Goal: Task Accomplishment & Management: Use online tool/utility

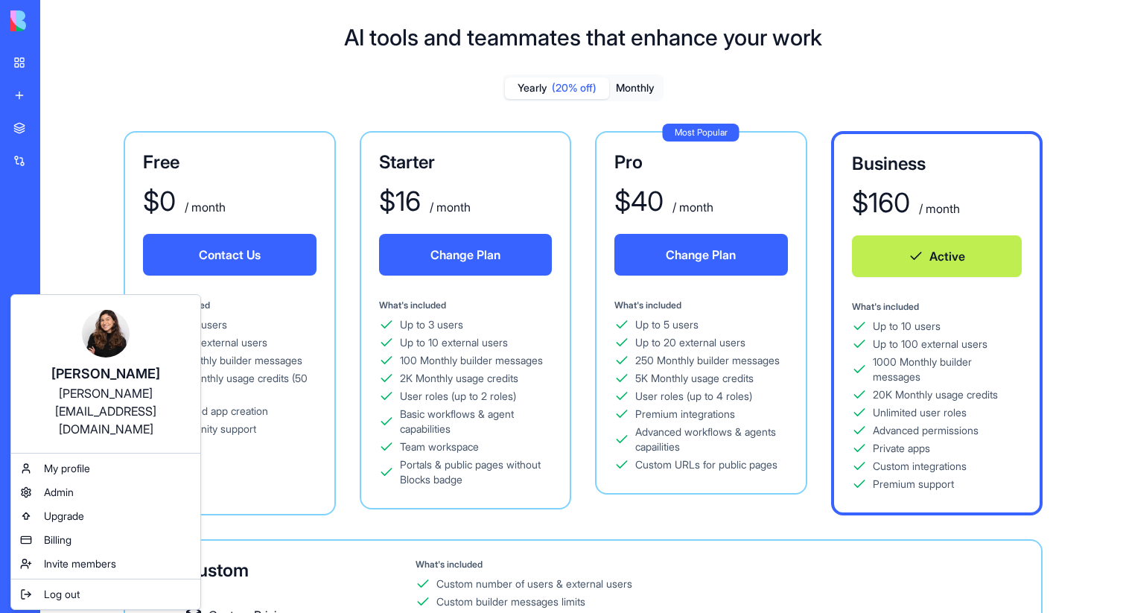
click at [86, 238] on html "BETA My workspace New app Marketplace Integrations Recent Performance Review Ma…" at bounding box center [563, 306] width 1126 height 613
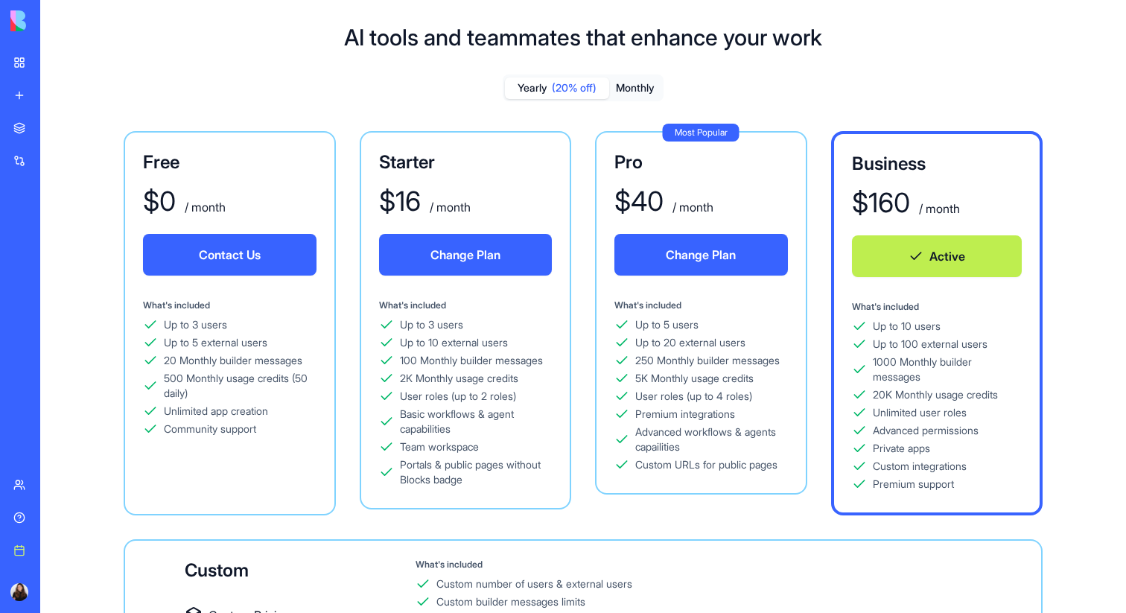
click at [55, 64] on div "My workspace" at bounding box center [45, 62] width 19 height 15
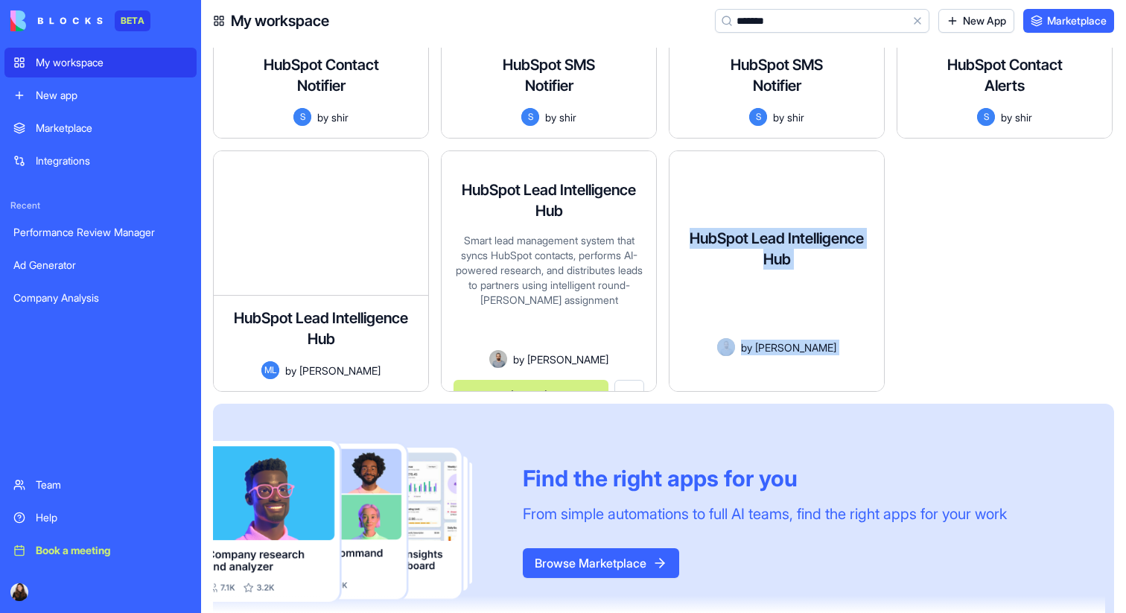
scroll to position [399, 0]
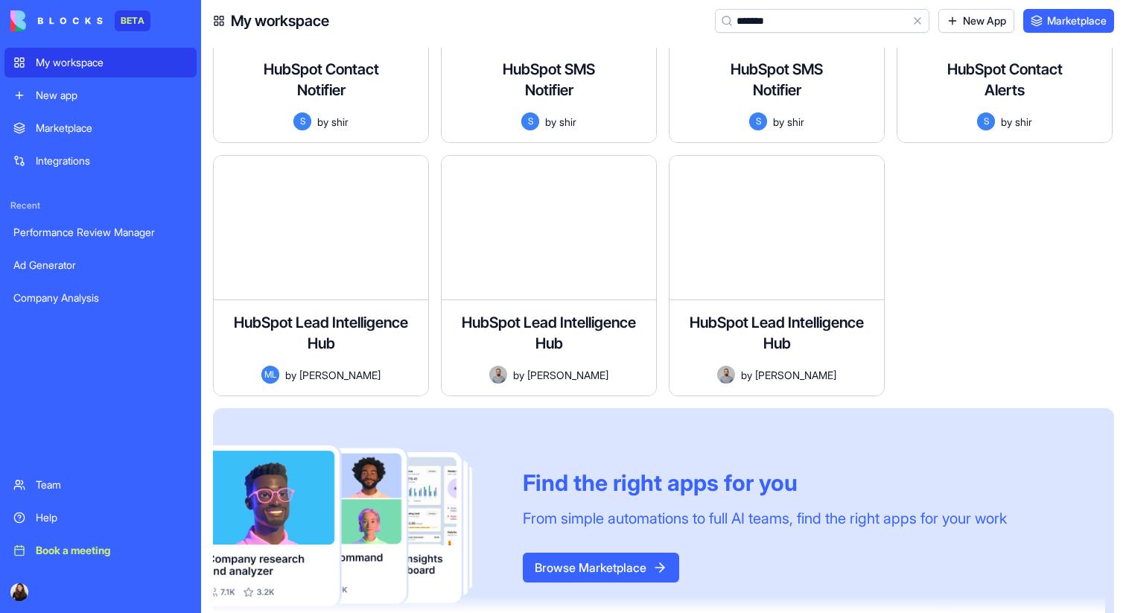
click at [779, 20] on input "*******" at bounding box center [822, 21] width 215 height 24
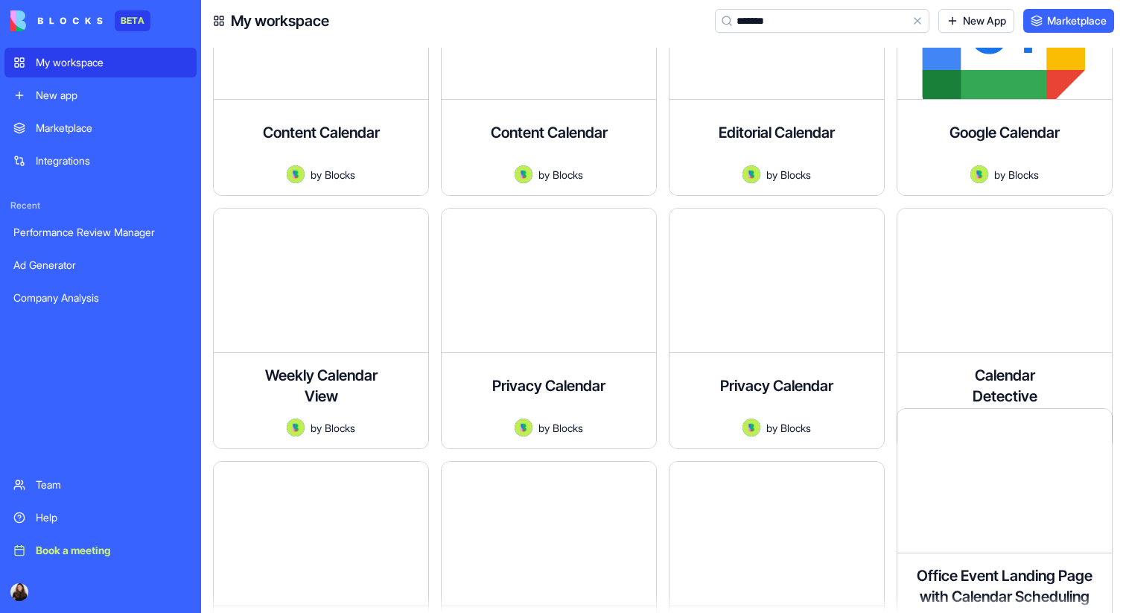
scroll to position [0, 0]
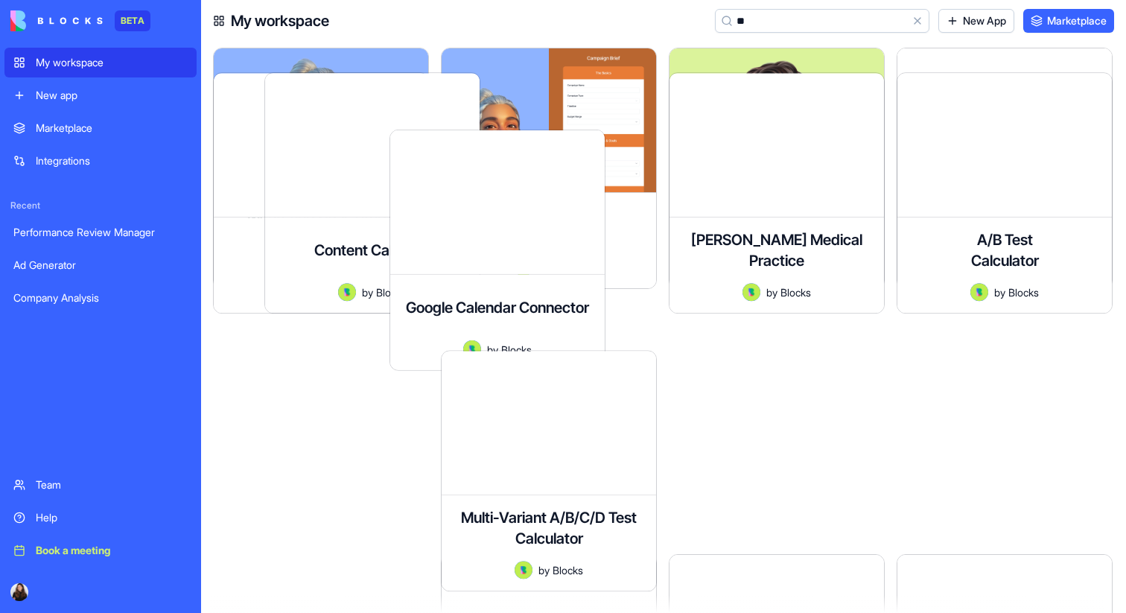
type input "*"
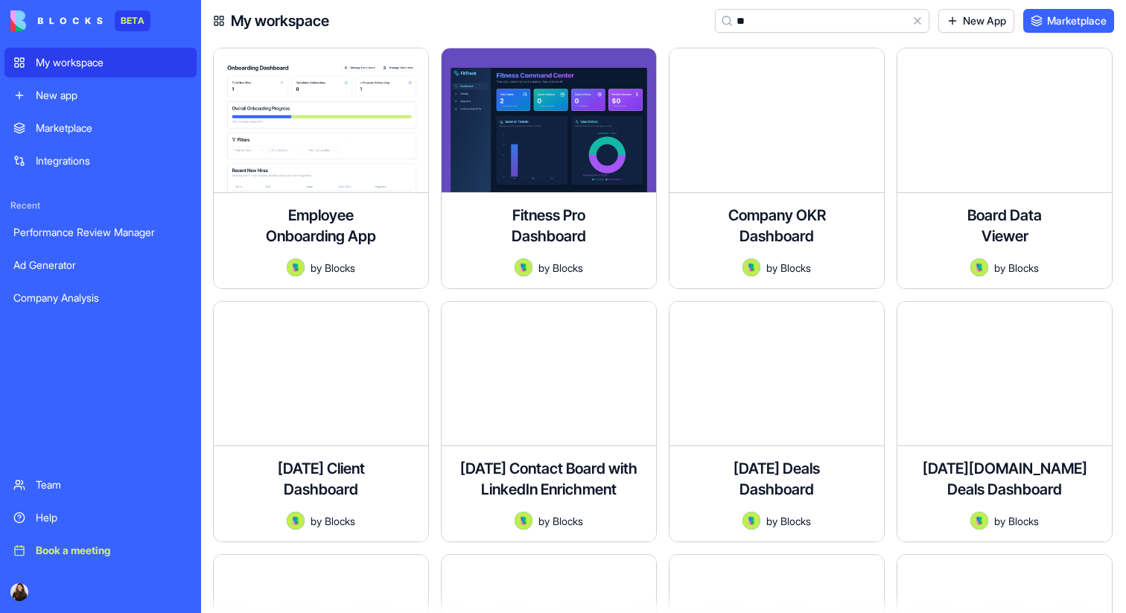
type input "*"
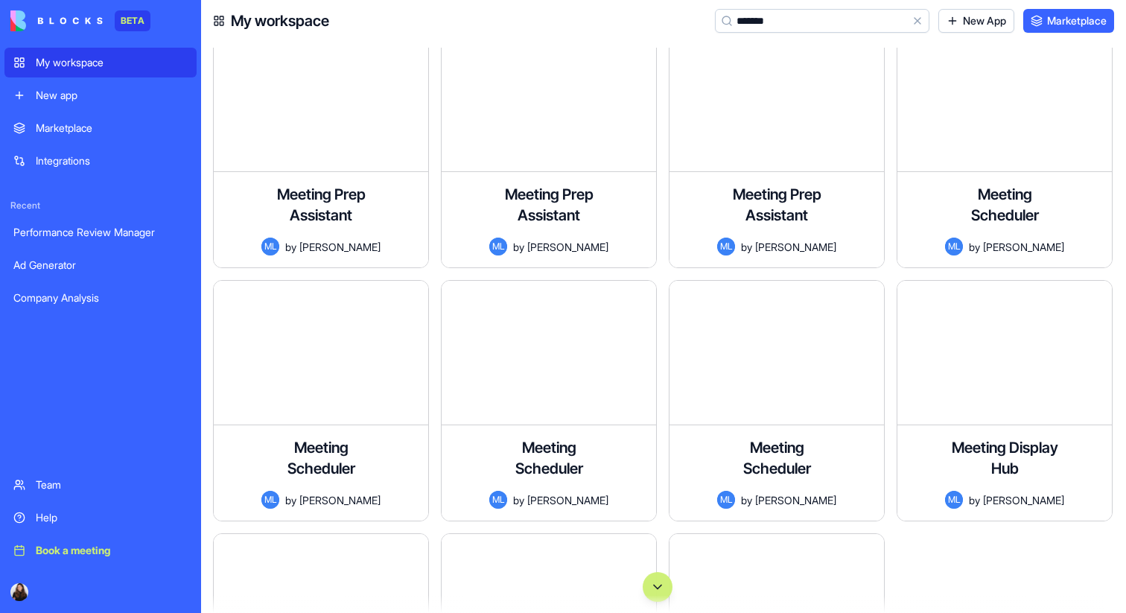
scroll to position [1208, 0]
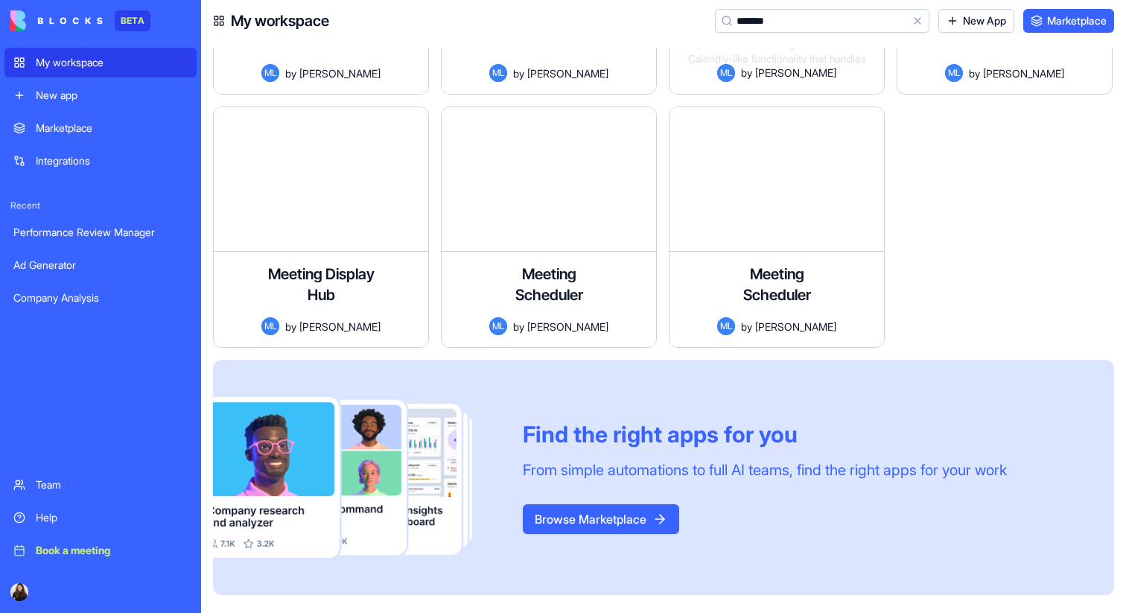
click at [772, 17] on input "*******" at bounding box center [822, 21] width 215 height 24
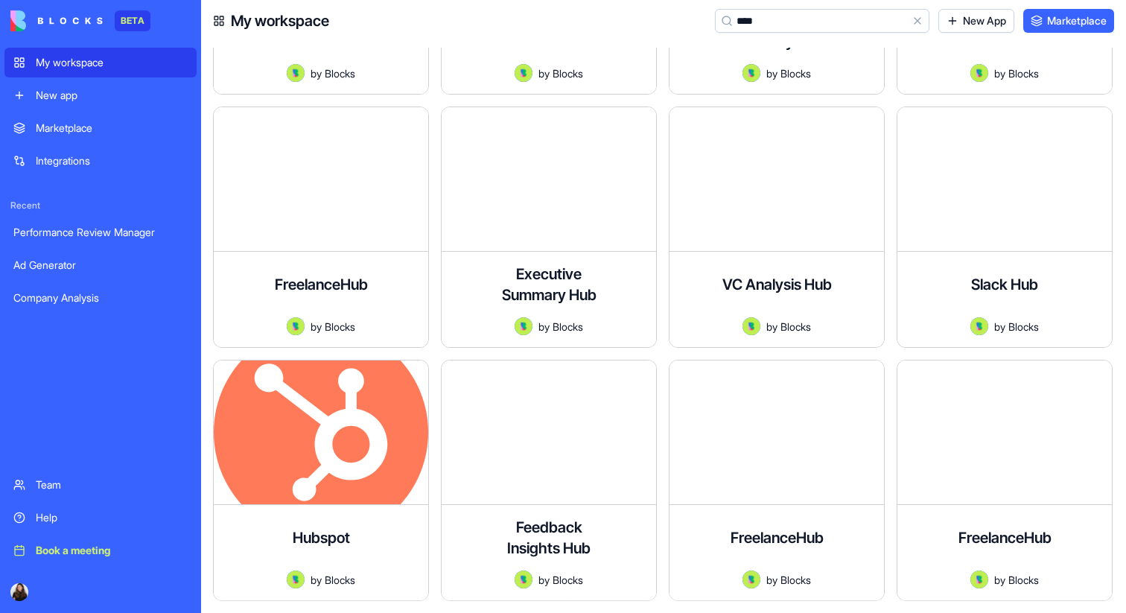
scroll to position [448, 0]
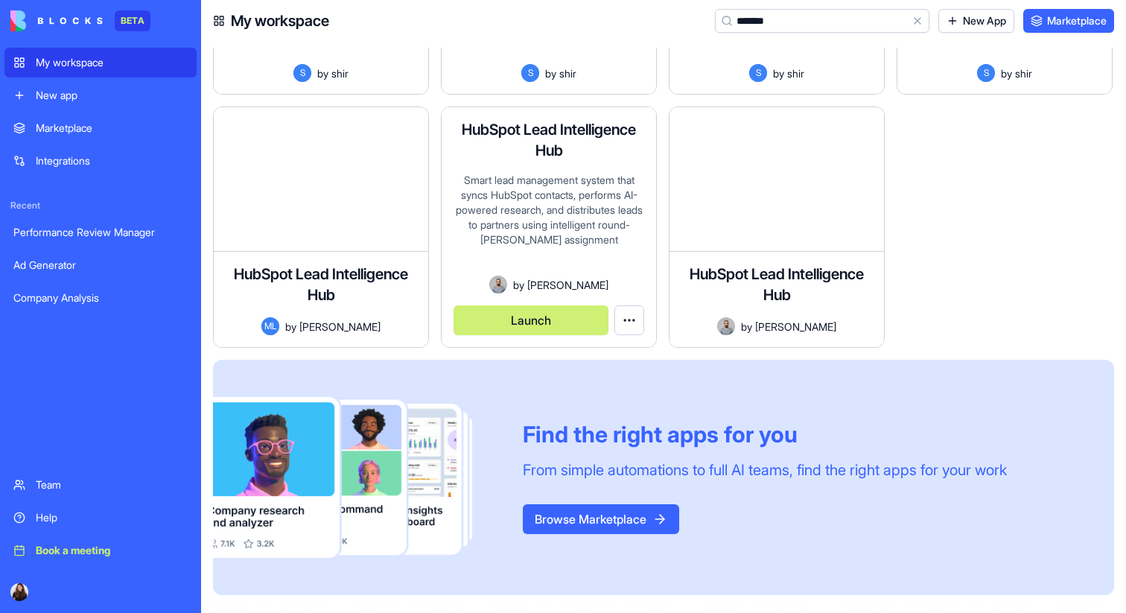
type input "*******"
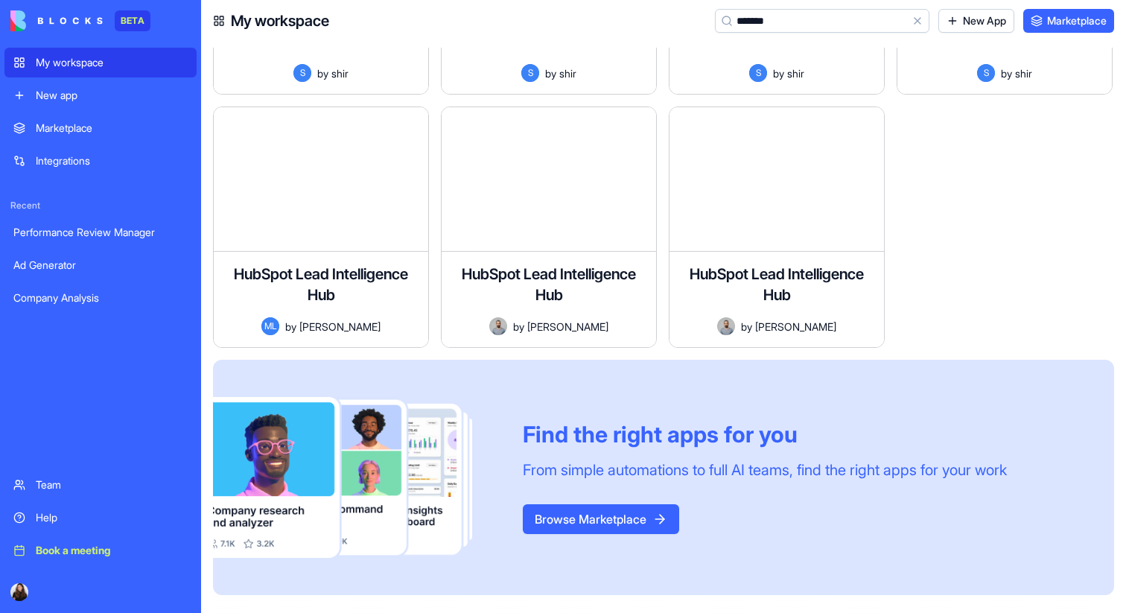
scroll to position [361, 0]
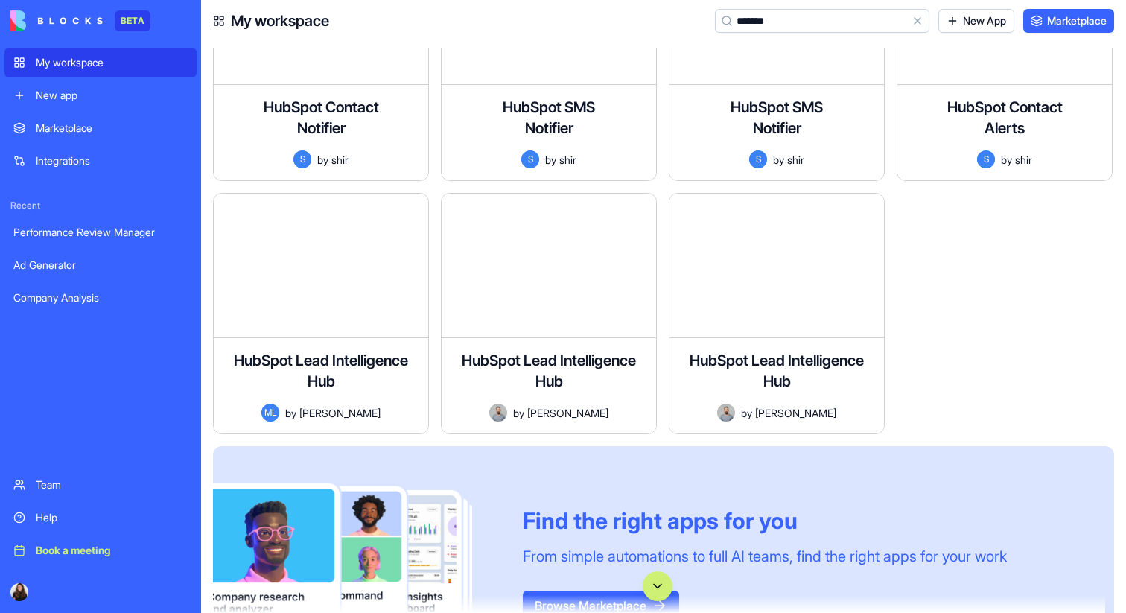
click at [66, 131] on div "Marketplace" at bounding box center [112, 128] width 152 height 15
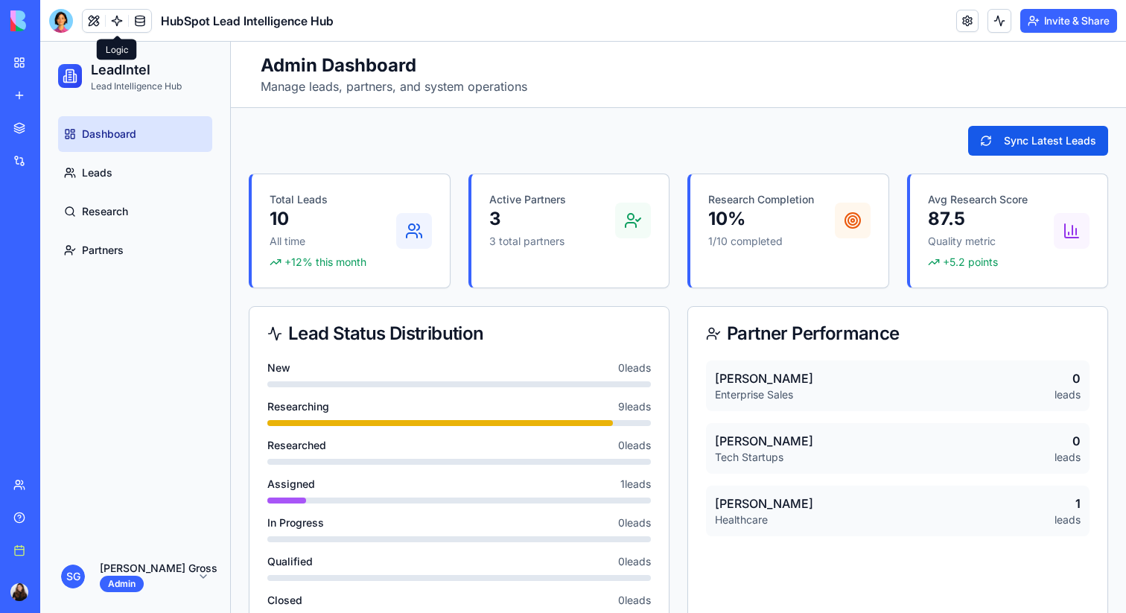
click at [117, 25] on link at bounding box center [117, 21] width 22 height 22
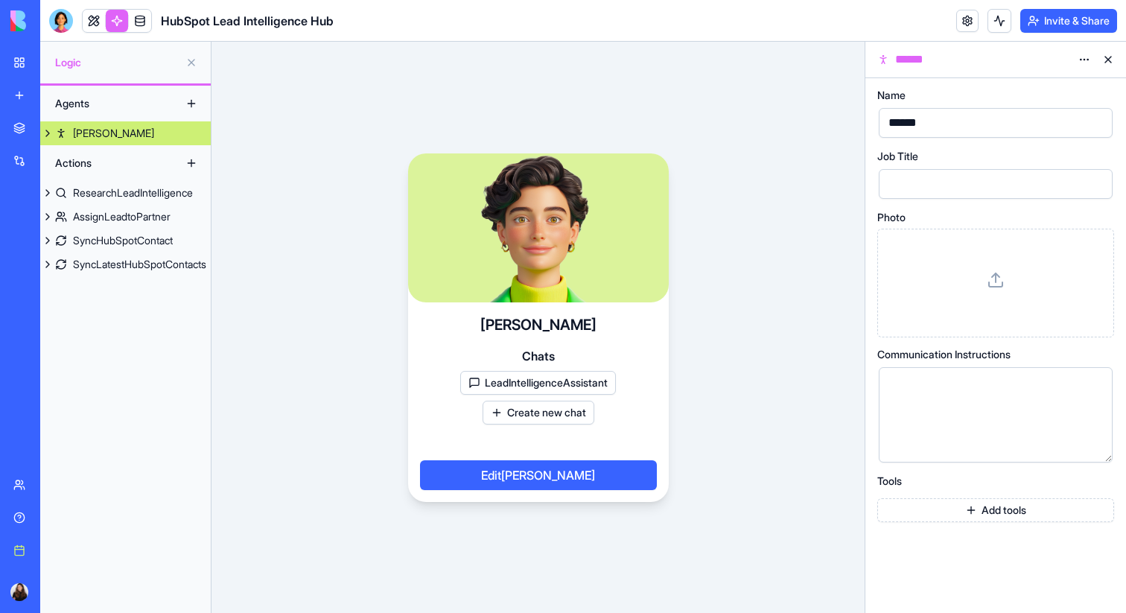
click at [573, 383] on button "LeadIntelligenceAssistant" at bounding box center [538, 383] width 156 height 24
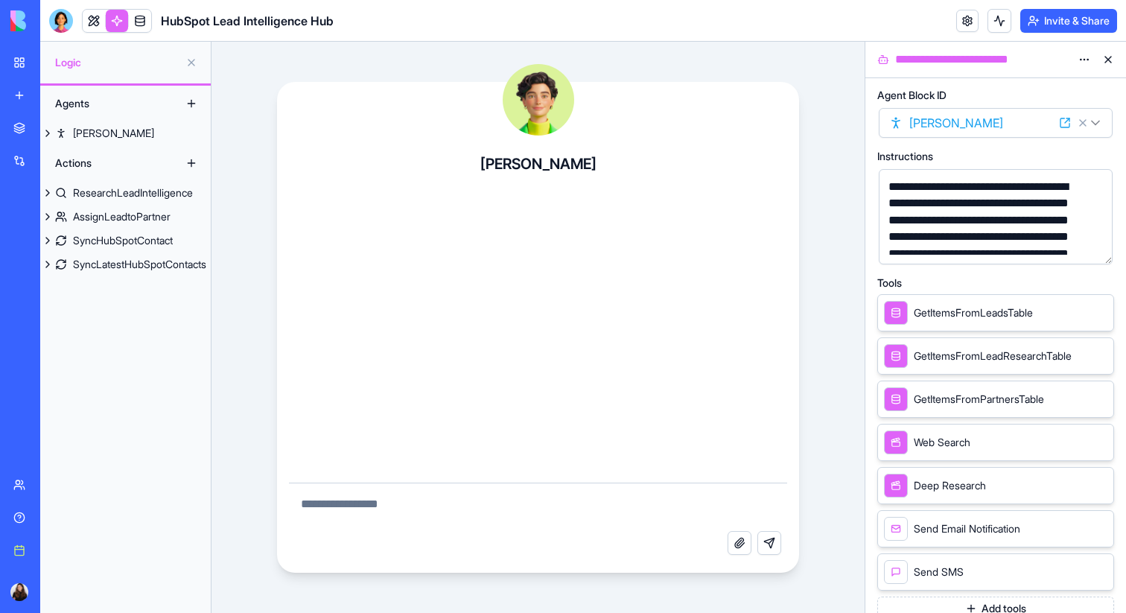
scroll to position [41, 0]
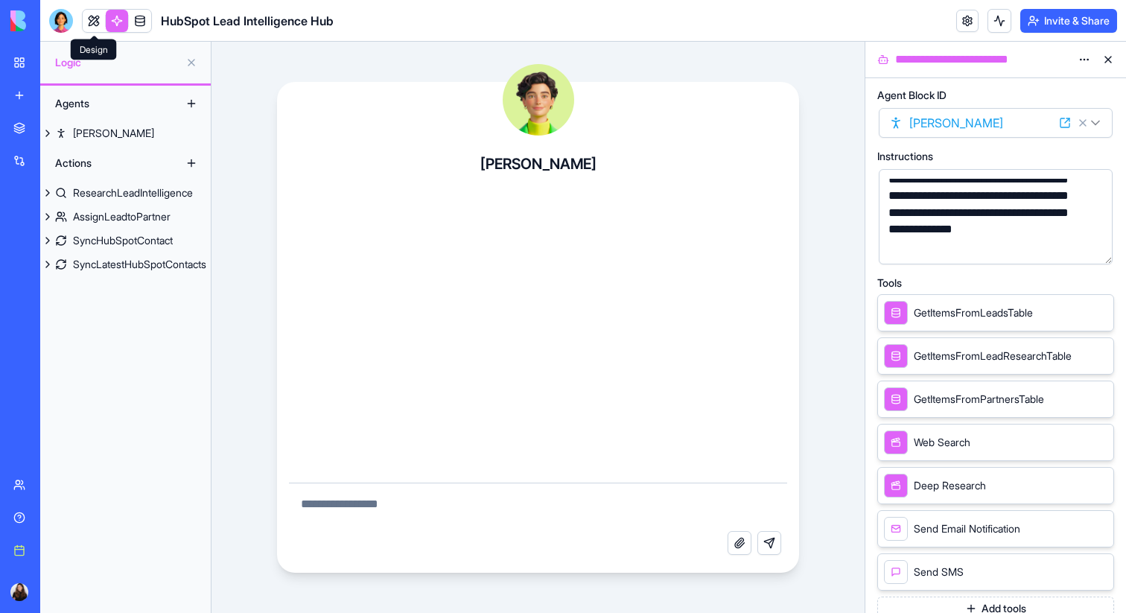
click at [94, 22] on link at bounding box center [94, 21] width 22 height 22
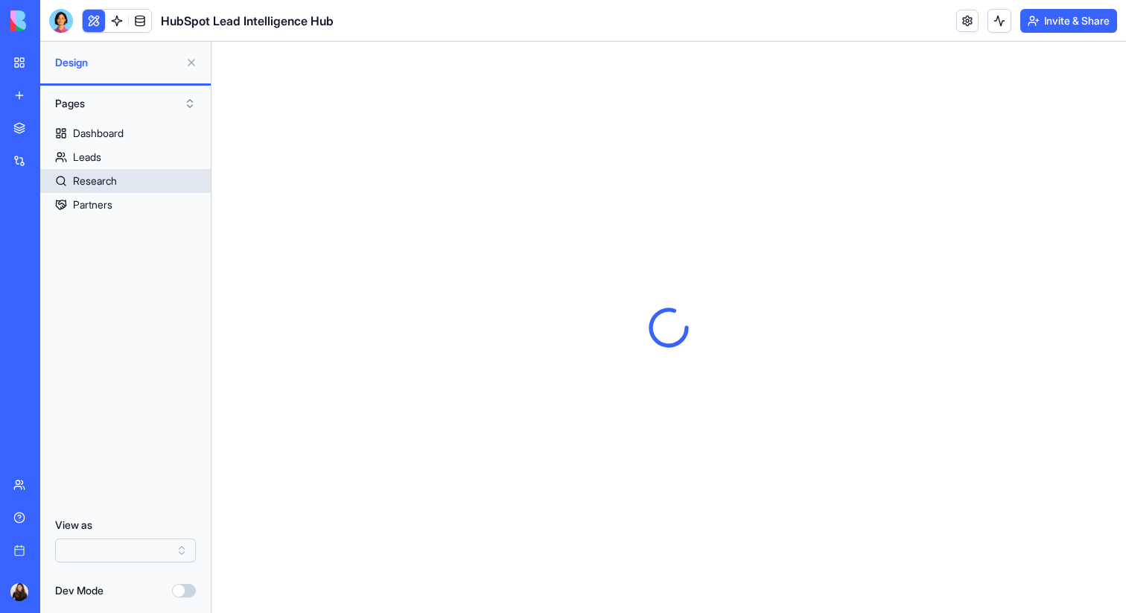
click at [98, 183] on div "Research" at bounding box center [95, 181] width 44 height 15
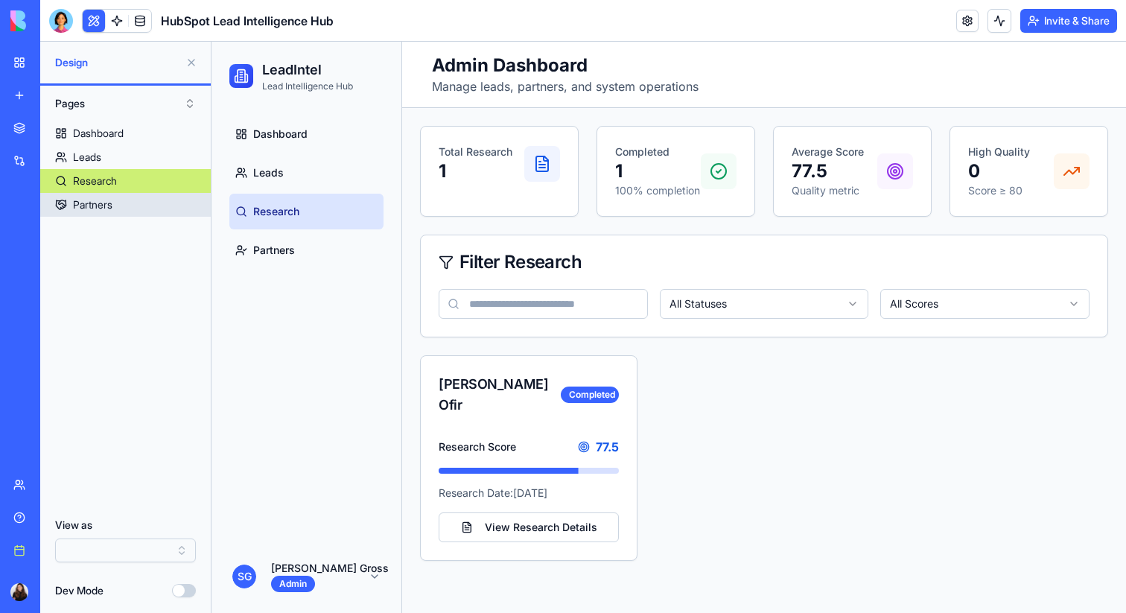
click at [83, 198] on div "Partners" at bounding box center [92, 204] width 39 height 15
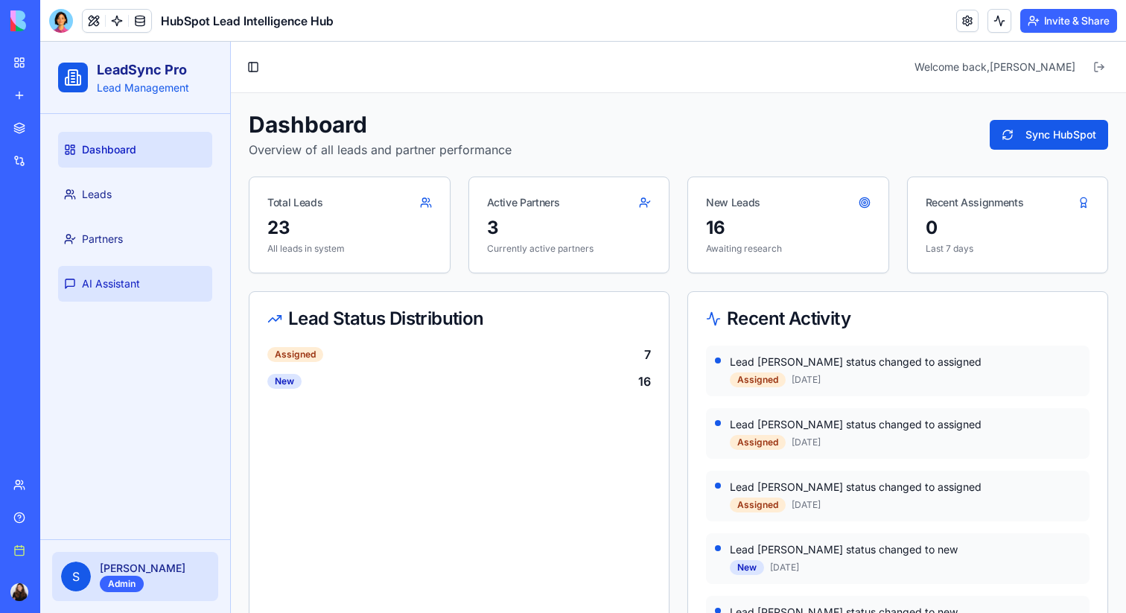
click at [123, 288] on span "AI Assistant" at bounding box center [111, 283] width 58 height 15
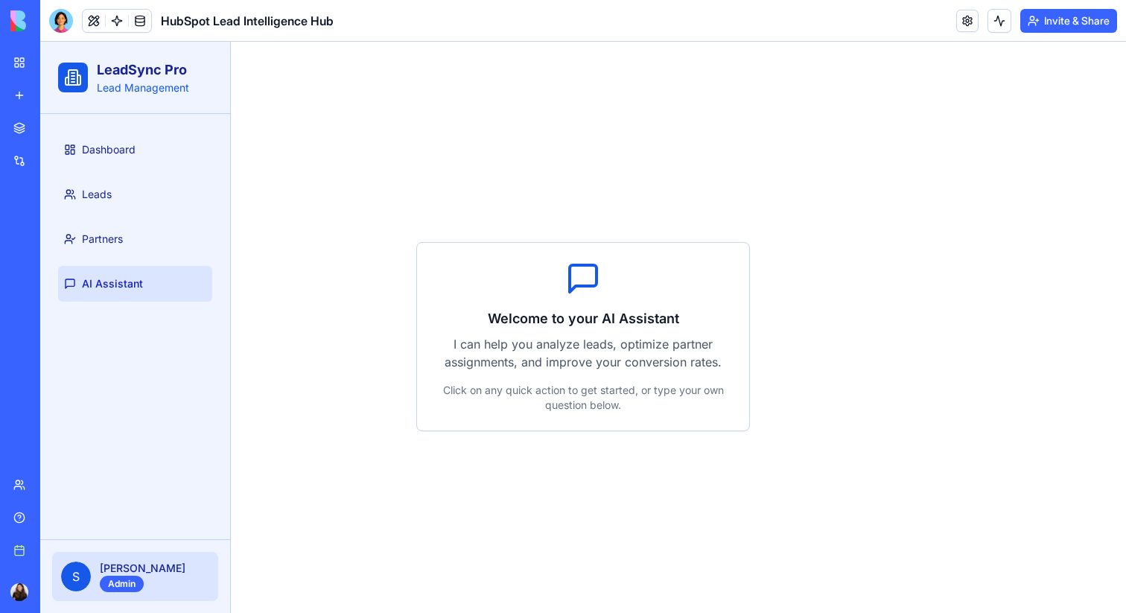
click at [569, 395] on p "Click on any quick action to get started, or type your own question below." at bounding box center [583, 398] width 297 height 30
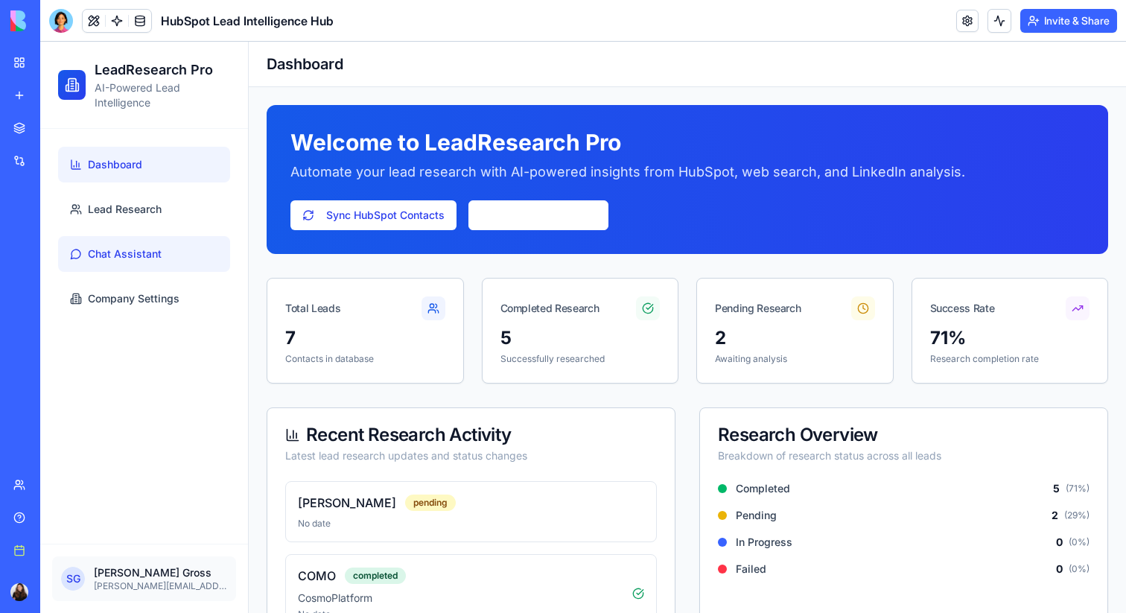
click at [121, 256] on span "Chat Assistant" at bounding box center [125, 254] width 74 height 15
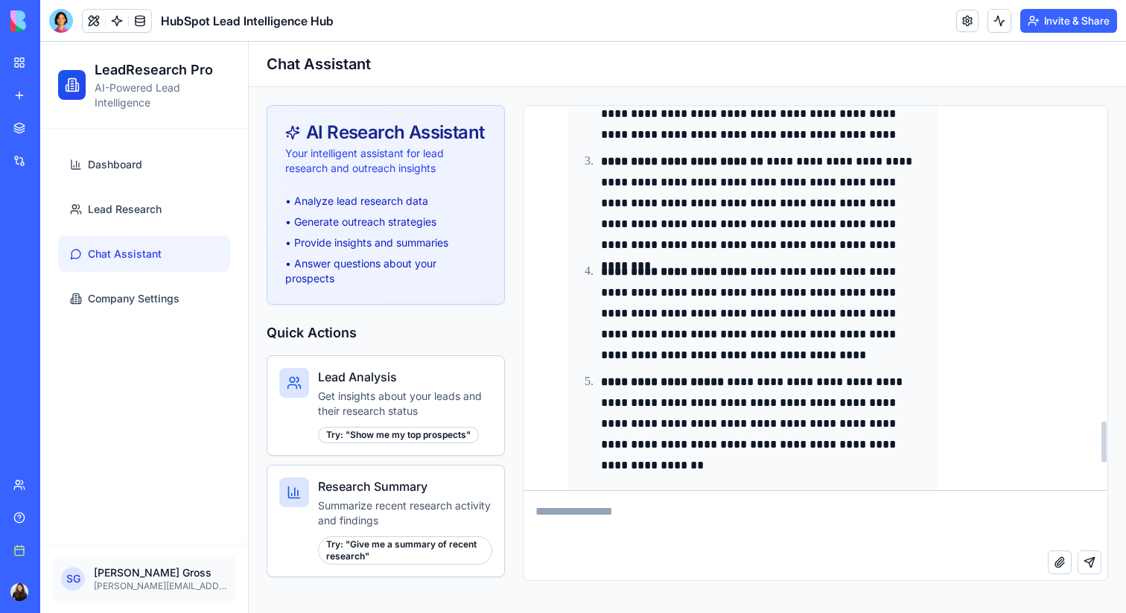
scroll to position [3233, 0]
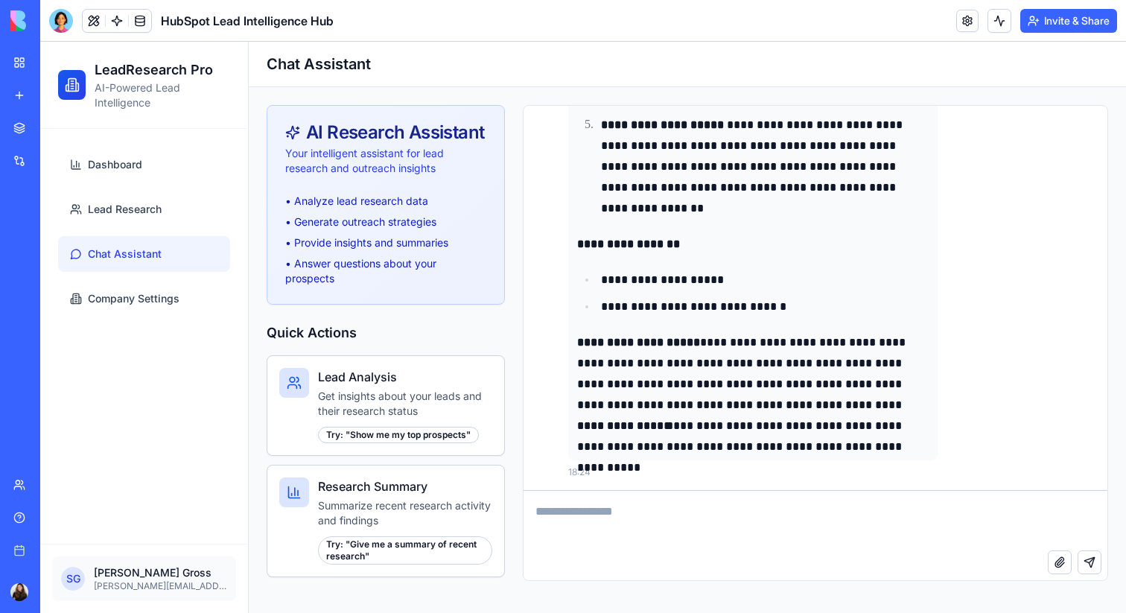
click at [112, 28] on link at bounding box center [117, 21] width 22 height 22
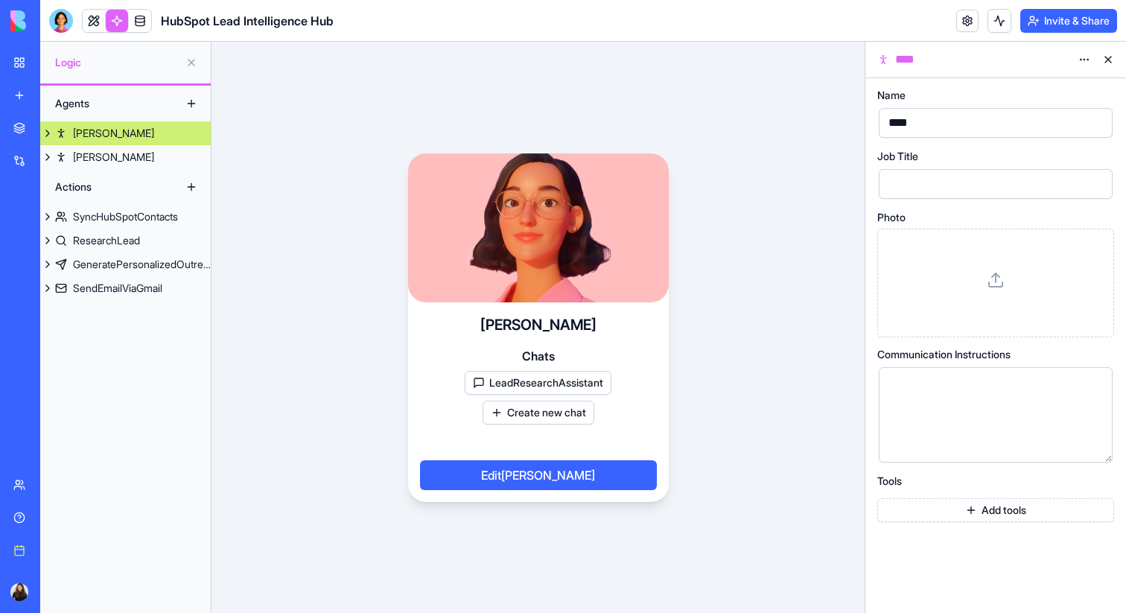
click at [1107, 58] on button at bounding box center [1109, 60] width 24 height 24
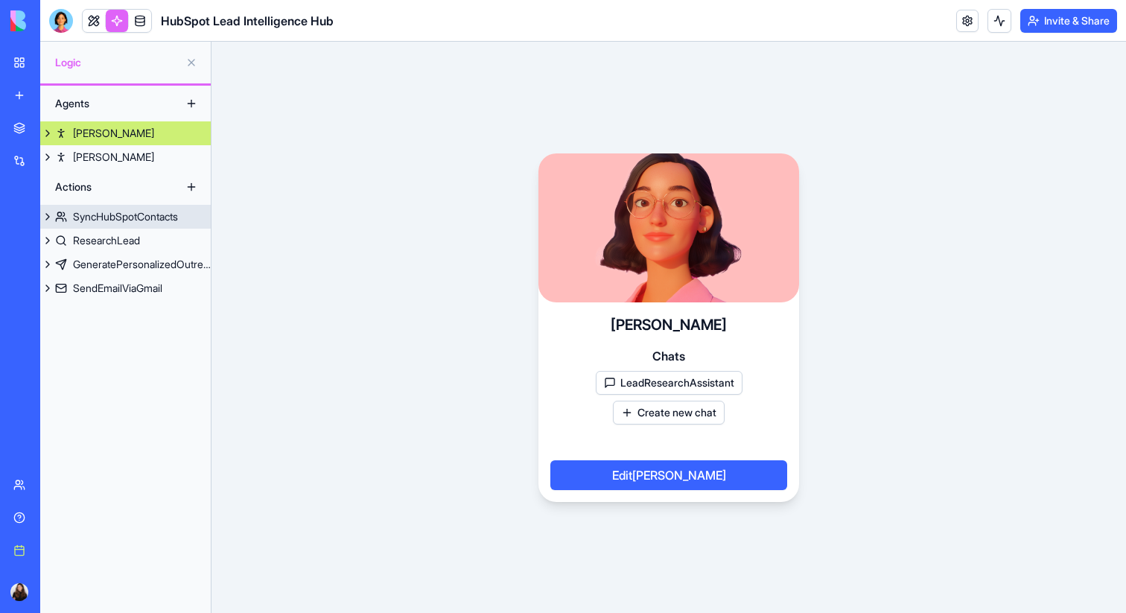
click at [134, 216] on div "SyncHubSpotContacts" at bounding box center [125, 216] width 105 height 15
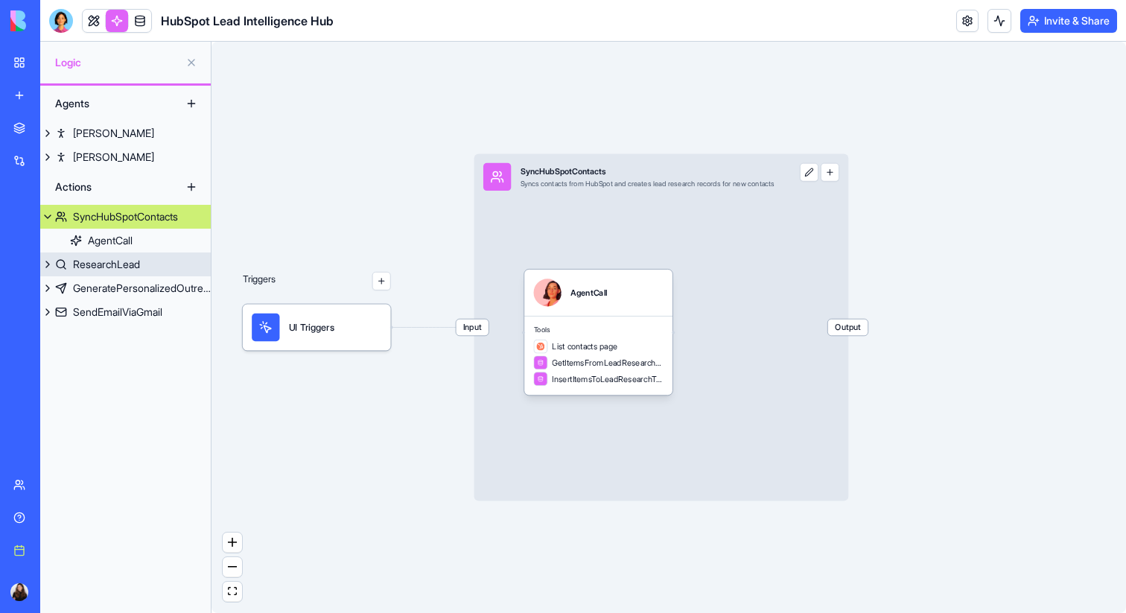
click at [130, 266] on div "ResearchLead" at bounding box center [106, 264] width 67 height 15
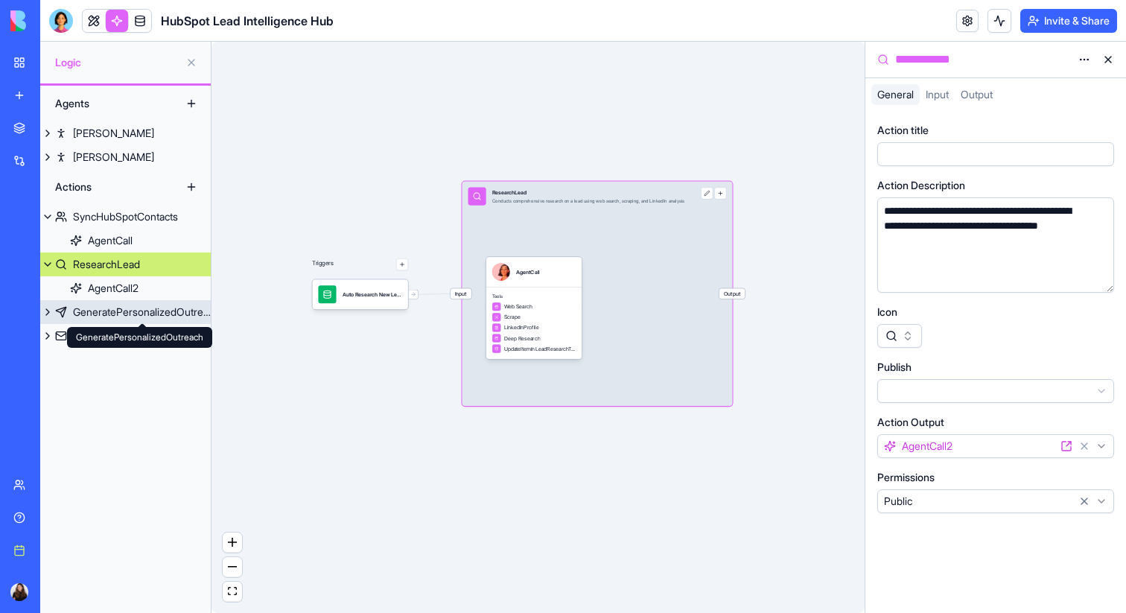
click at [167, 315] on div "GeneratePersonalizedOutreach" at bounding box center [142, 312] width 138 height 15
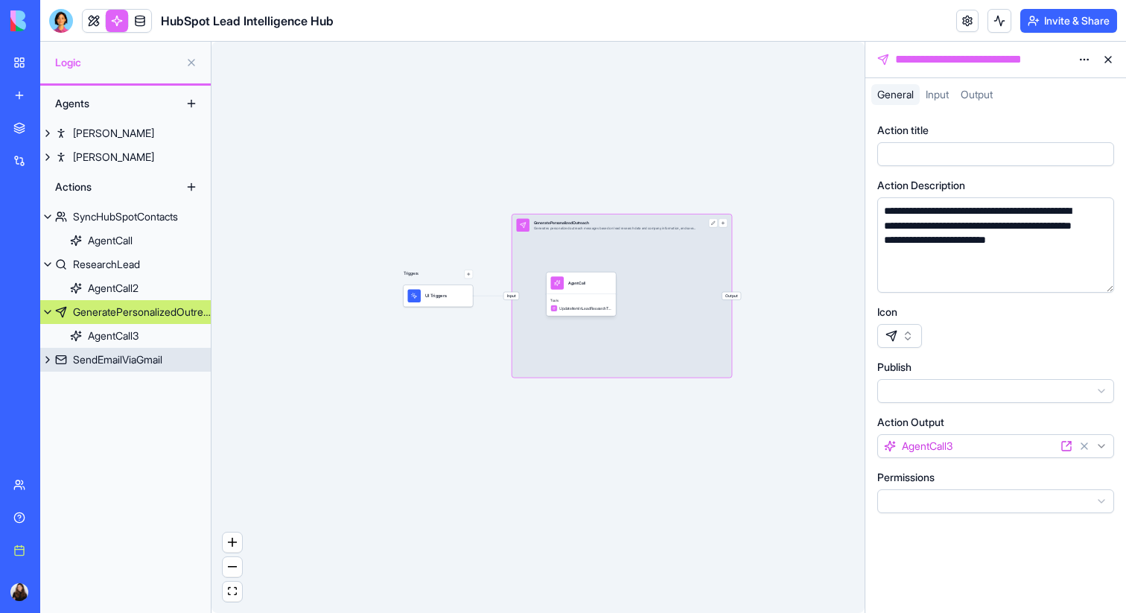
click at [134, 361] on div "SendEmailViaGmail" at bounding box center [117, 359] width 89 height 15
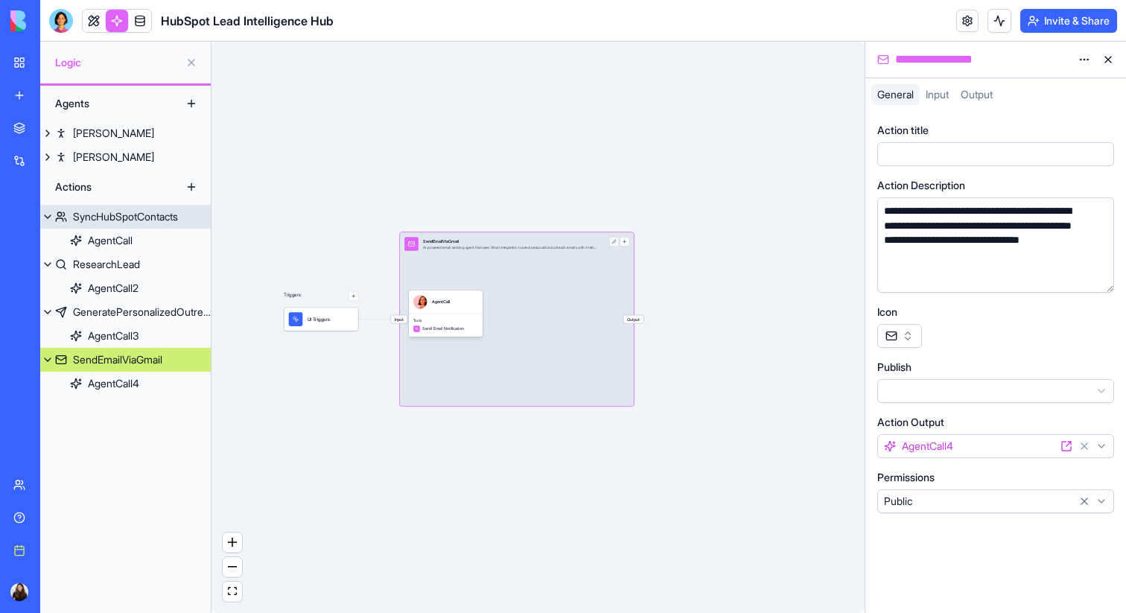
click at [95, 220] on div "SyncHubSpotContacts" at bounding box center [125, 216] width 105 height 15
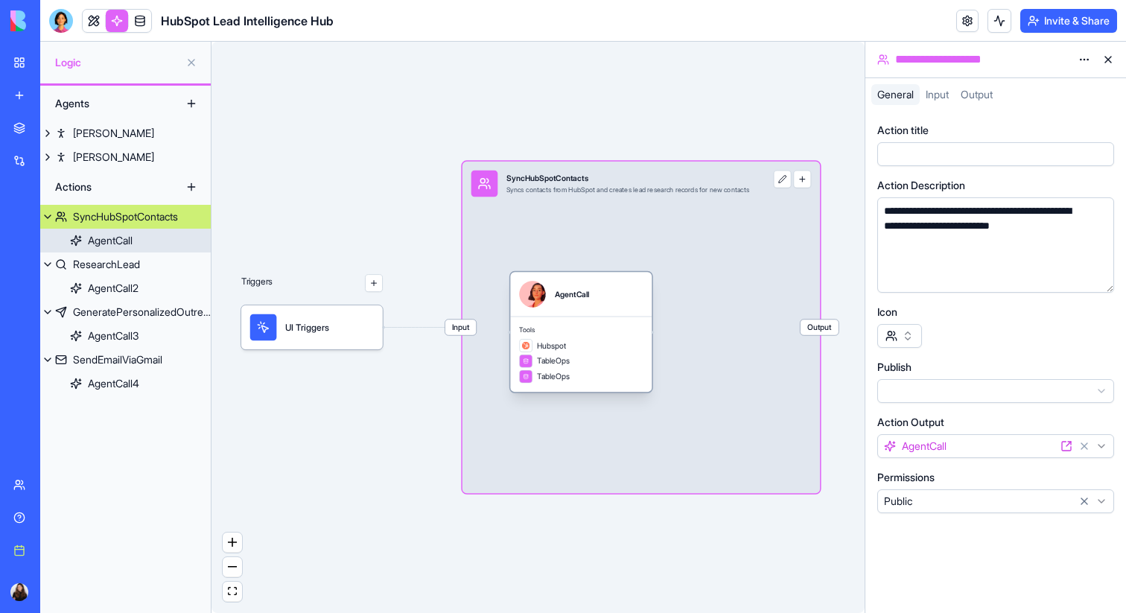
click at [84, 259] on div "ResearchLead" at bounding box center [106, 264] width 67 height 15
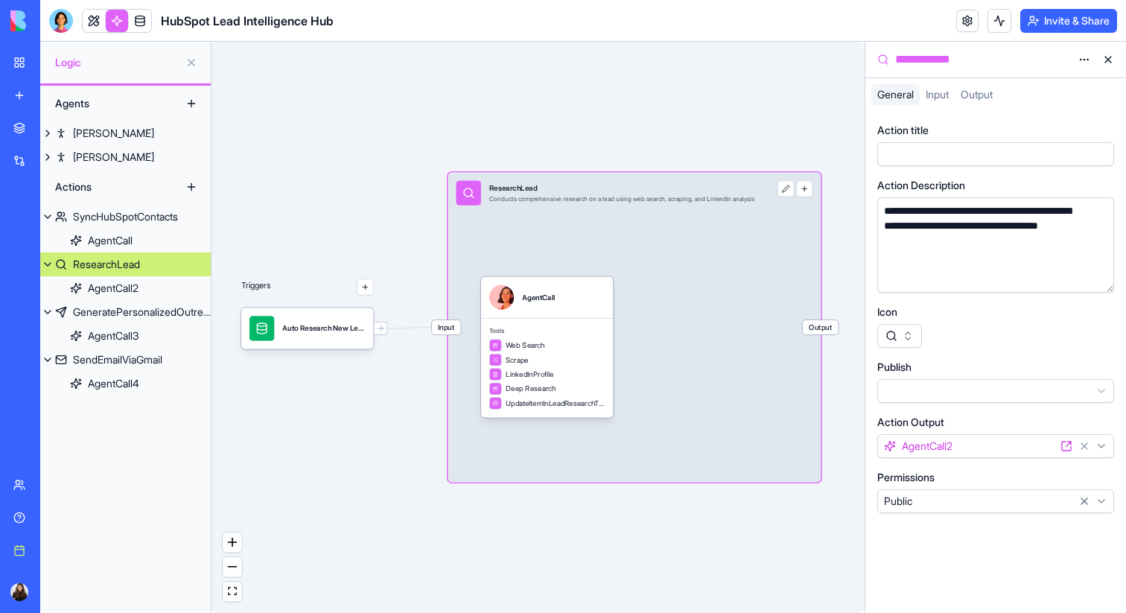
click at [47, 264] on button at bounding box center [47, 265] width 15 height 24
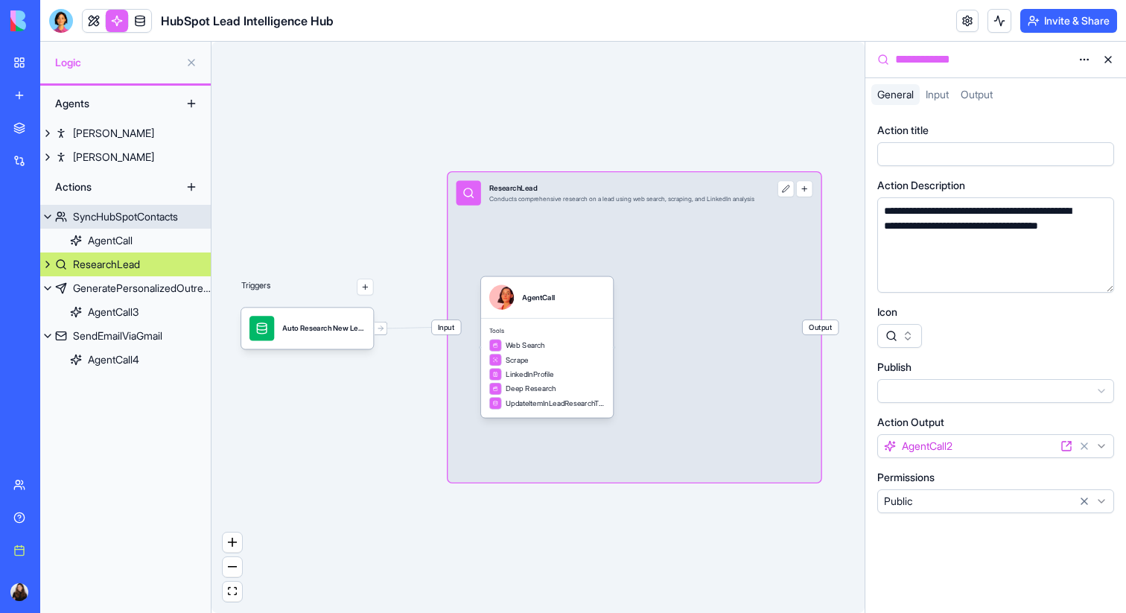
click at [47, 221] on button at bounding box center [47, 217] width 15 height 24
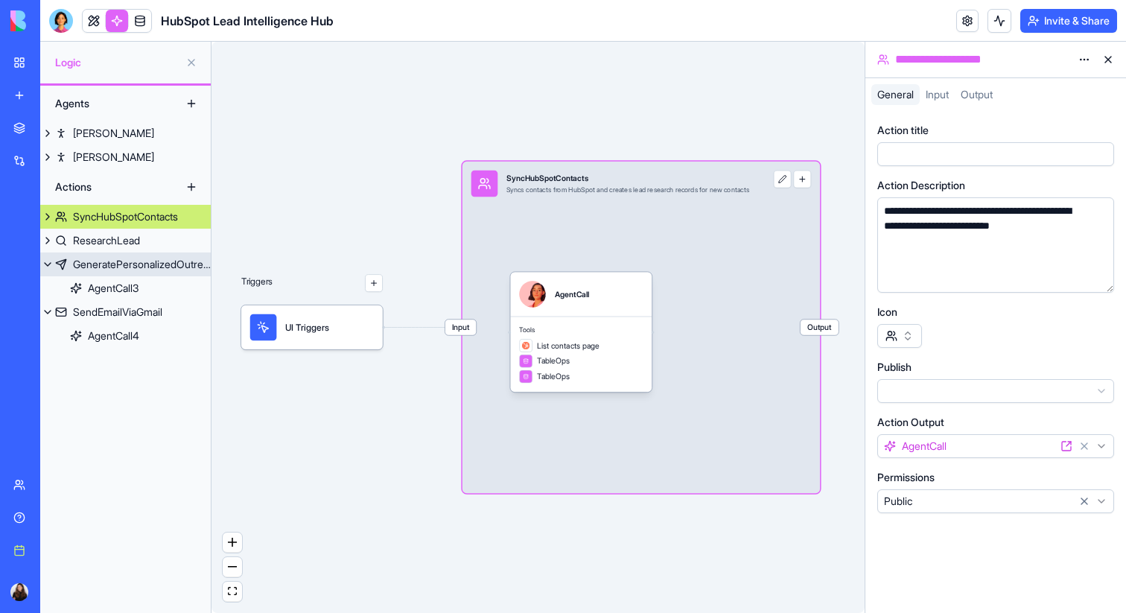
click at [45, 263] on button at bounding box center [47, 265] width 15 height 24
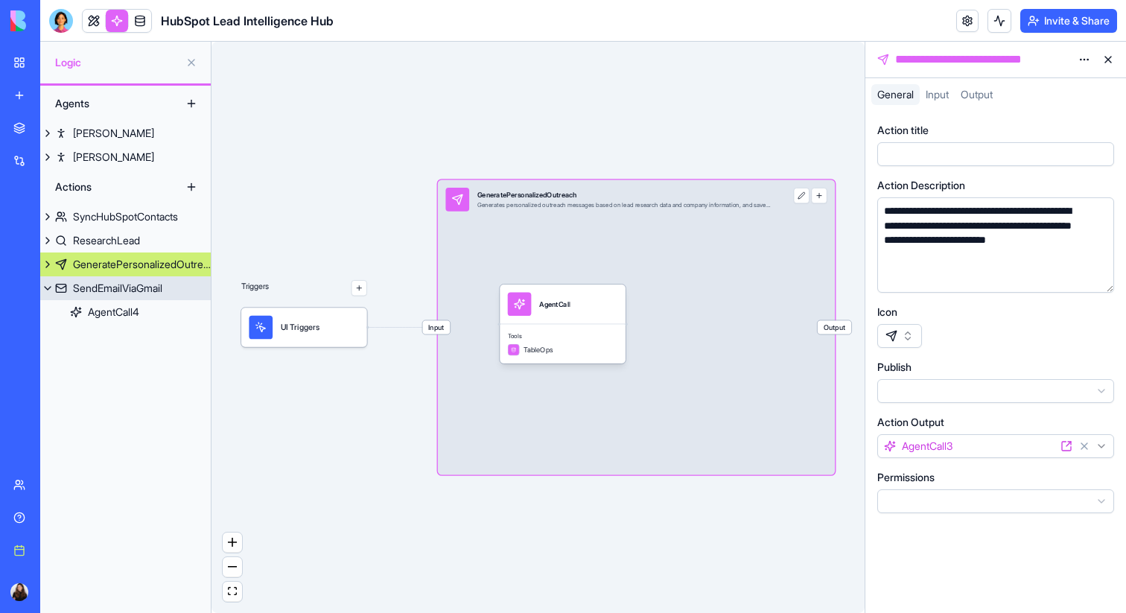
click at [43, 280] on button at bounding box center [47, 288] width 15 height 24
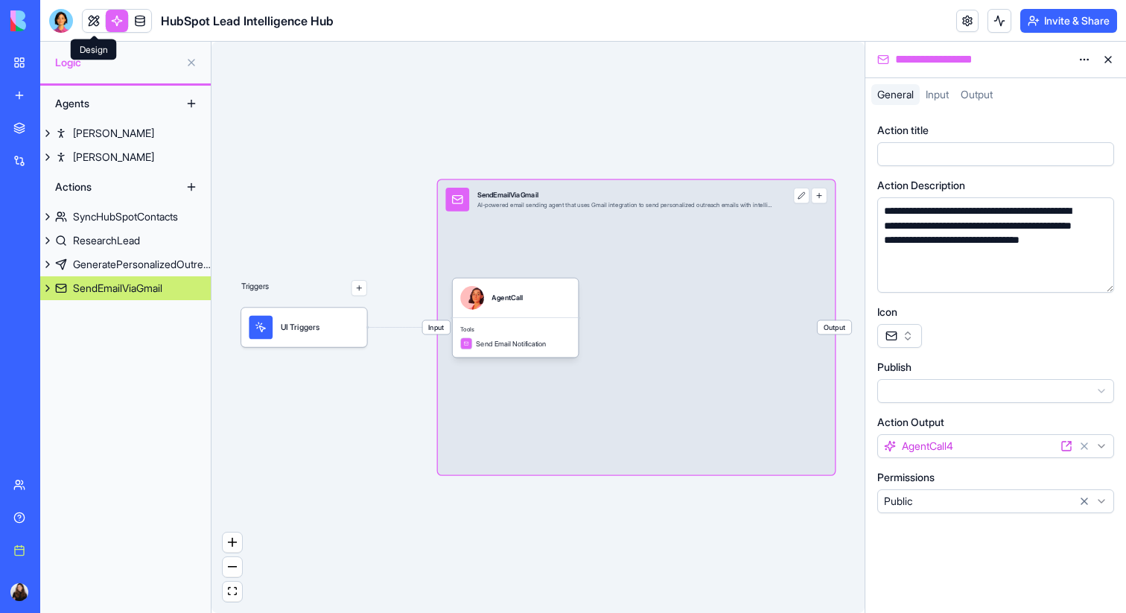
click at [97, 19] on link at bounding box center [94, 21] width 22 height 22
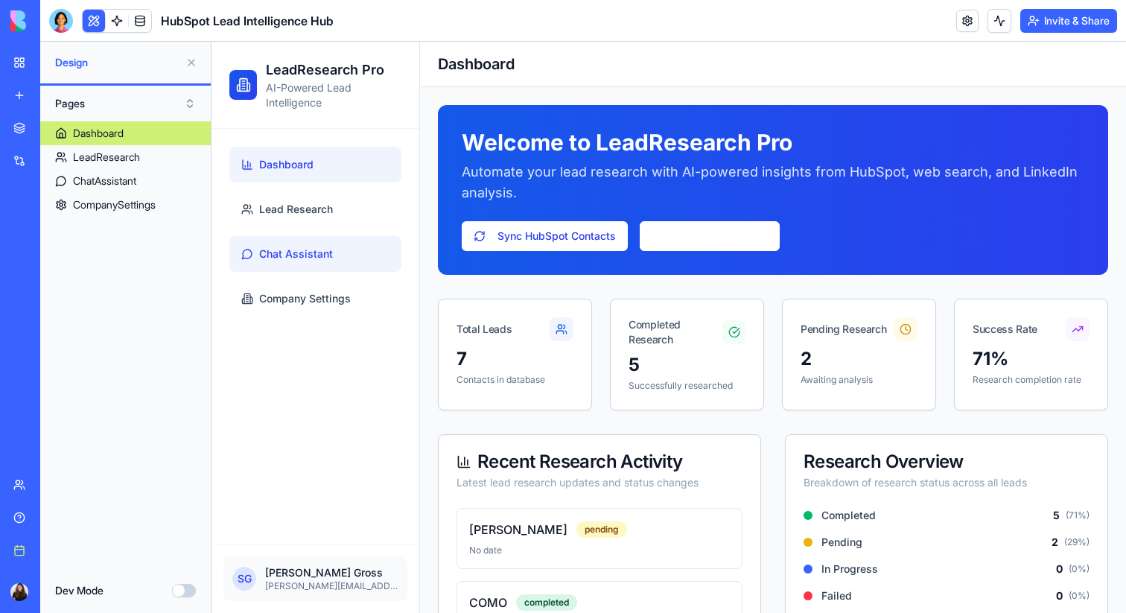
click at [270, 247] on span "Chat Assistant" at bounding box center [296, 254] width 74 height 15
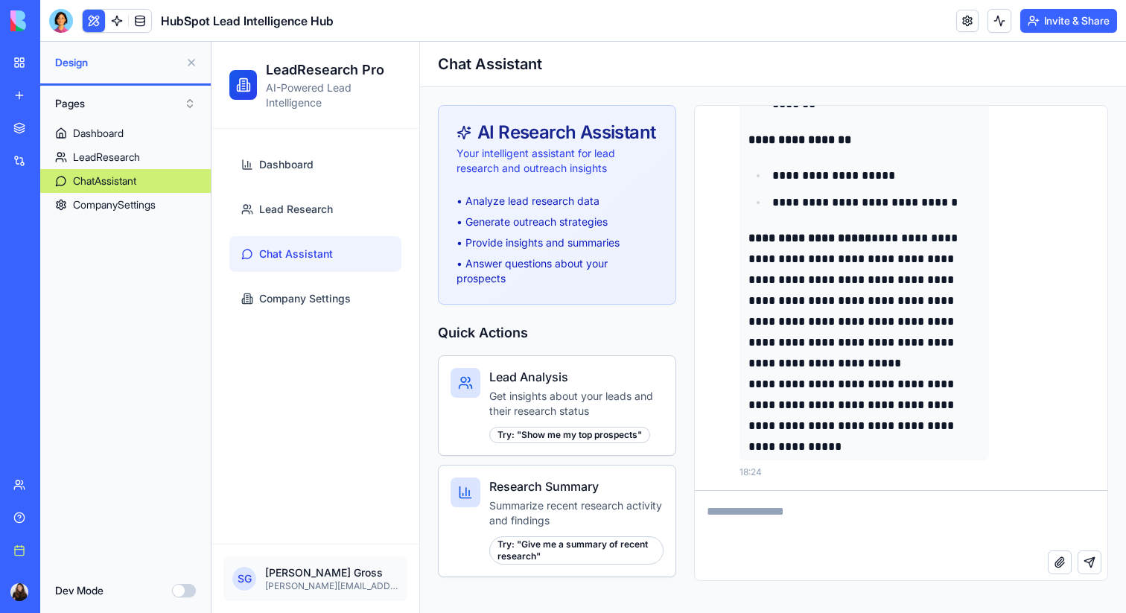
click at [185, 63] on button at bounding box center [192, 63] width 24 height 24
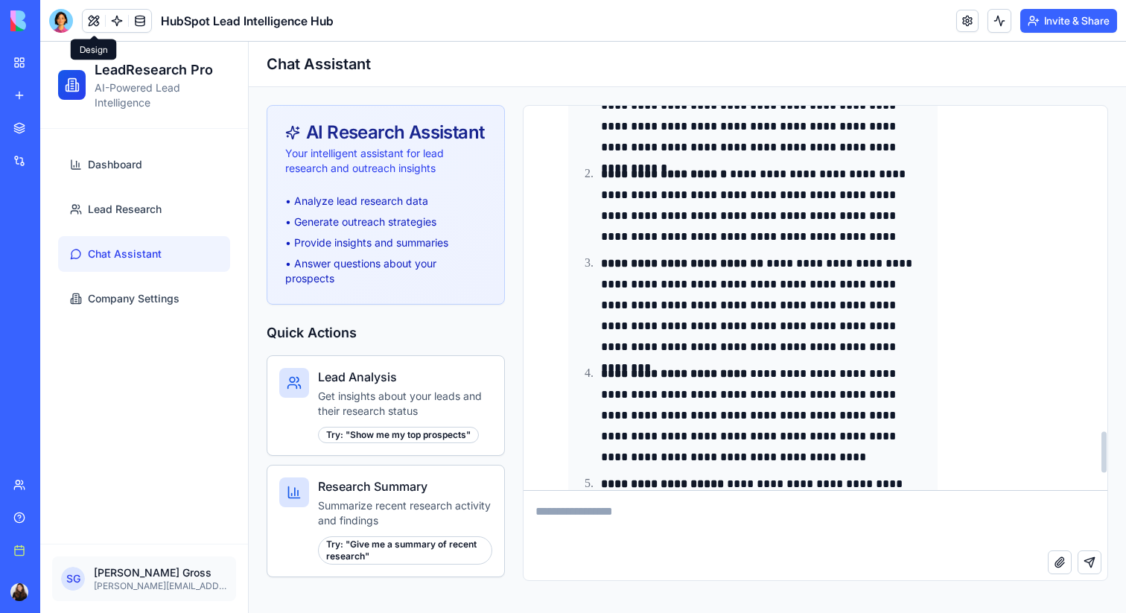
scroll to position [3233, 0]
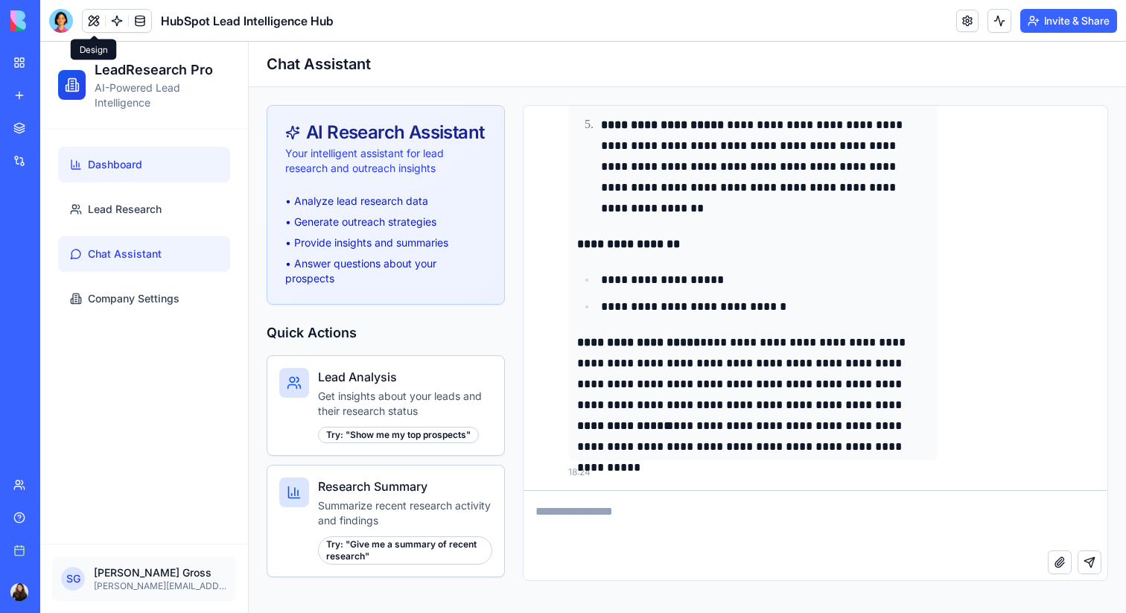
click at [123, 175] on link "Dashboard" at bounding box center [144, 165] width 172 height 36
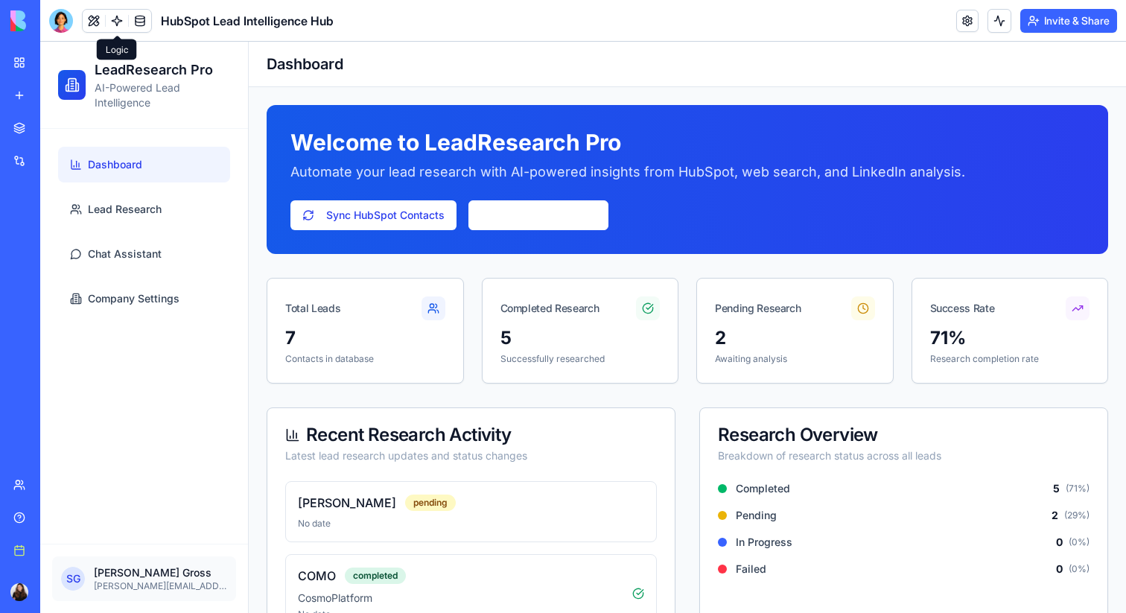
click at [117, 24] on link at bounding box center [117, 21] width 22 height 22
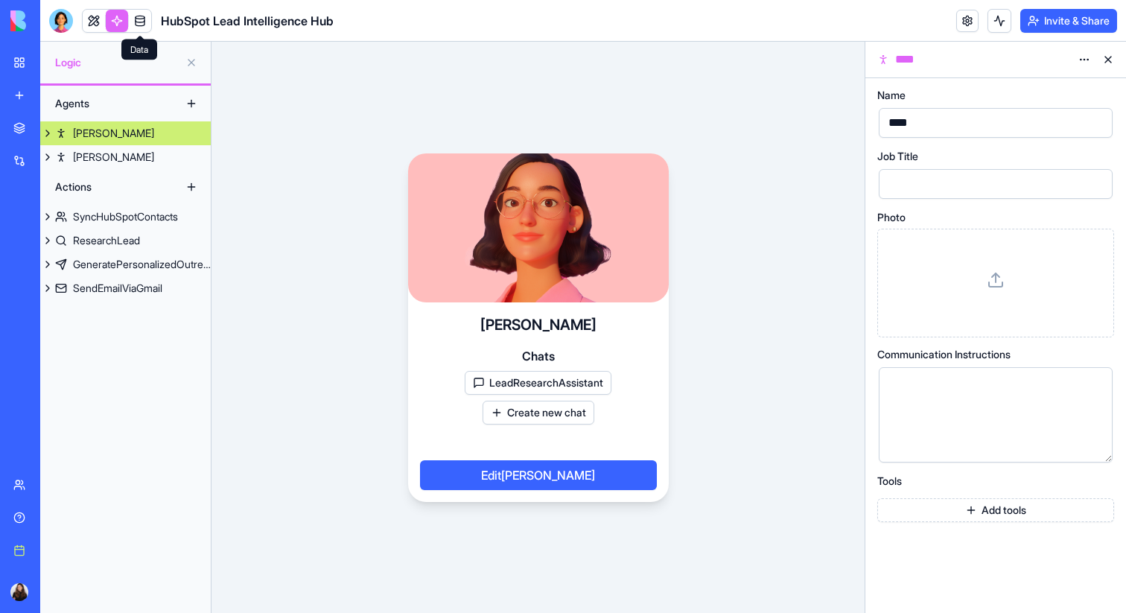
click at [140, 23] on link at bounding box center [140, 21] width 22 height 22
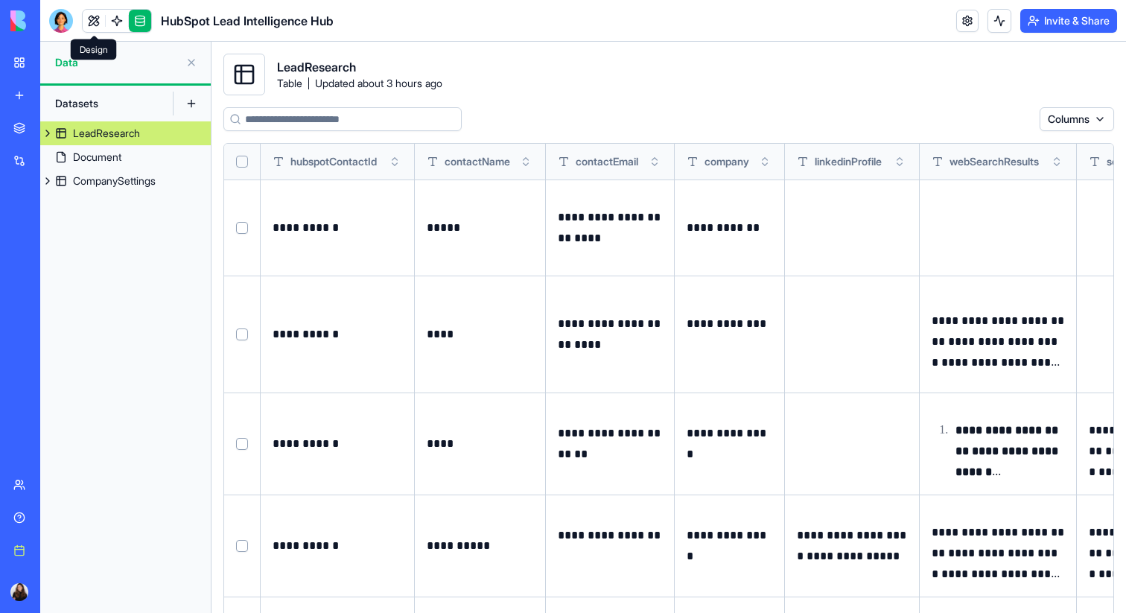
click at [97, 28] on link at bounding box center [94, 21] width 22 height 22
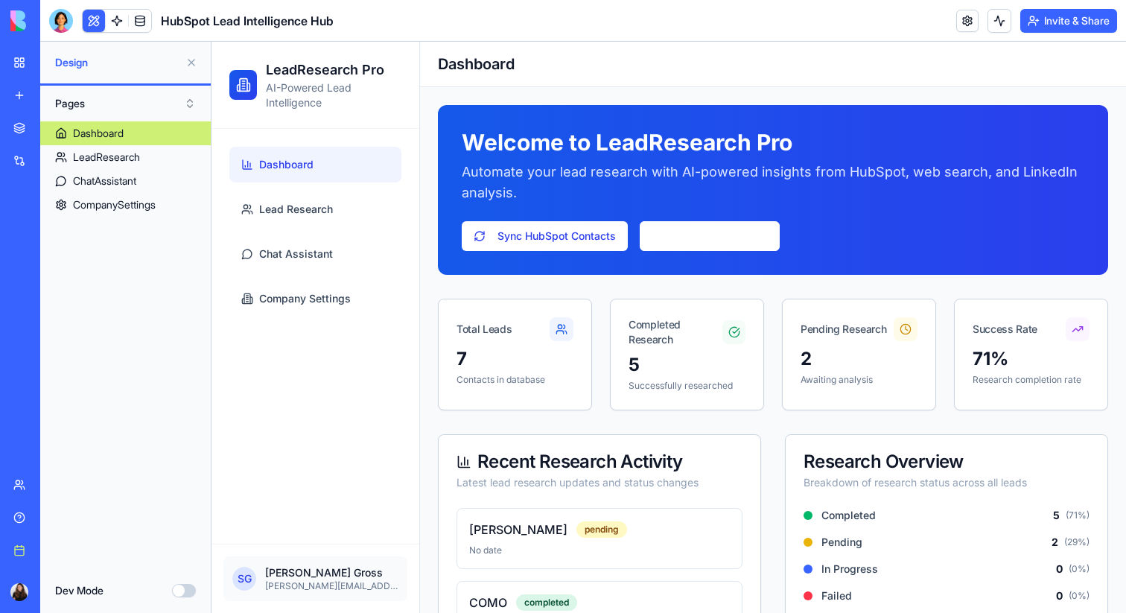
click at [190, 64] on button at bounding box center [192, 63] width 24 height 24
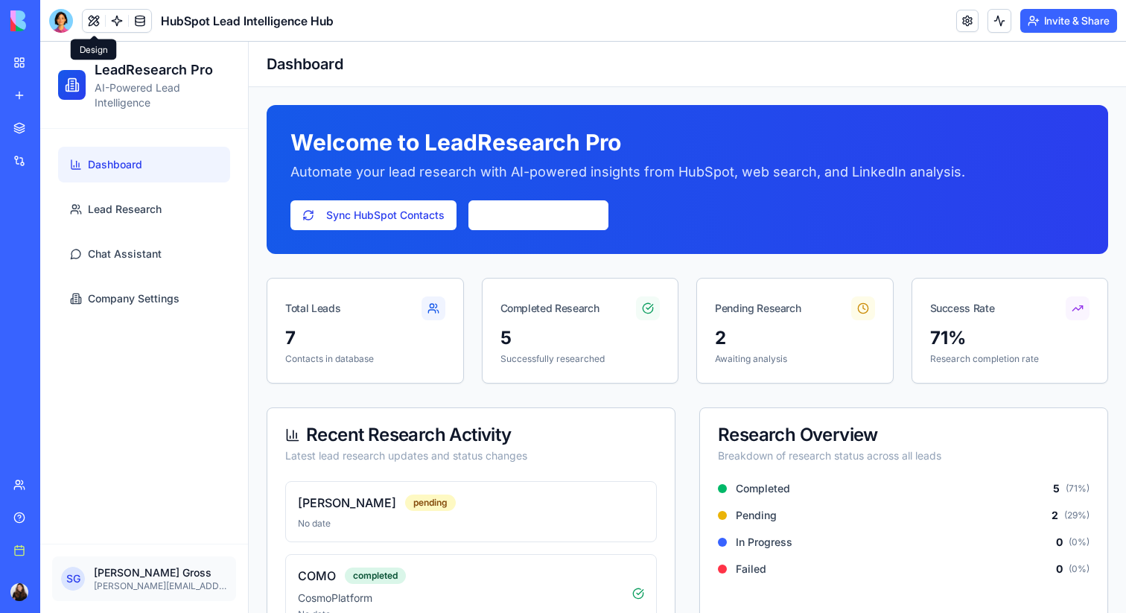
click at [776, 80] on div "Toggle Sidebar Dashboard" at bounding box center [688, 64] width 878 height 45
click at [156, 210] on span "Lead Research" at bounding box center [125, 209] width 74 height 15
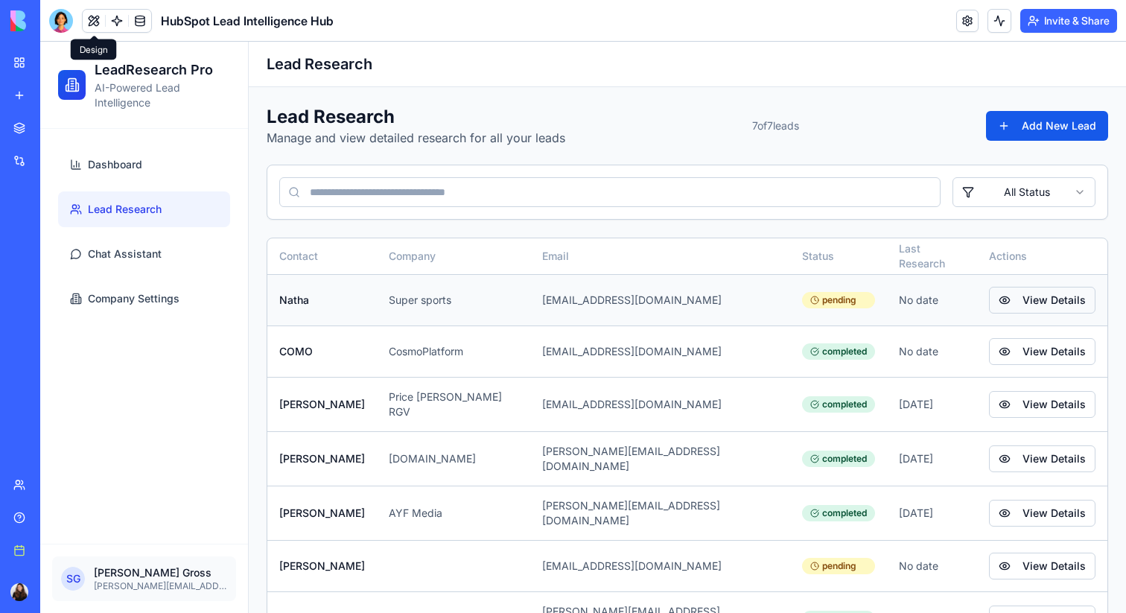
click at [1004, 298] on button "View Details" at bounding box center [1042, 300] width 107 height 27
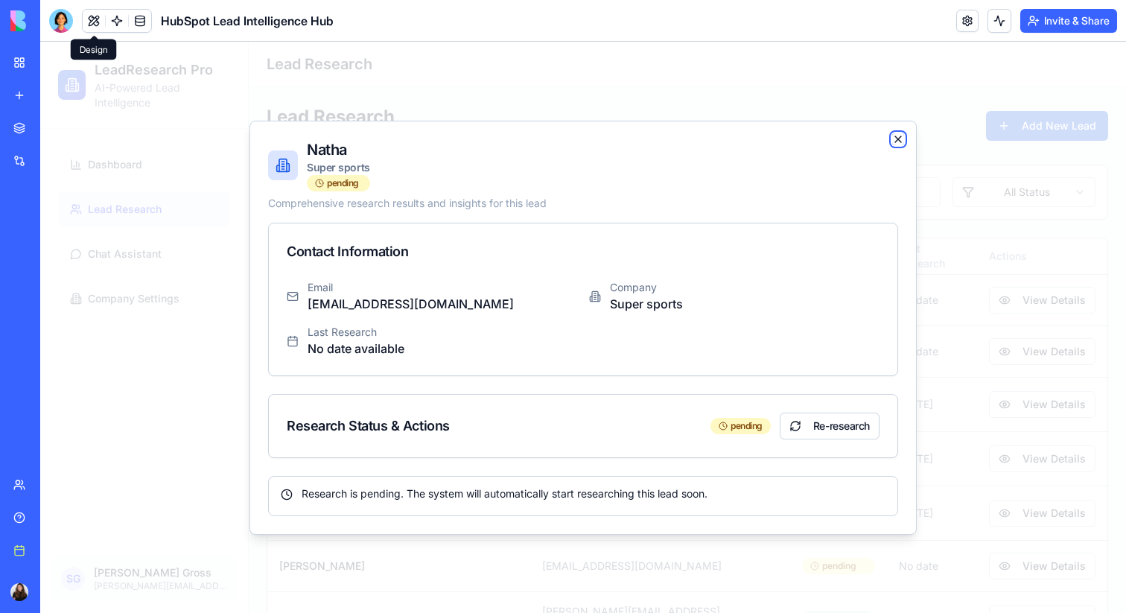
click at [899, 138] on icon "button" at bounding box center [899, 139] width 6 height 6
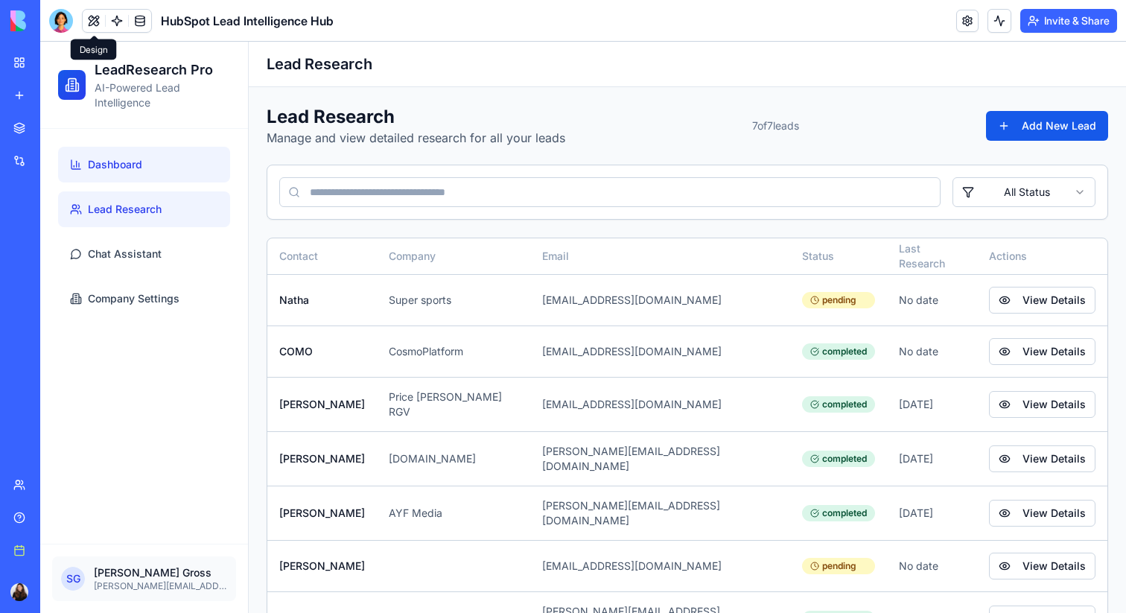
click at [107, 174] on link "Dashboard" at bounding box center [144, 165] width 172 height 36
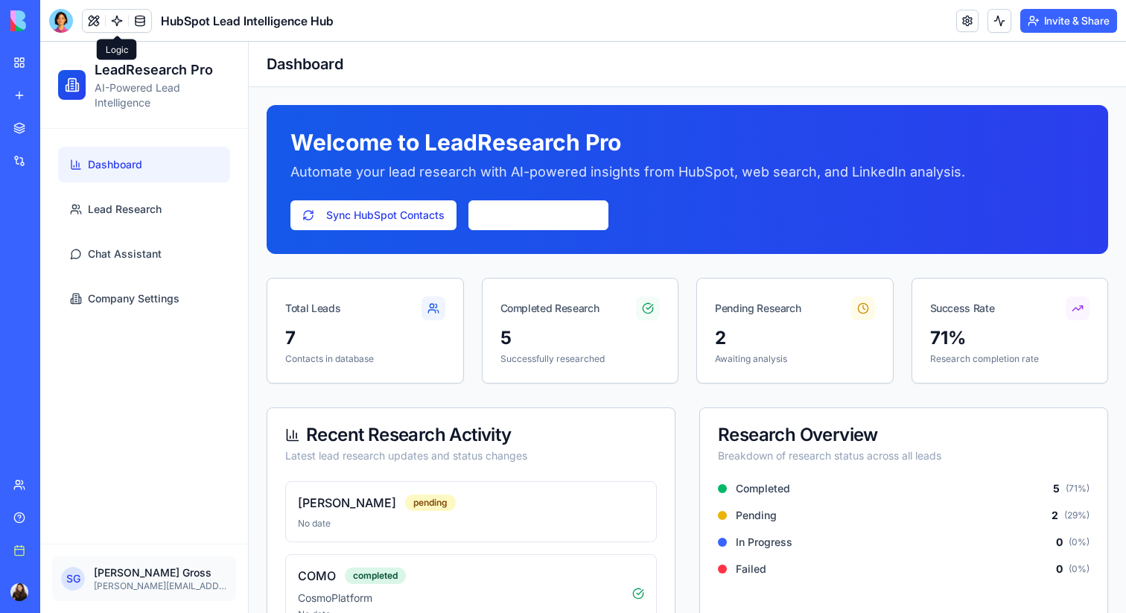
click at [114, 24] on link at bounding box center [117, 21] width 22 height 22
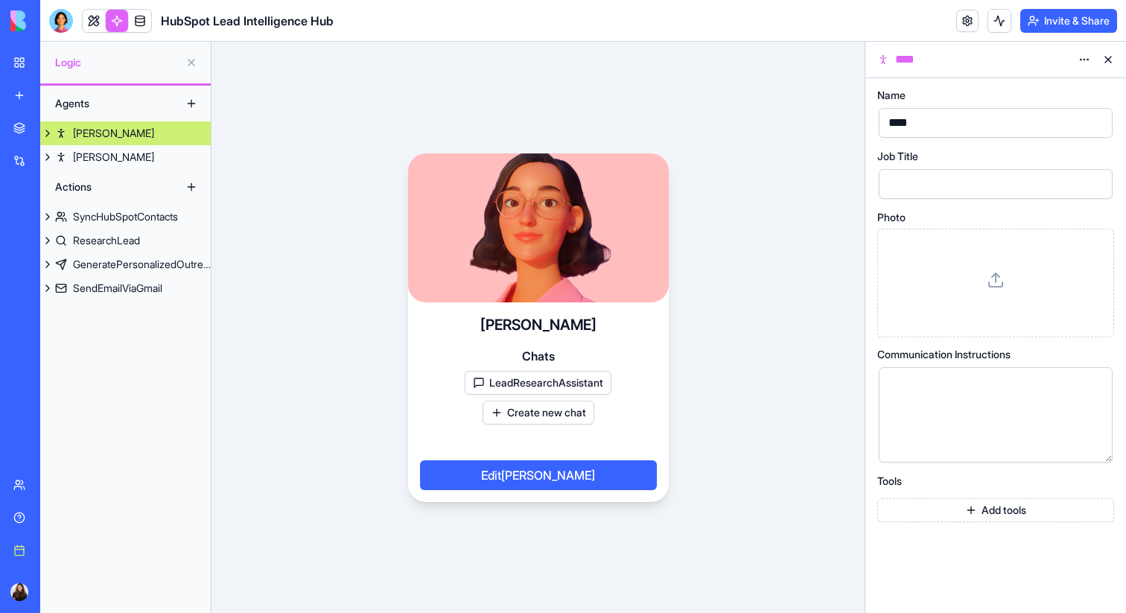
click at [1111, 61] on button at bounding box center [1109, 60] width 24 height 24
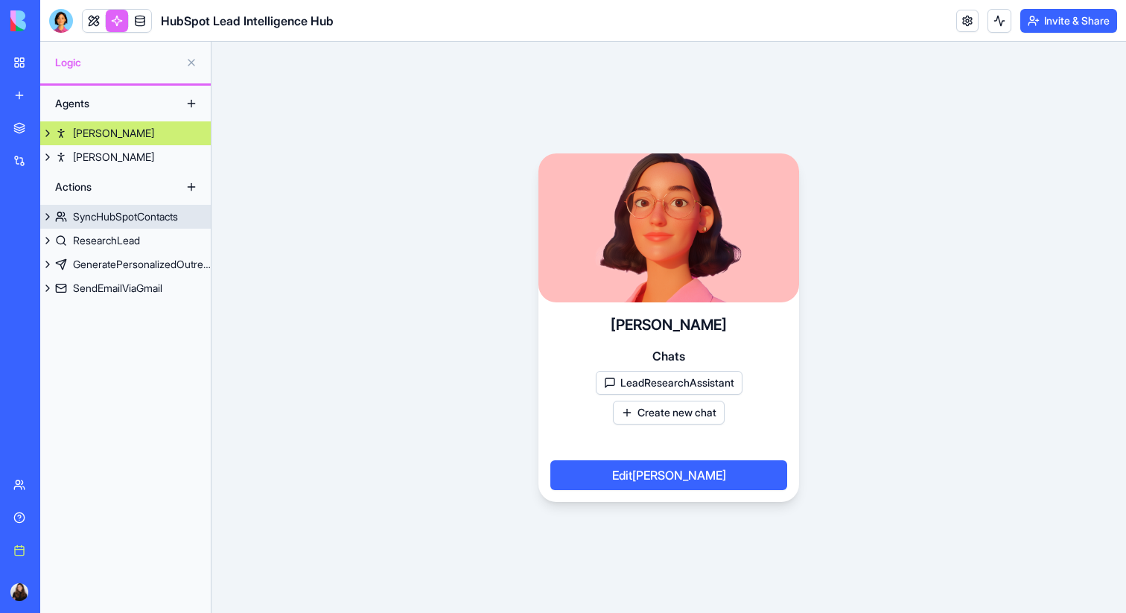
click at [122, 220] on div "SyncHubSpotContacts" at bounding box center [125, 216] width 105 height 15
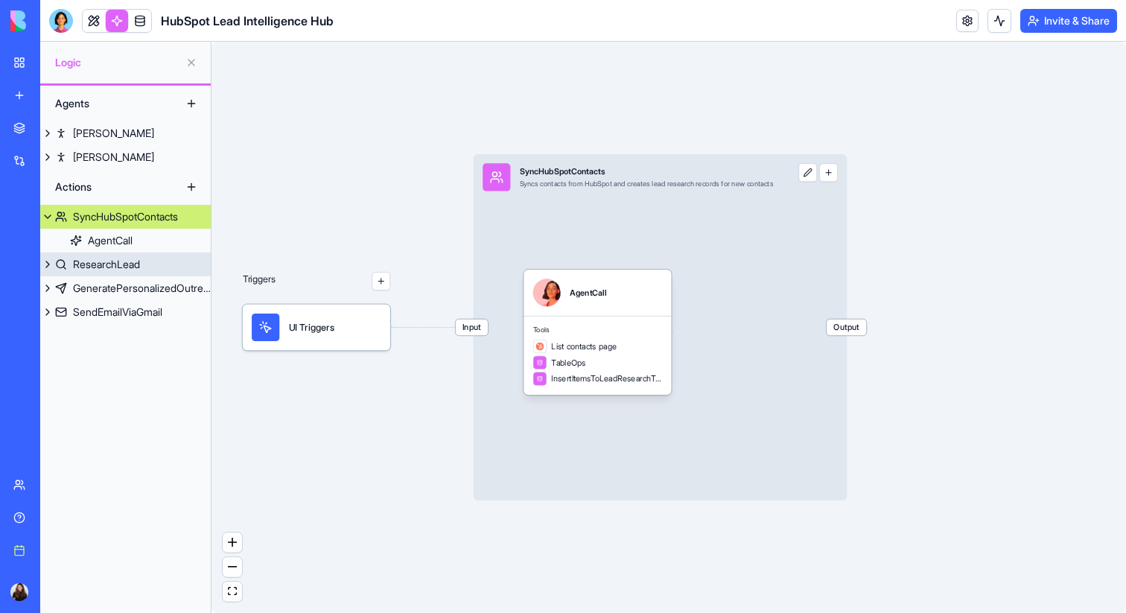
click at [117, 264] on div "ResearchLead" at bounding box center [106, 264] width 67 height 15
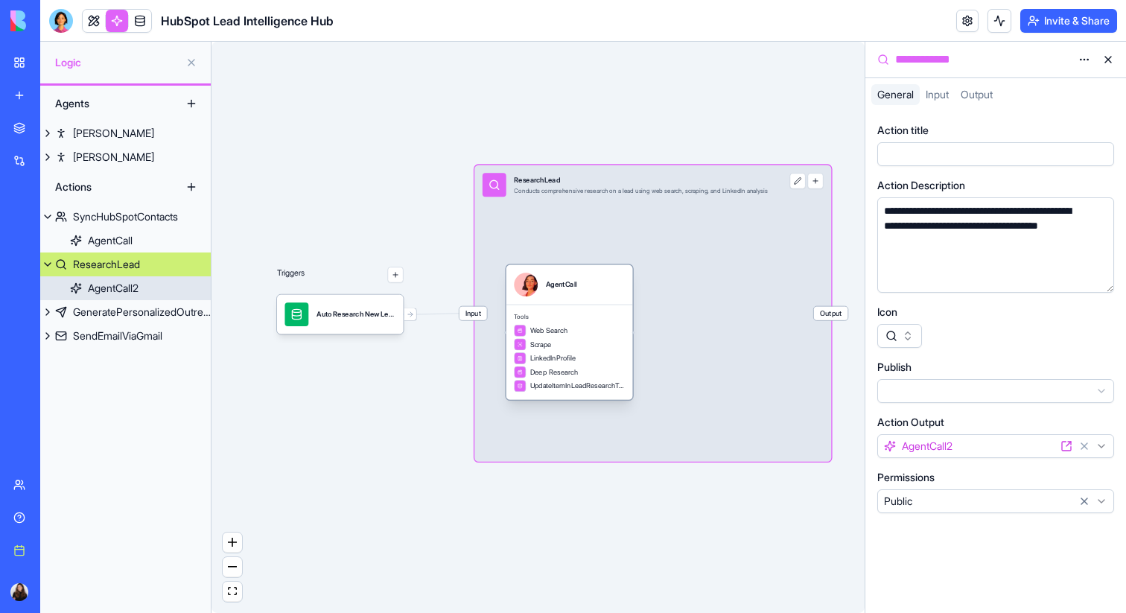
click at [593, 294] on div "AgentCall" at bounding box center [569, 285] width 111 height 24
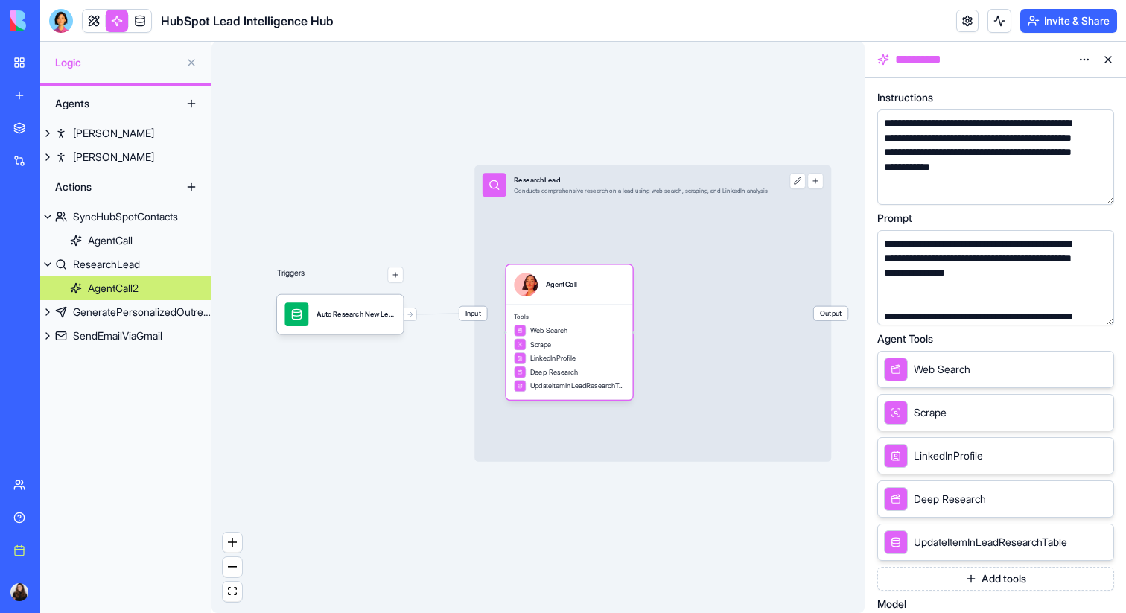
click at [1097, 314] on button "button" at bounding box center [1100, 311] width 24 height 24
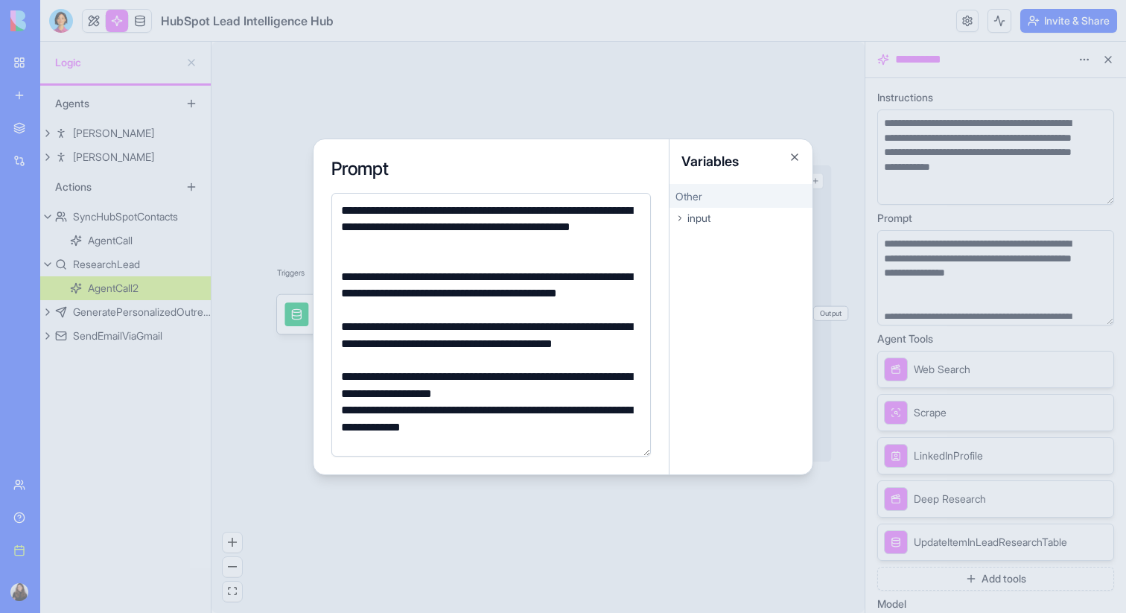
click at [472, 243] on div "**********" at bounding box center [489, 228] width 305 height 50
click at [793, 158] on button "Close" at bounding box center [795, 157] width 12 height 12
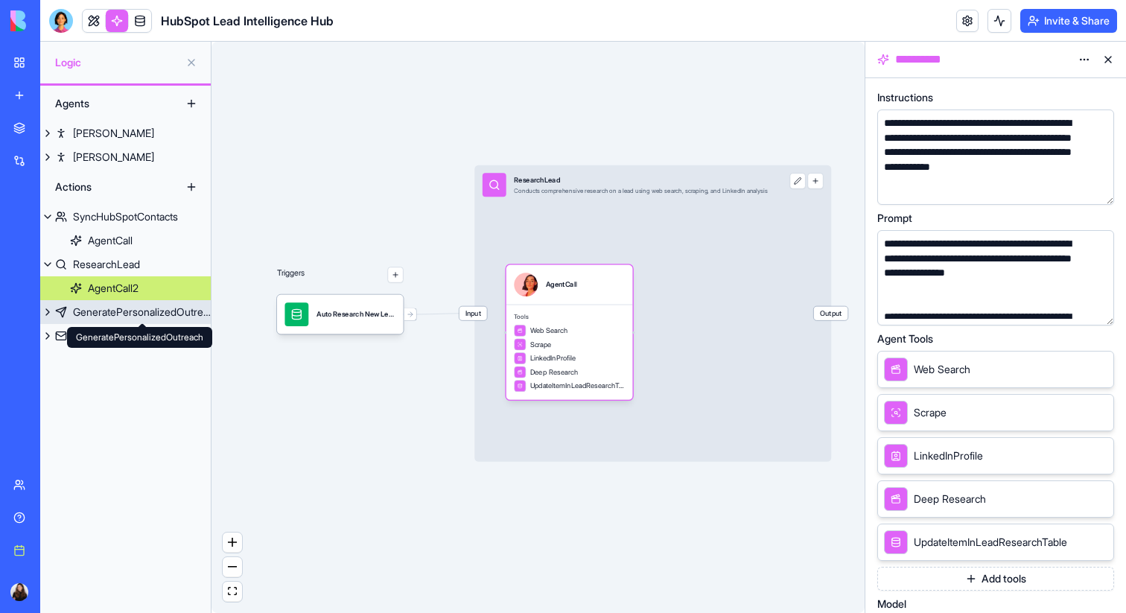
click at [122, 310] on div "GeneratePersonalizedOutreach" at bounding box center [142, 312] width 138 height 15
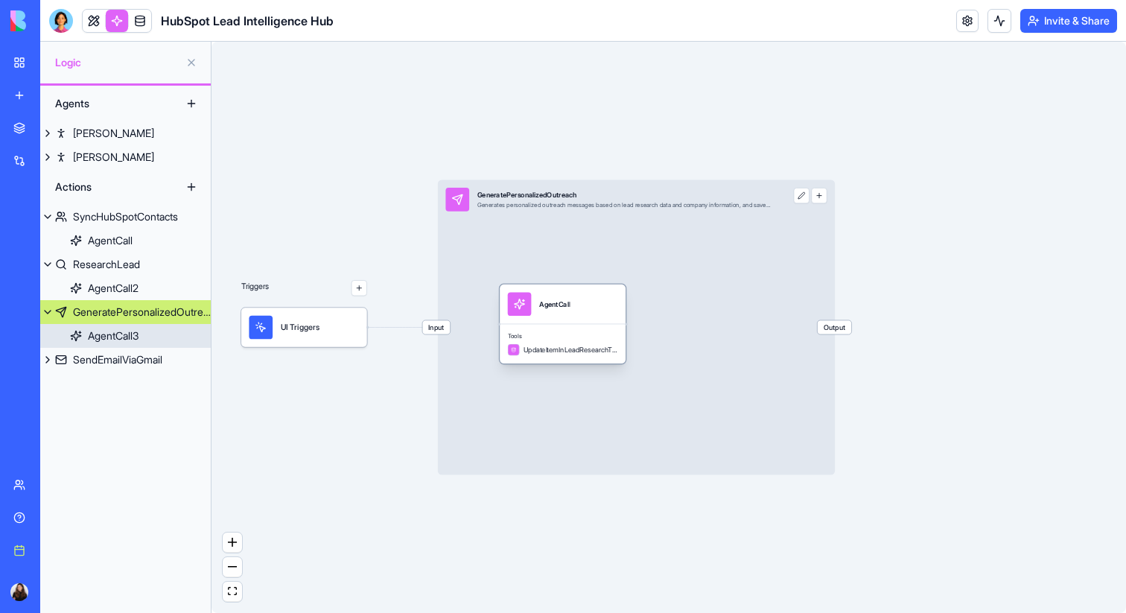
click at [575, 342] on div "Tools UpdateItemInLeadResearchTable" at bounding box center [563, 343] width 126 height 39
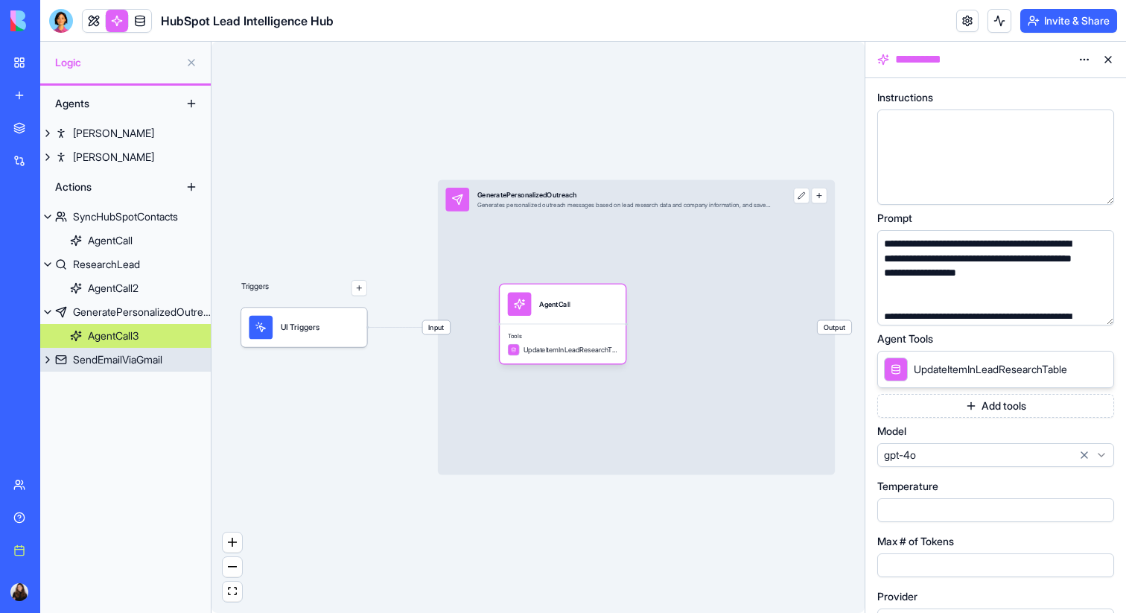
click at [146, 360] on div "SendEmailViaGmail" at bounding box center [117, 359] width 89 height 15
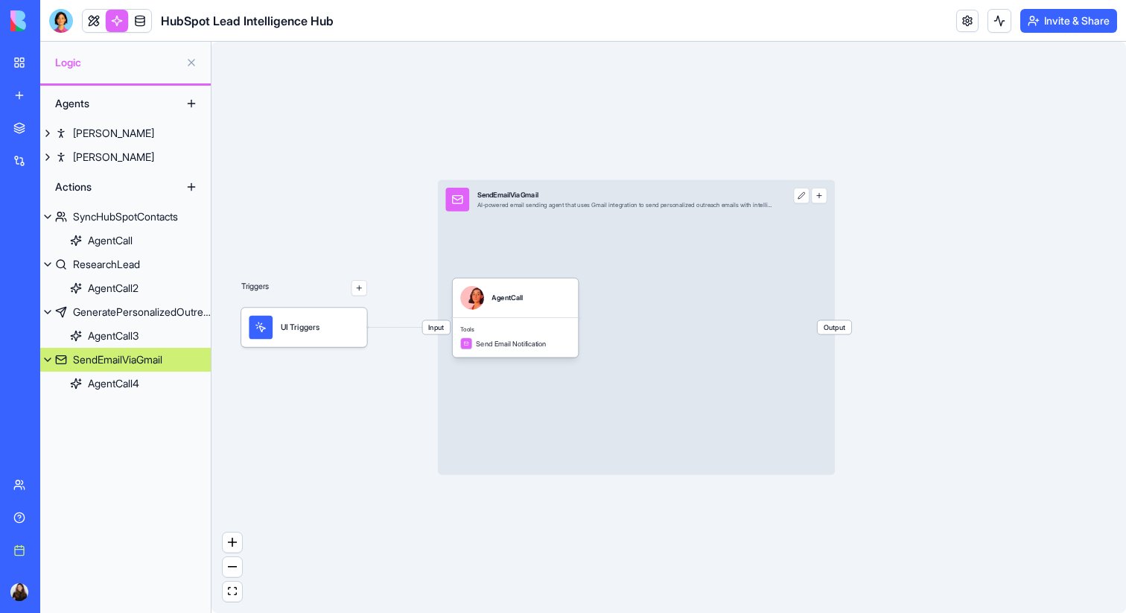
click at [50, 364] on button at bounding box center [47, 360] width 15 height 24
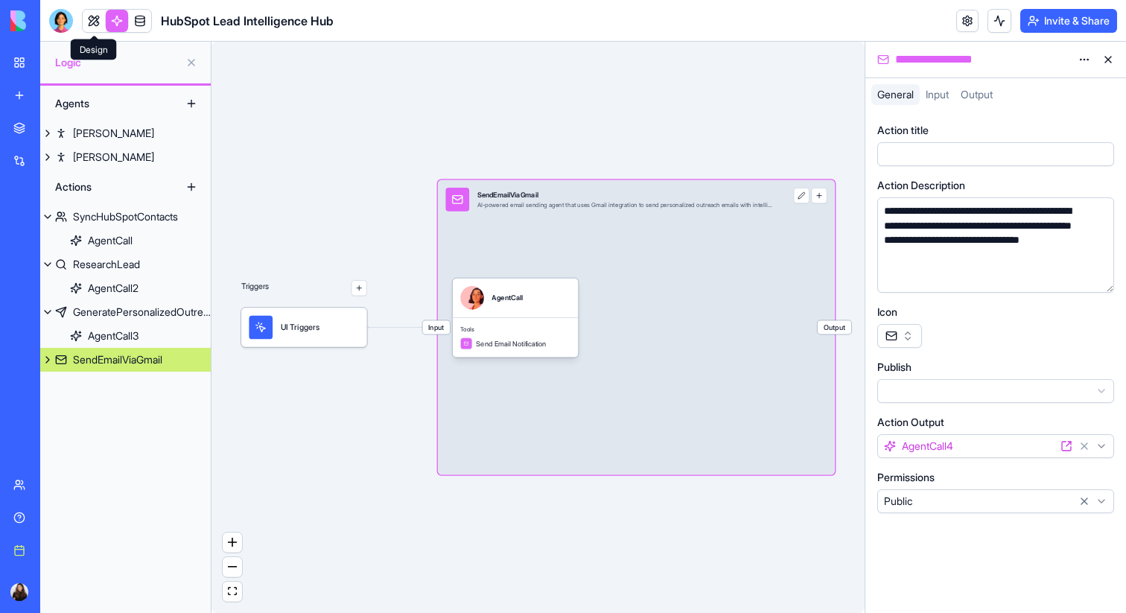
click at [95, 16] on link at bounding box center [94, 21] width 22 height 22
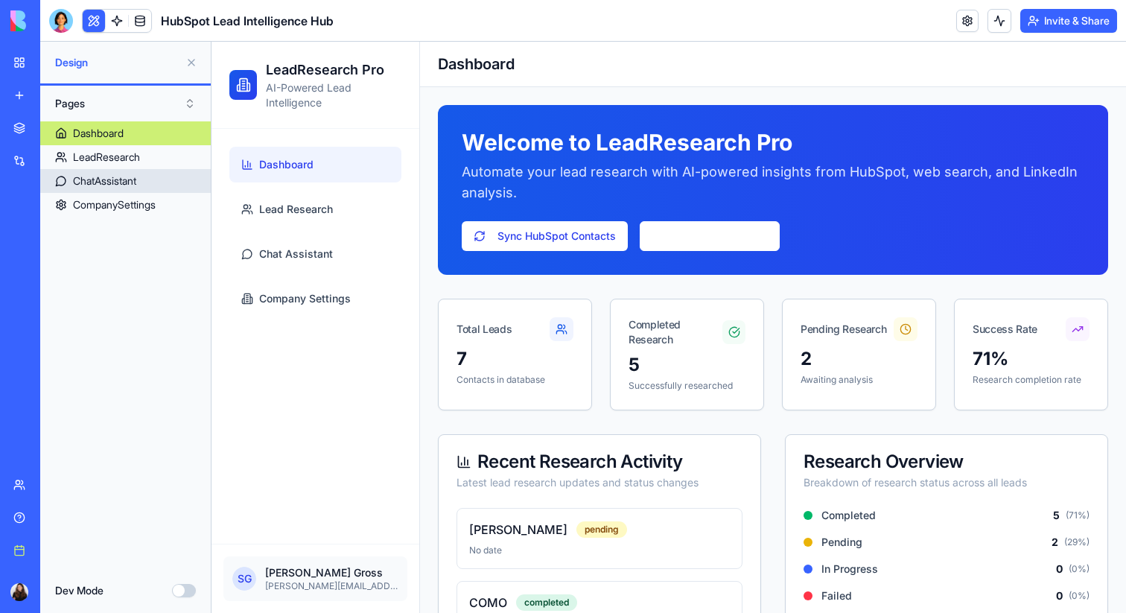
click at [99, 182] on div "ChatAssistant" at bounding box center [104, 181] width 63 height 15
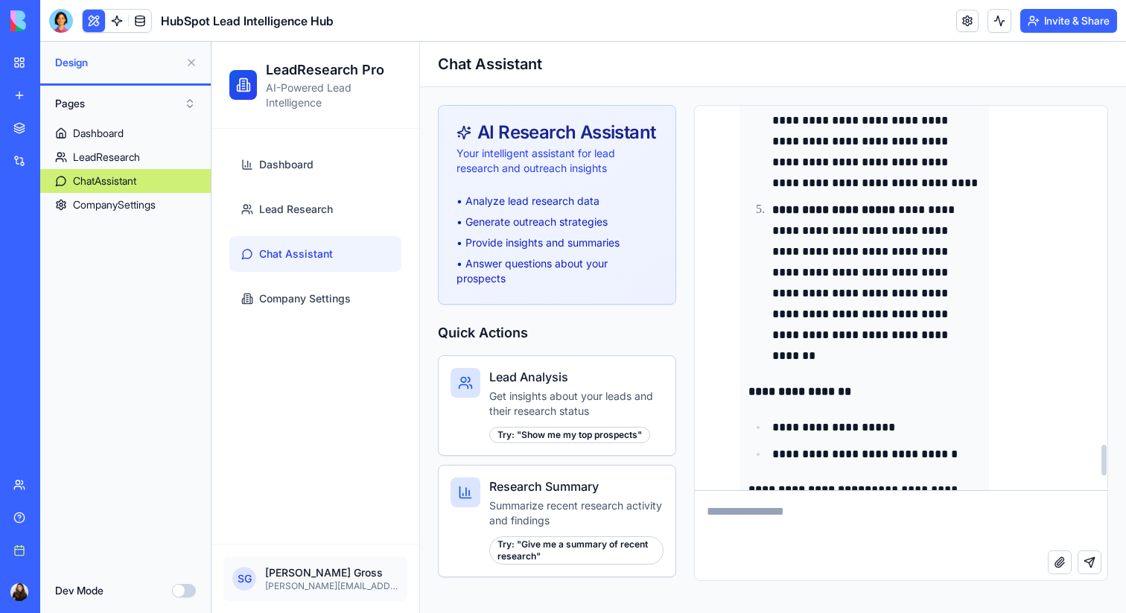
scroll to position [4333, 0]
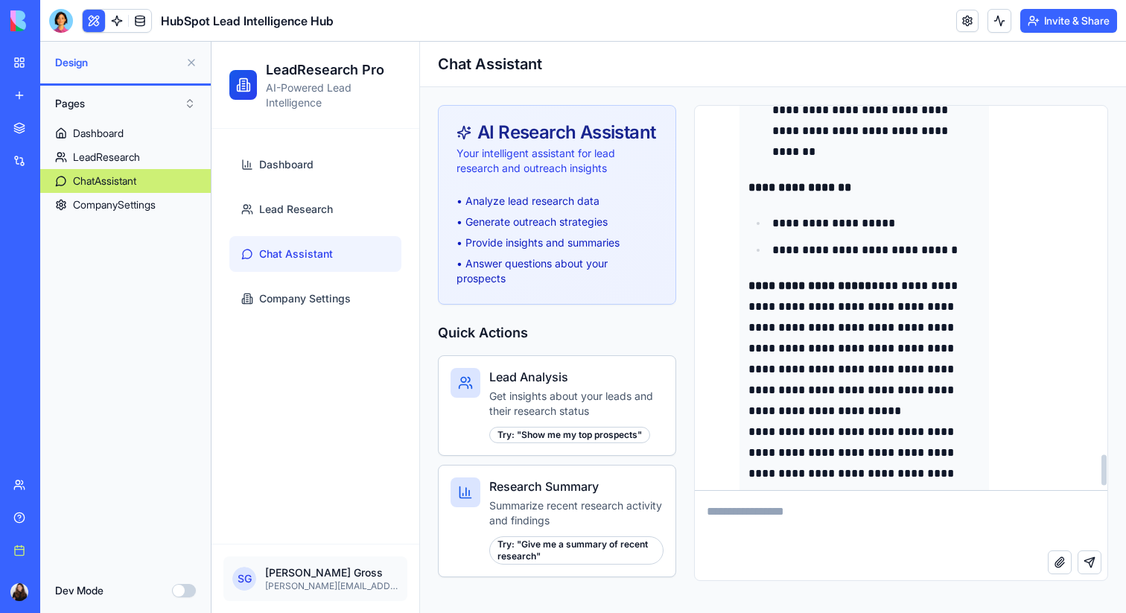
click at [844, 524] on textarea at bounding box center [901, 521] width 413 height 60
type textarea "**********"
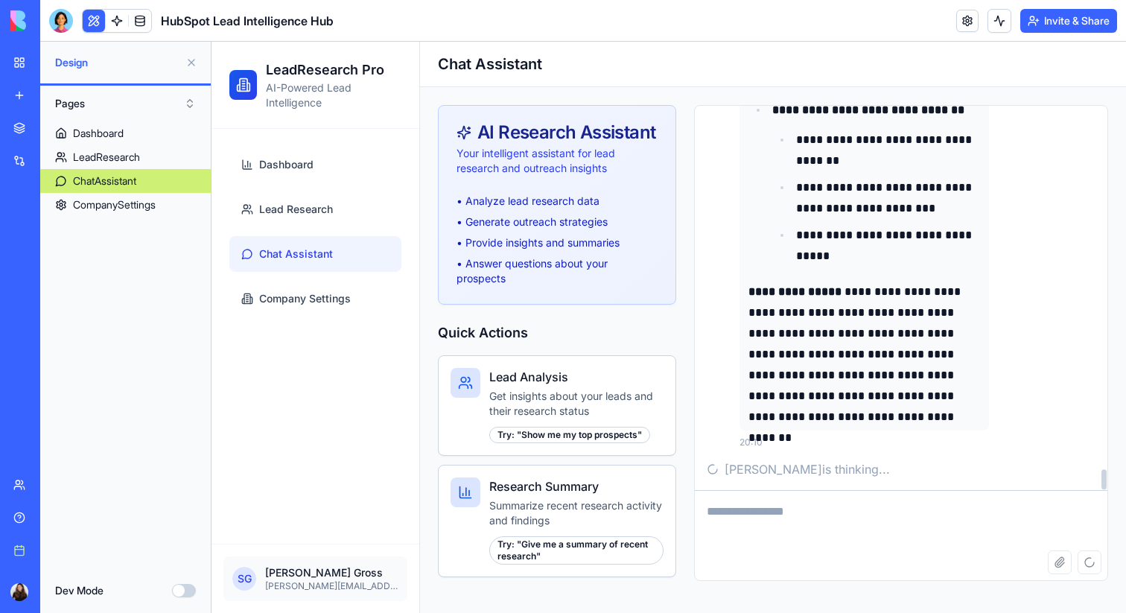
scroll to position [6950, 0]
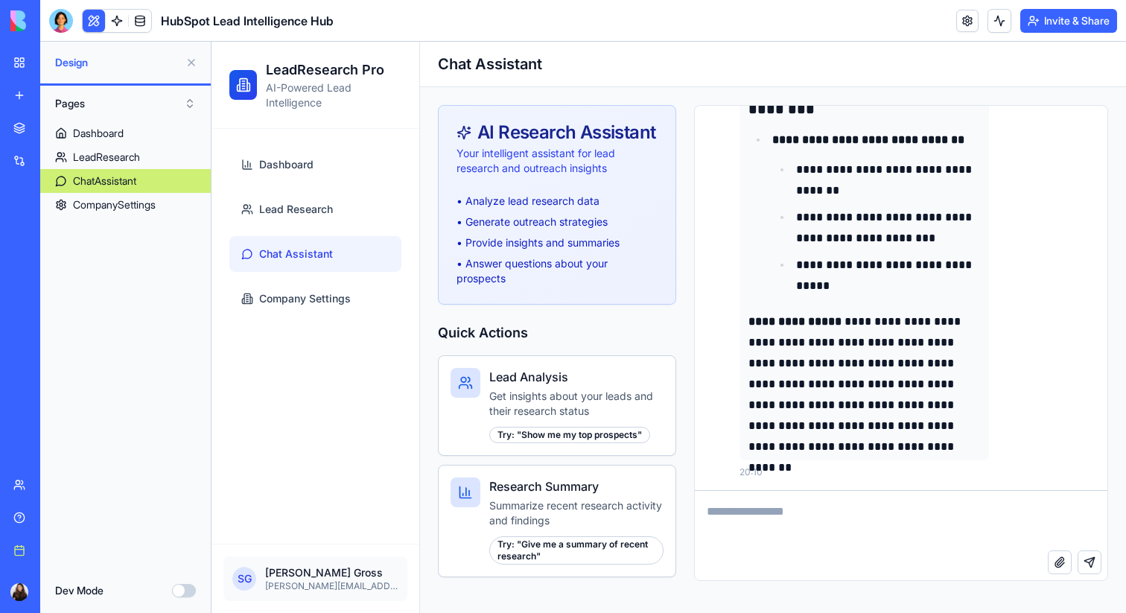
click at [187, 62] on button at bounding box center [192, 63] width 24 height 24
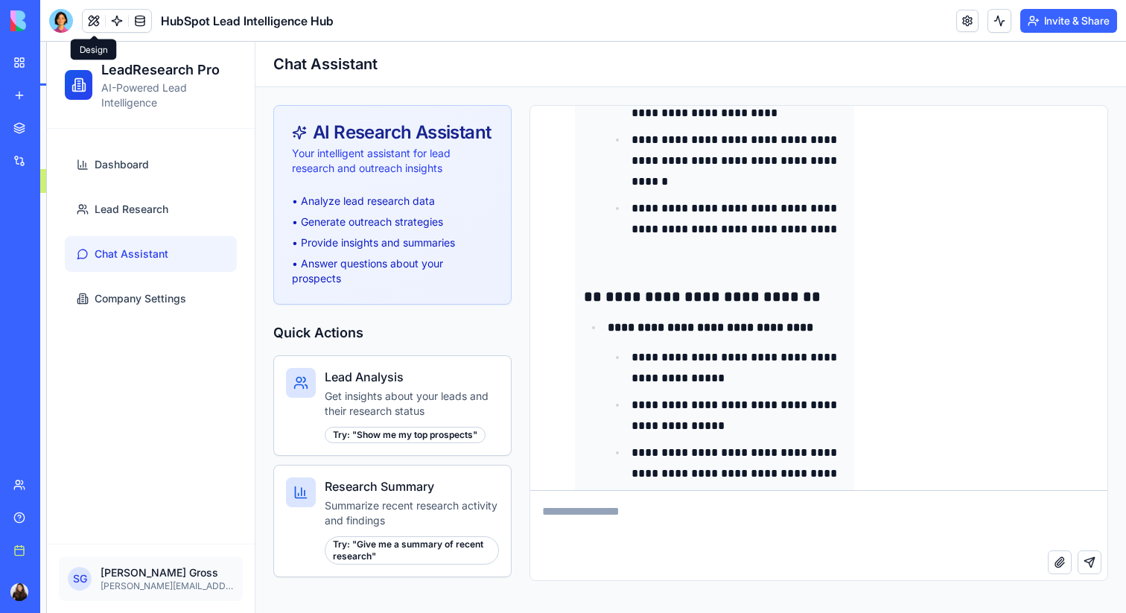
scroll to position [5090, 0]
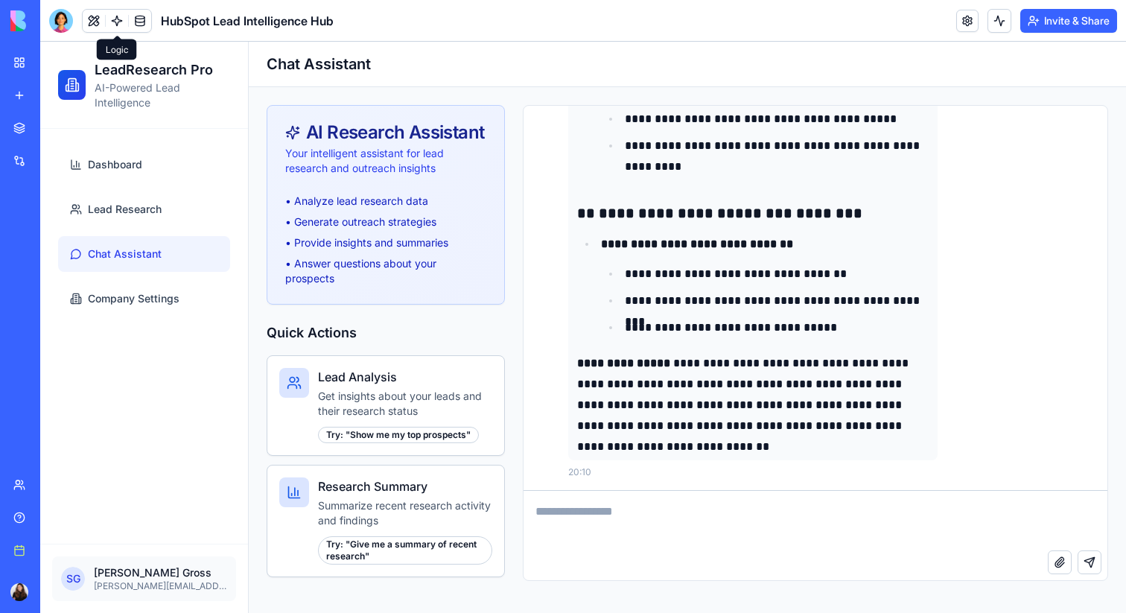
click at [109, 22] on link at bounding box center [117, 21] width 22 height 22
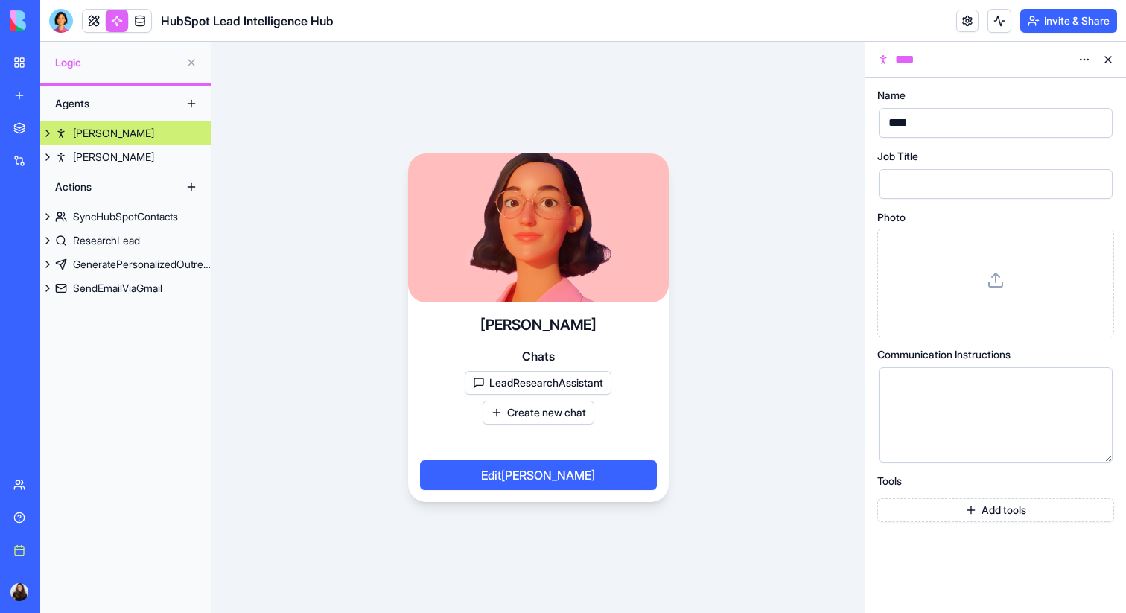
click at [1109, 63] on button at bounding box center [1109, 60] width 24 height 24
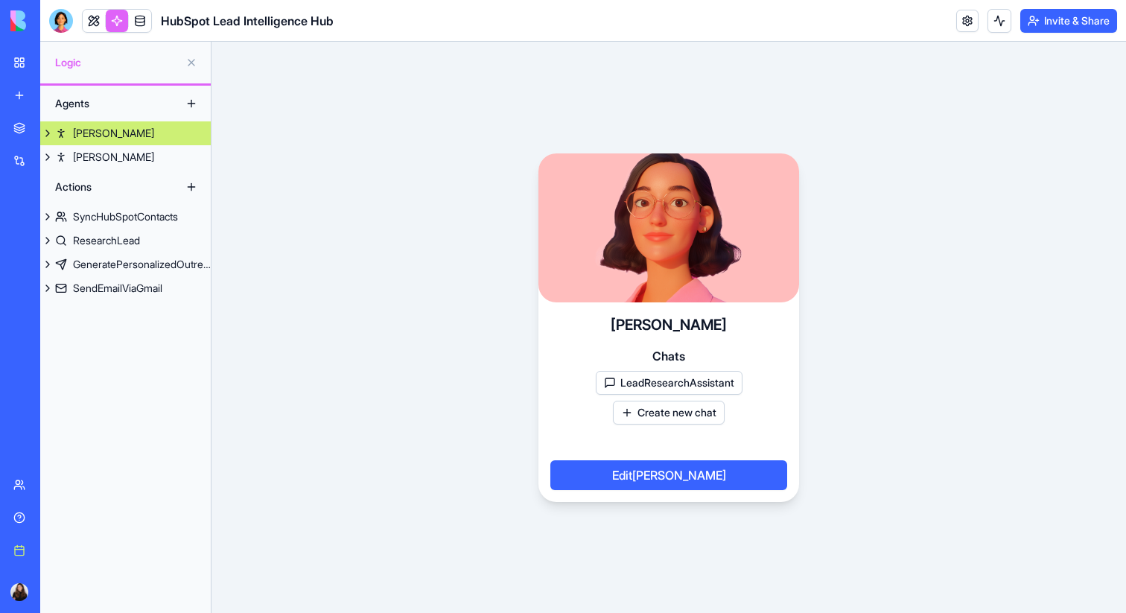
click at [603, 328] on div "Nora Chats LeadResearchAssistant Create new chat Edit Nora" at bounding box center [669, 402] width 261 height 200
click at [75, 136] on div "Nora" at bounding box center [113, 133] width 81 height 15
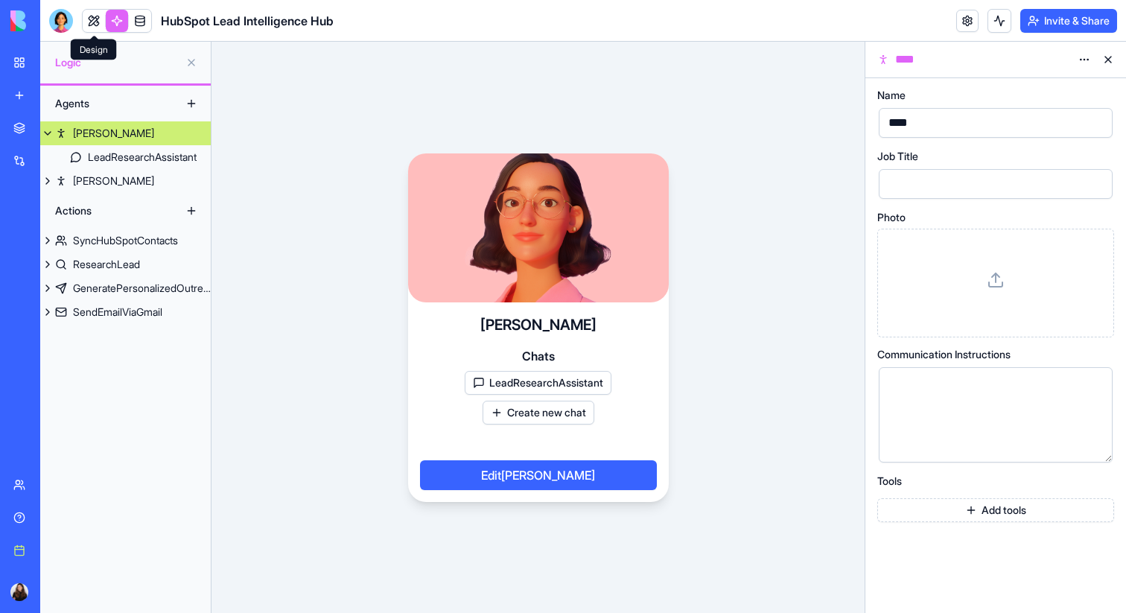
click at [96, 19] on link at bounding box center [94, 21] width 22 height 22
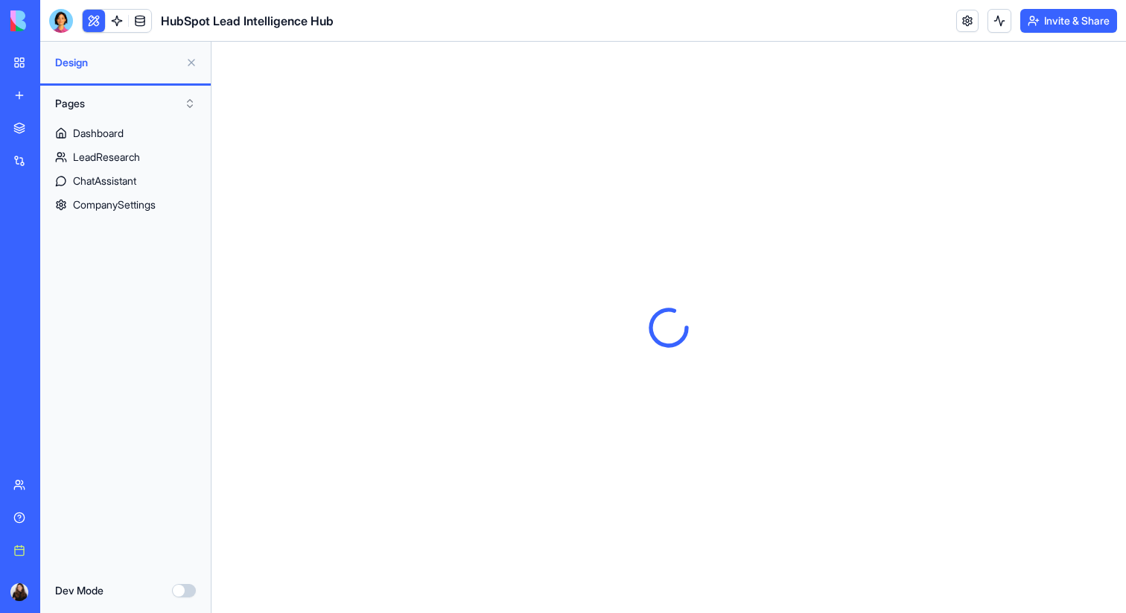
click at [188, 59] on button at bounding box center [192, 63] width 24 height 24
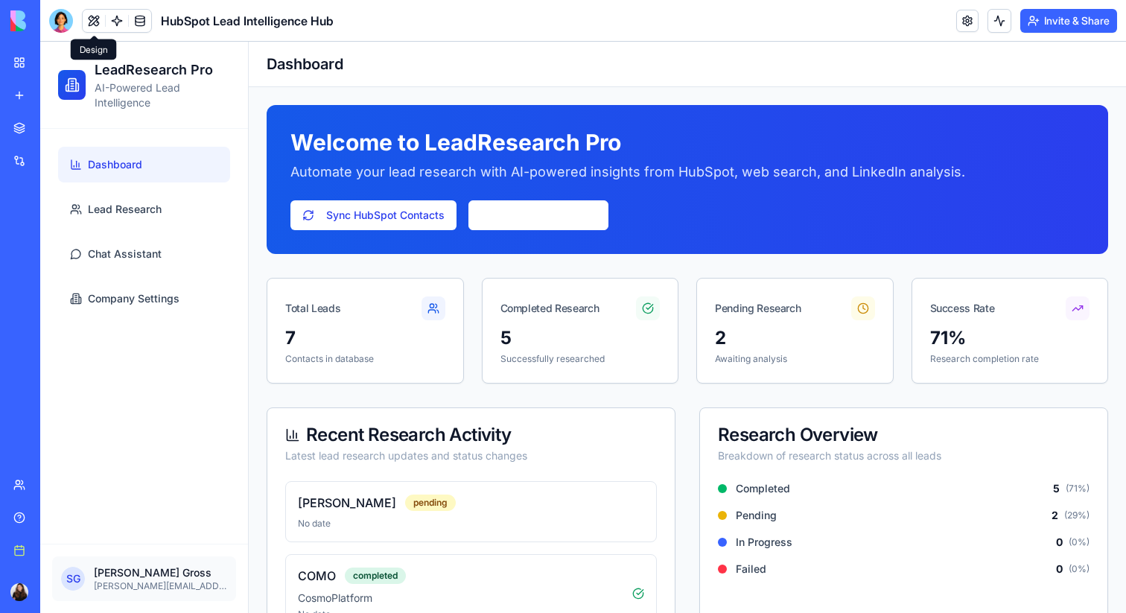
click at [55, 557] on div "Book a meeting" at bounding box center [45, 550] width 19 height 15
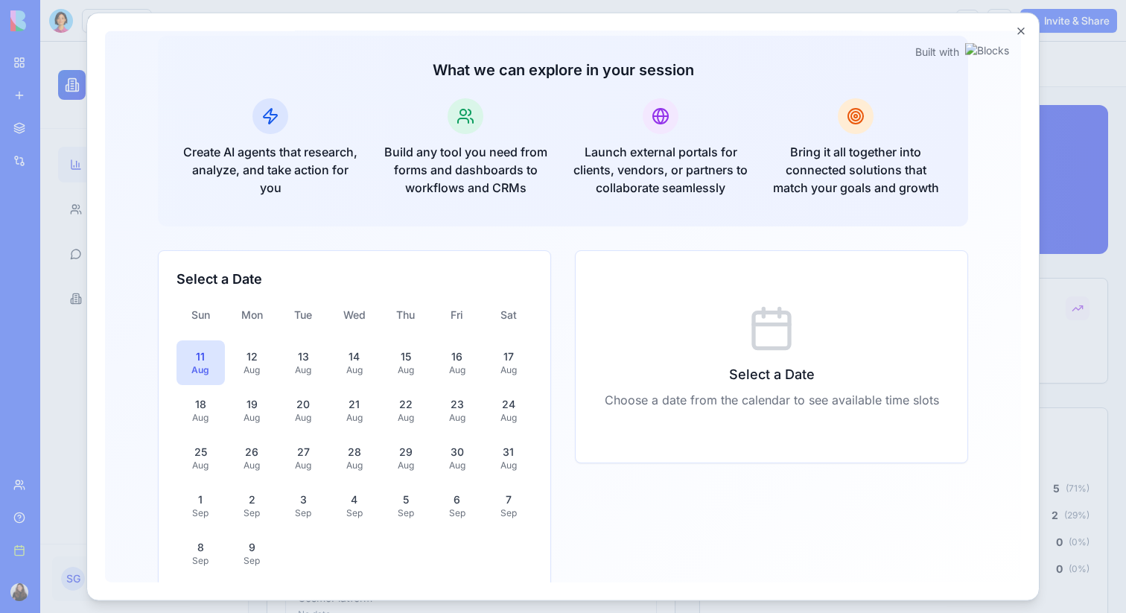
scroll to position [225, 0]
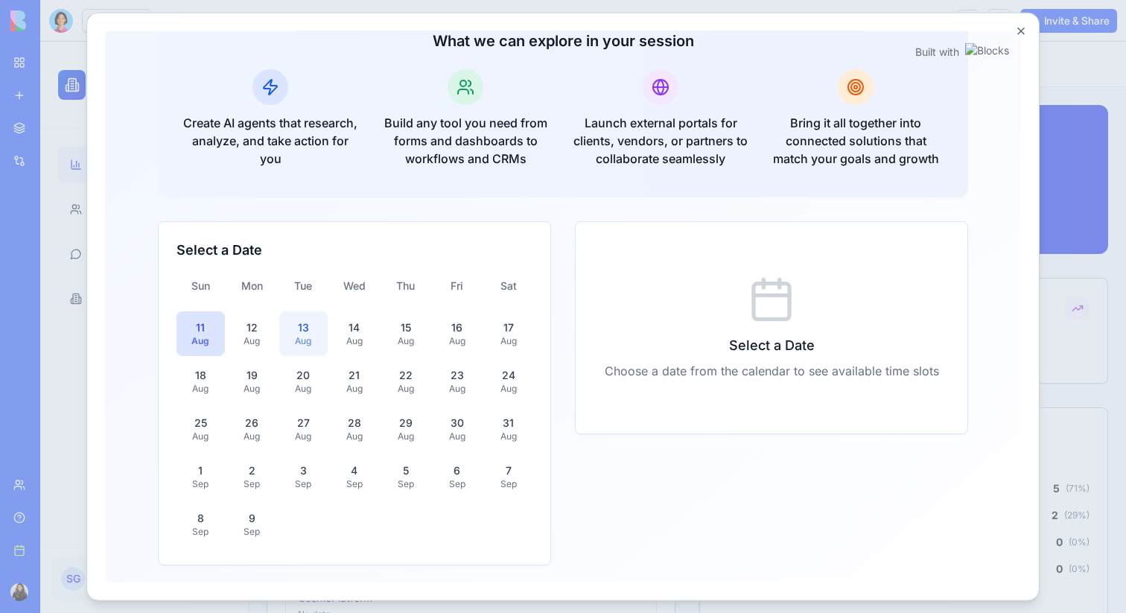
click at [308, 335] on div "Aug" at bounding box center [303, 341] width 31 height 12
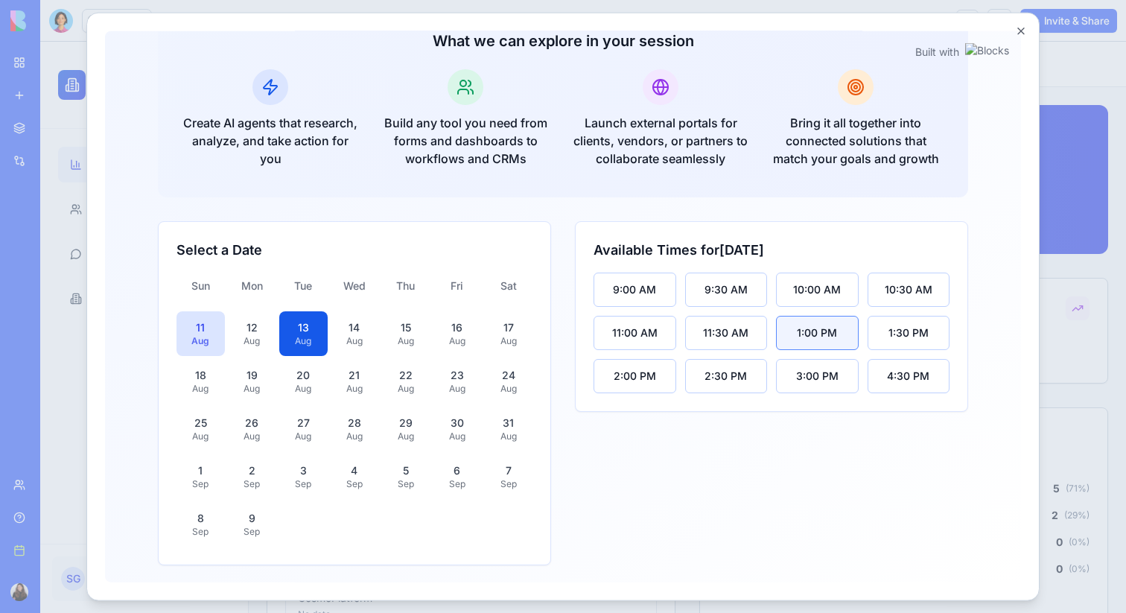
click at [802, 335] on div "1:00 PM" at bounding box center [817, 332] width 40 height 15
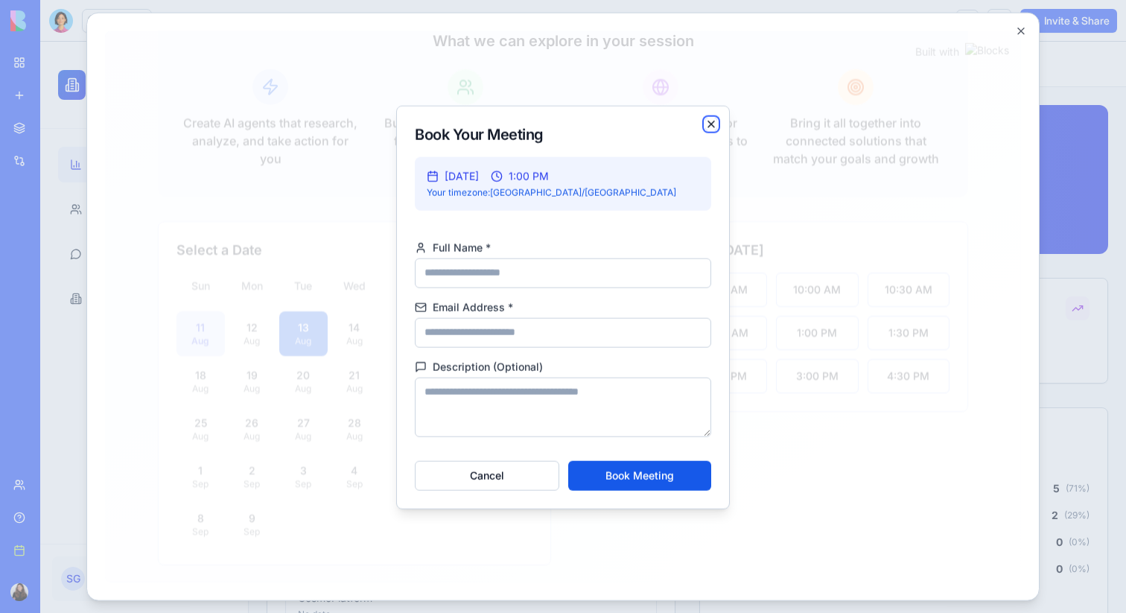
click at [712, 121] on icon "button" at bounding box center [712, 124] width 12 height 12
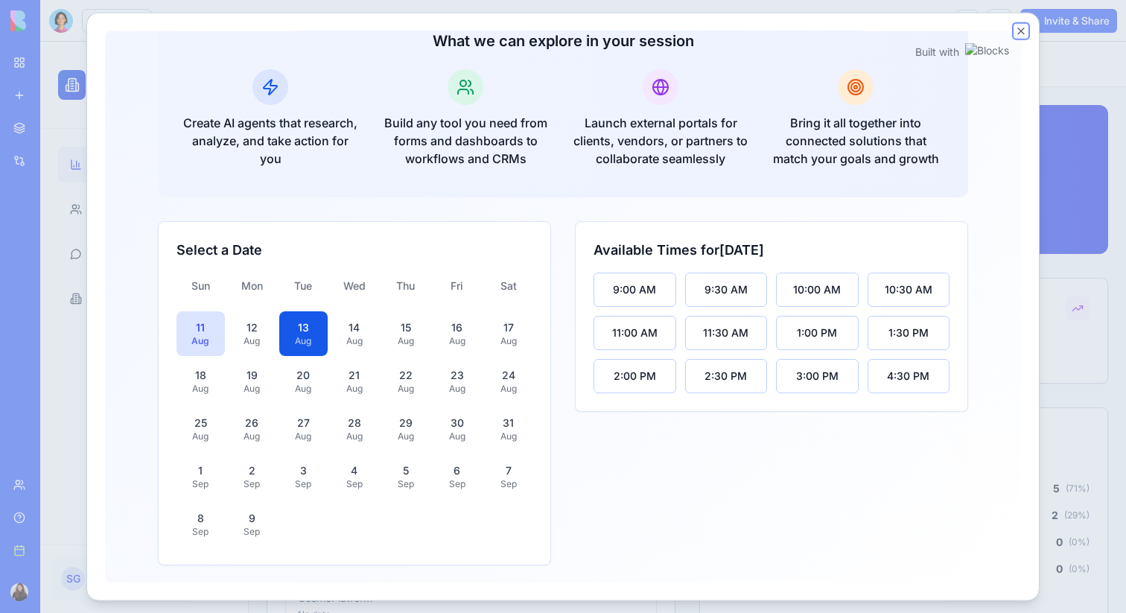
click at [1021, 27] on button "Close" at bounding box center [1021, 31] width 12 height 12
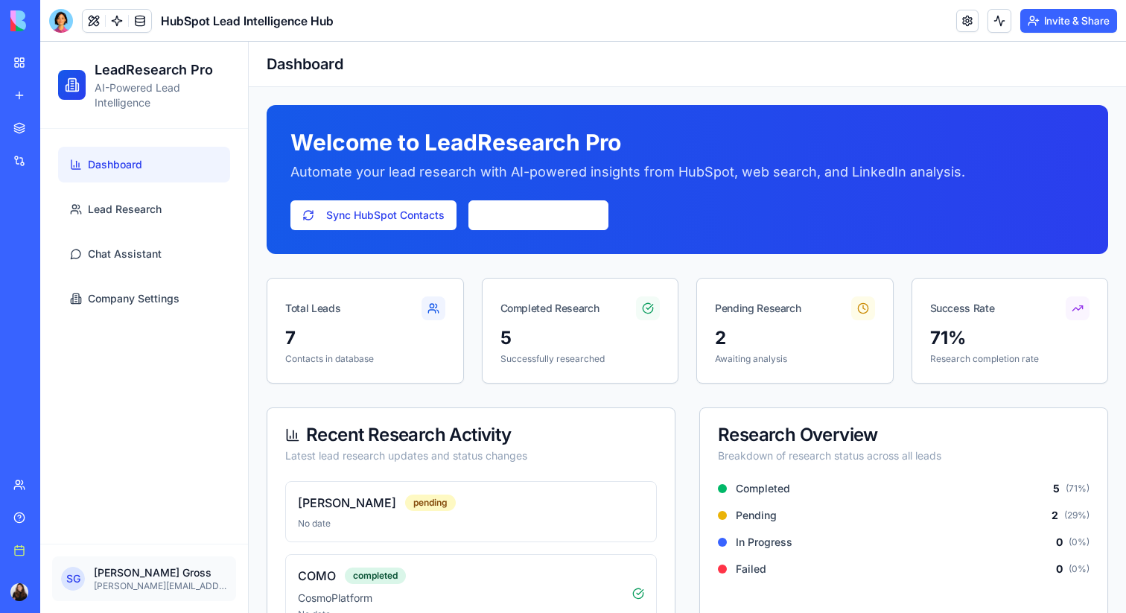
click at [1046, 22] on button "Invite & Share" at bounding box center [1069, 21] width 97 height 24
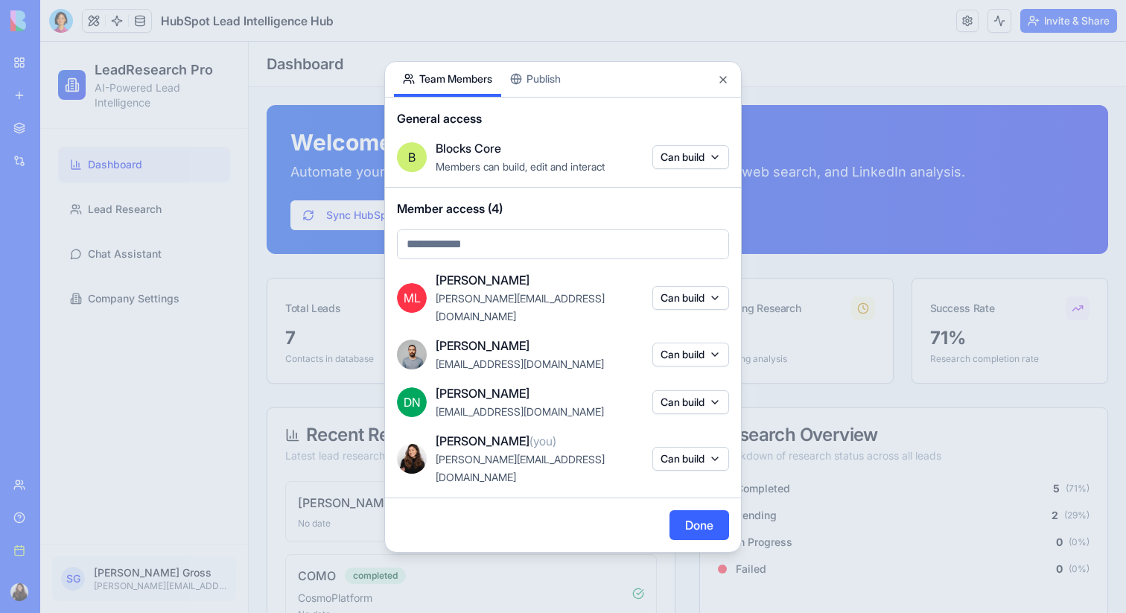
click at [539, 101] on body "BETA My workspace New app Marketplace Integrations Recent Performance Review Ma…" at bounding box center [563, 306] width 1126 height 613
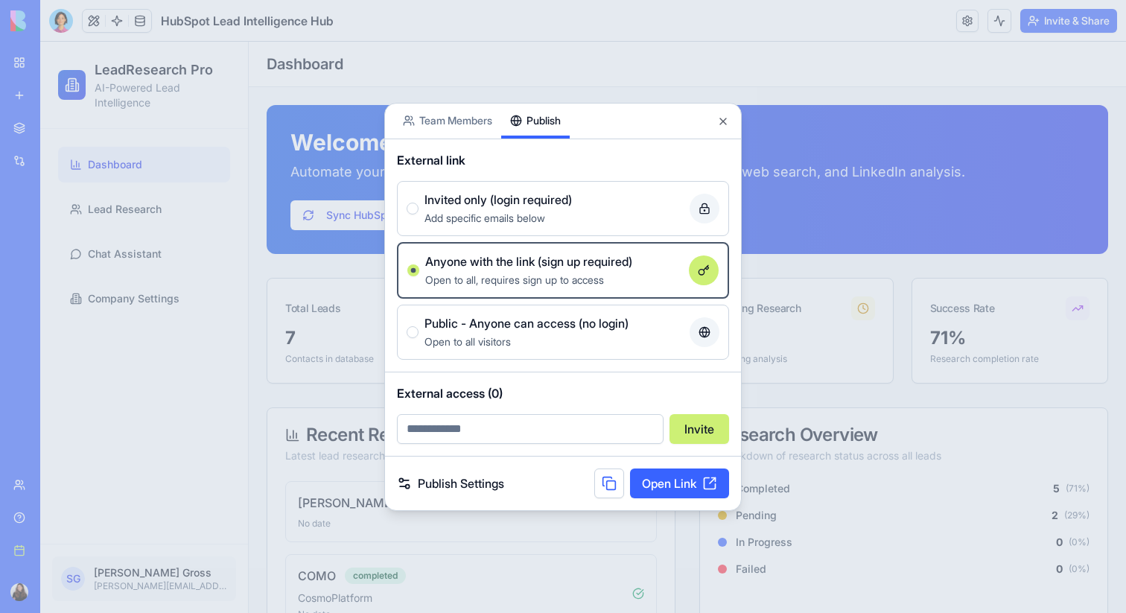
click at [569, 215] on div "Add specific emails below" at bounding box center [554, 218] width 259 height 18
click at [419, 215] on button "Invited only (login required) Add specific emails below" at bounding box center [413, 209] width 12 height 12
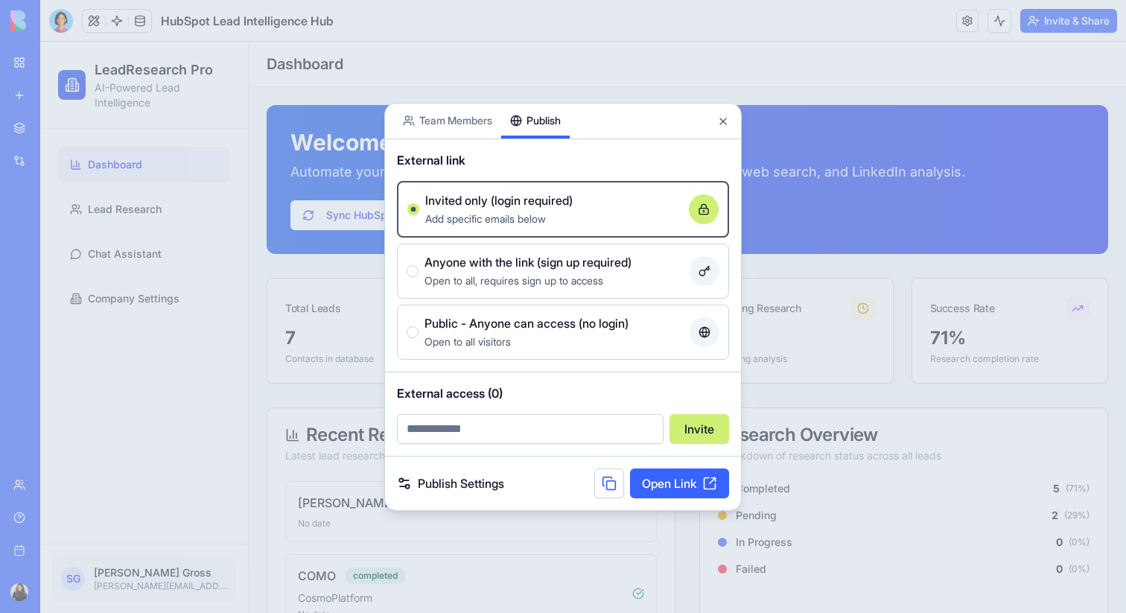
click at [542, 345] on div "Open to all visitors" at bounding box center [554, 341] width 259 height 18
click at [419, 338] on button "Public - Anyone can access (no login) Open to all visitors" at bounding box center [413, 332] width 12 height 12
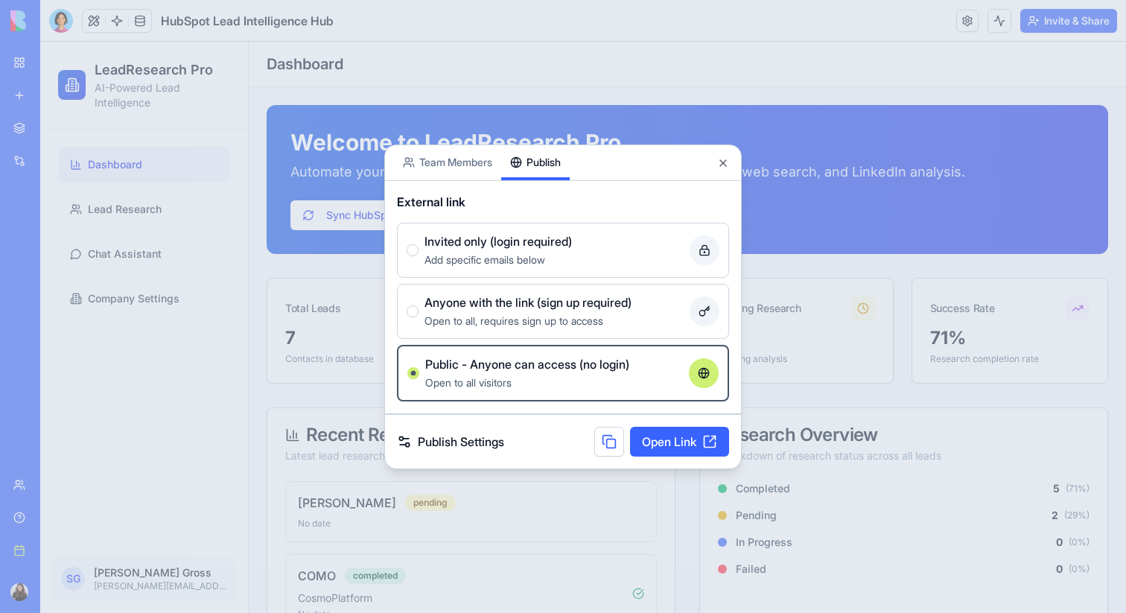
click at [561, 239] on span "Invited only (login required)" at bounding box center [499, 241] width 148 height 18
click at [419, 244] on button "Invited only (login required) Add specific emails below" at bounding box center [413, 250] width 12 height 12
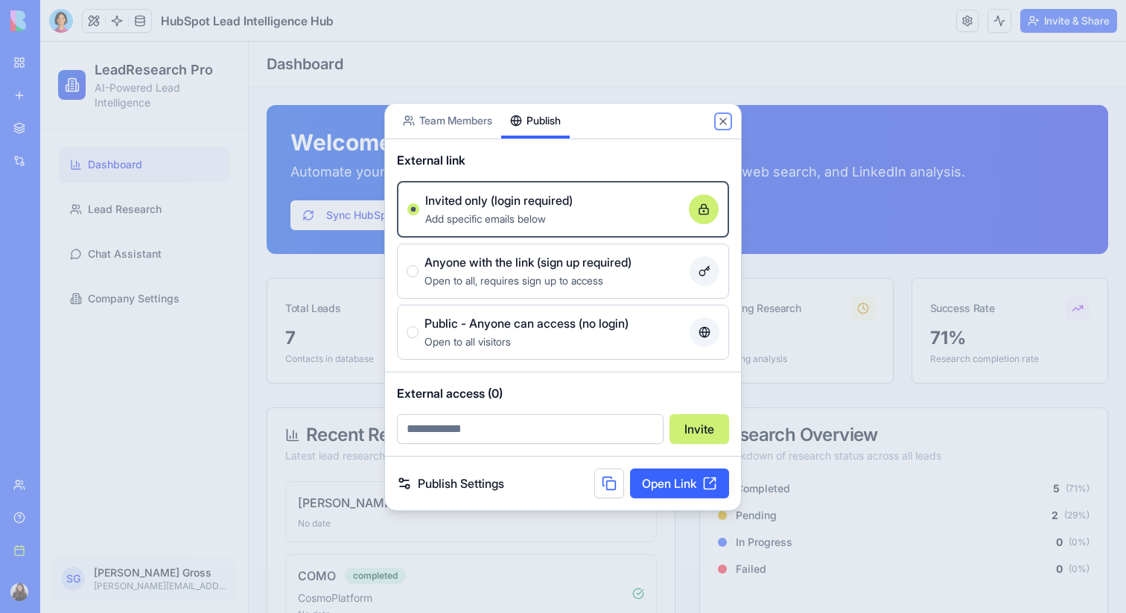
click at [724, 121] on button "Close" at bounding box center [723, 121] width 12 height 12
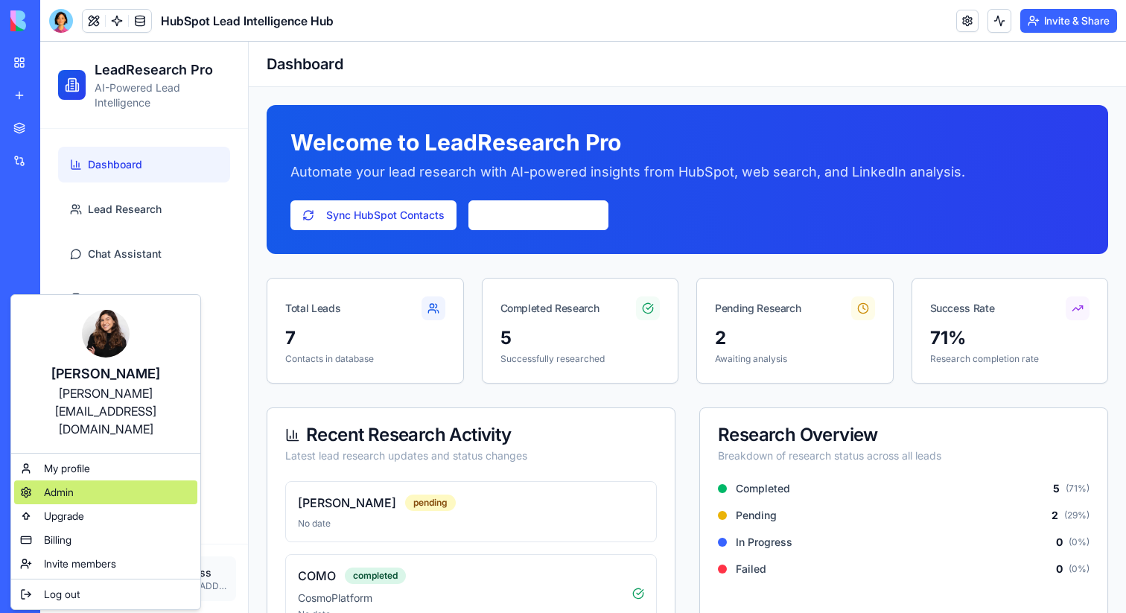
click at [68, 485] on span "Admin" at bounding box center [59, 492] width 30 height 15
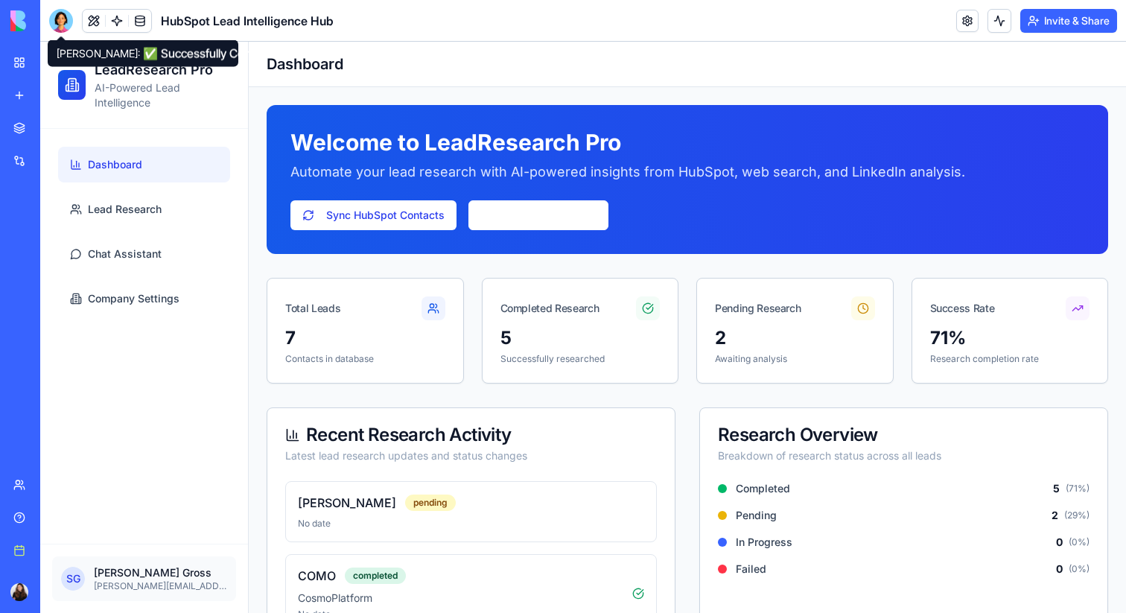
click at [62, 30] on div at bounding box center [61, 21] width 24 height 24
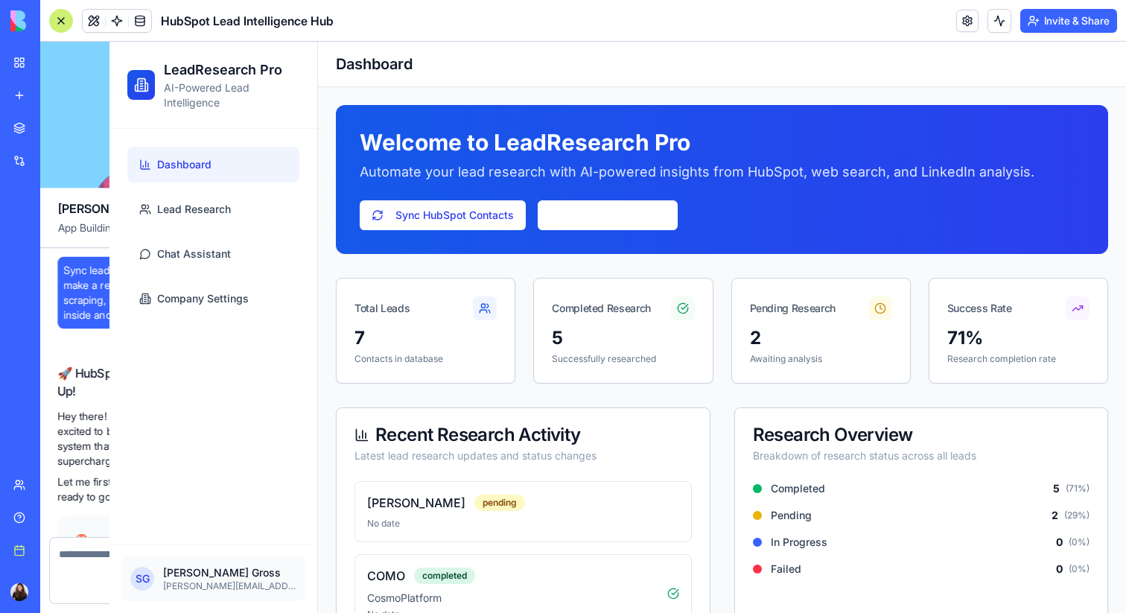
scroll to position [14490, 0]
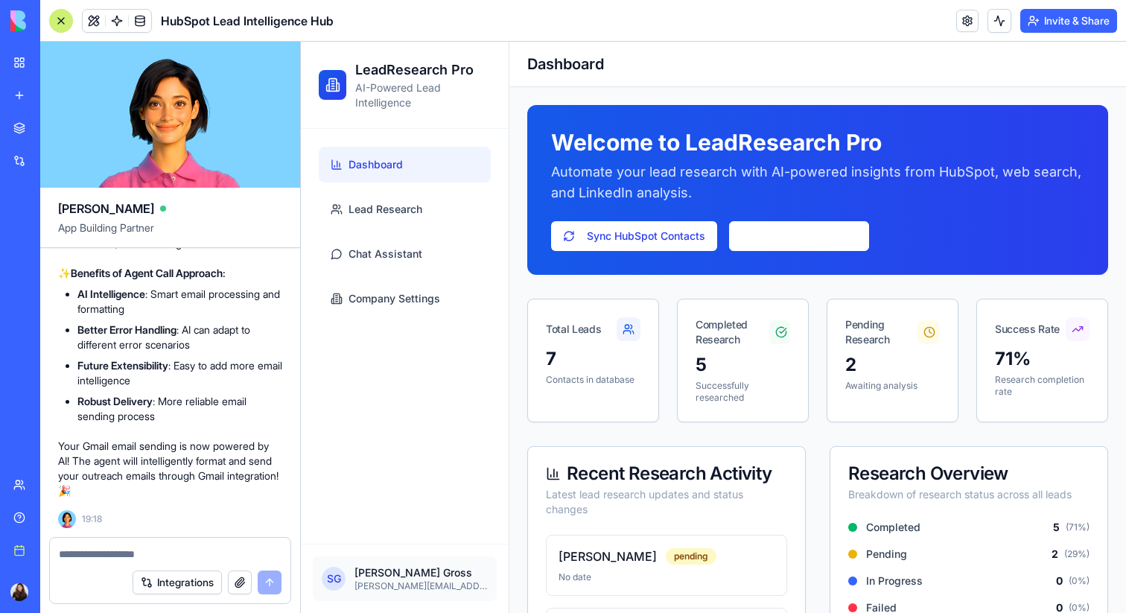
click at [174, 588] on button "Integrations" at bounding box center [177, 583] width 89 height 24
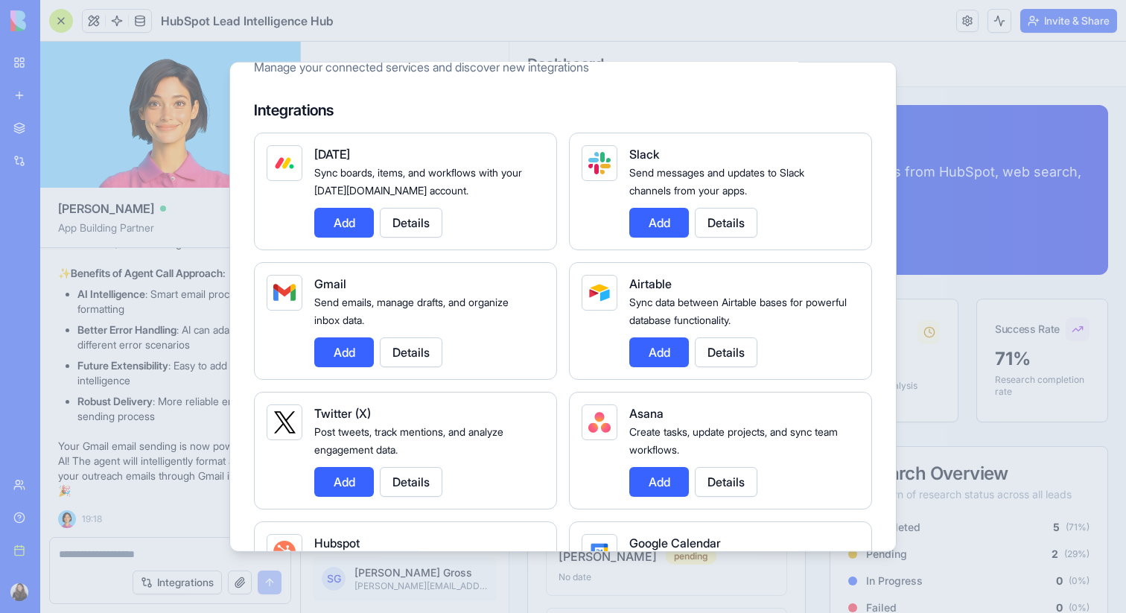
scroll to position [0, 0]
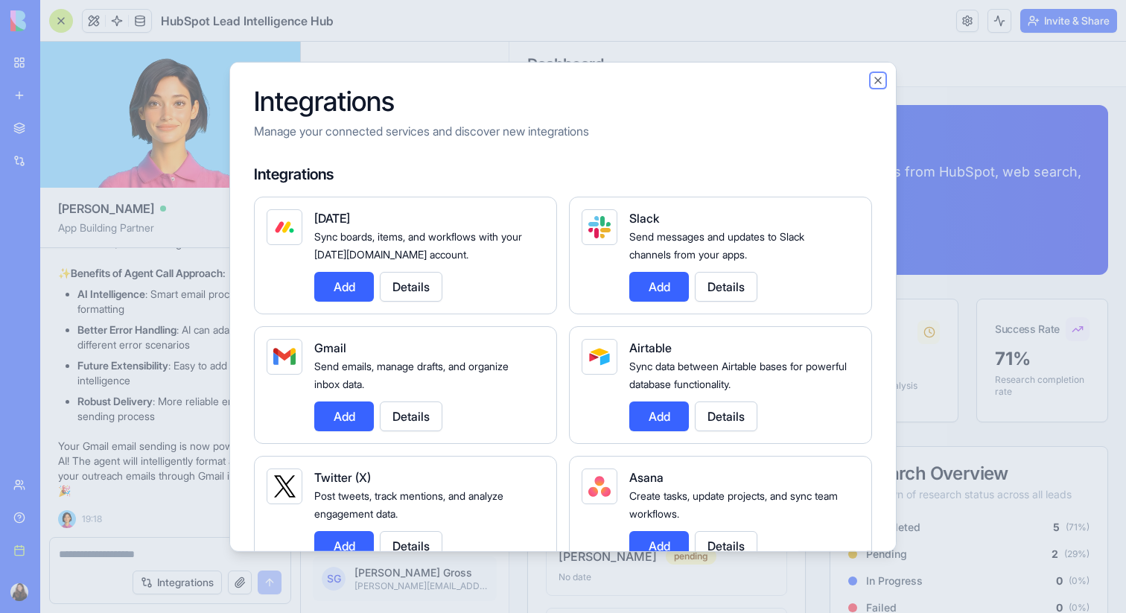
click at [879, 78] on button "Close" at bounding box center [878, 80] width 12 height 12
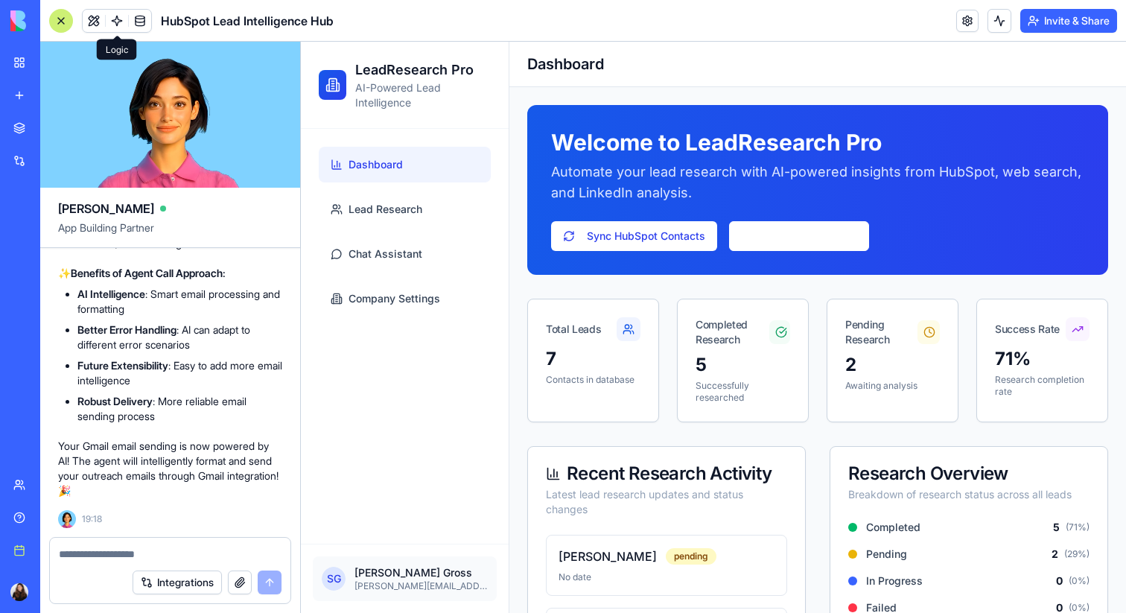
click at [121, 25] on link at bounding box center [117, 21] width 22 height 22
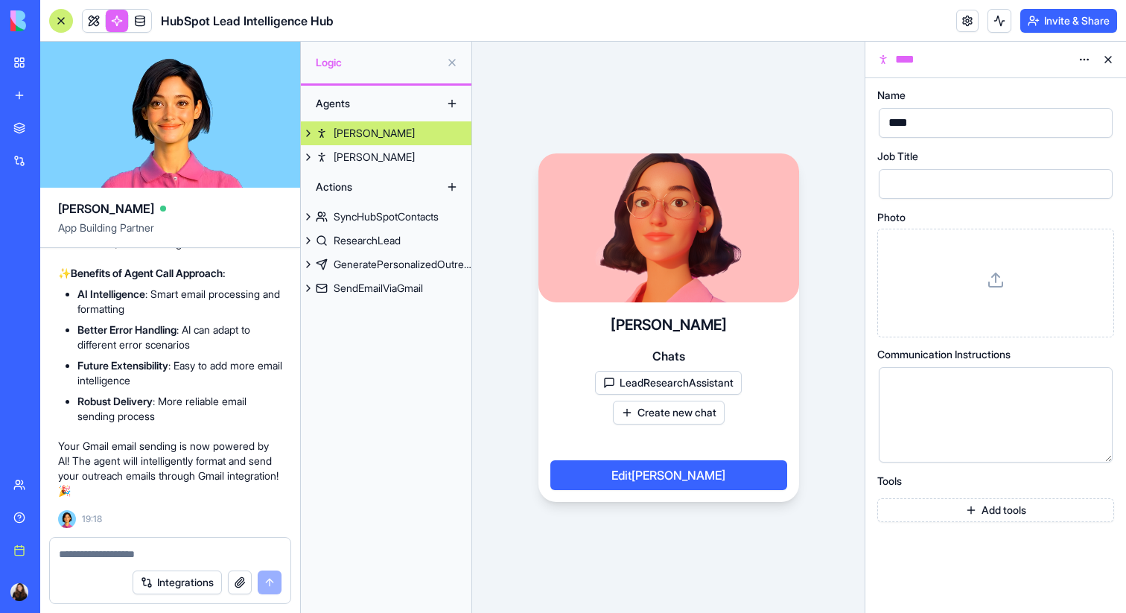
click at [1110, 59] on button at bounding box center [1109, 60] width 24 height 24
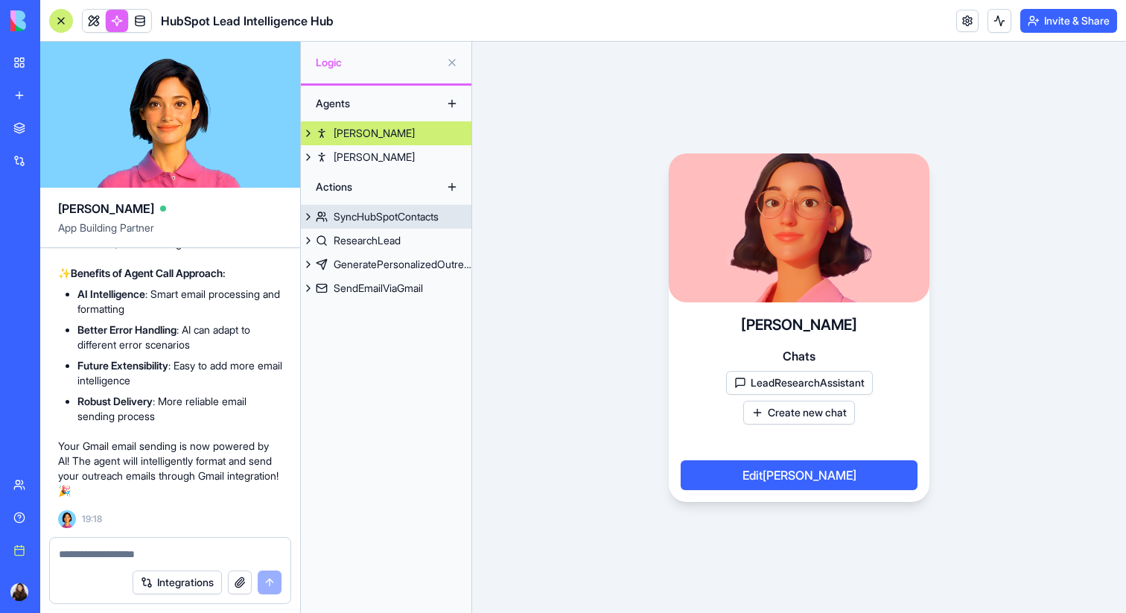
click at [365, 212] on div "SyncHubSpotContacts" at bounding box center [386, 216] width 105 height 15
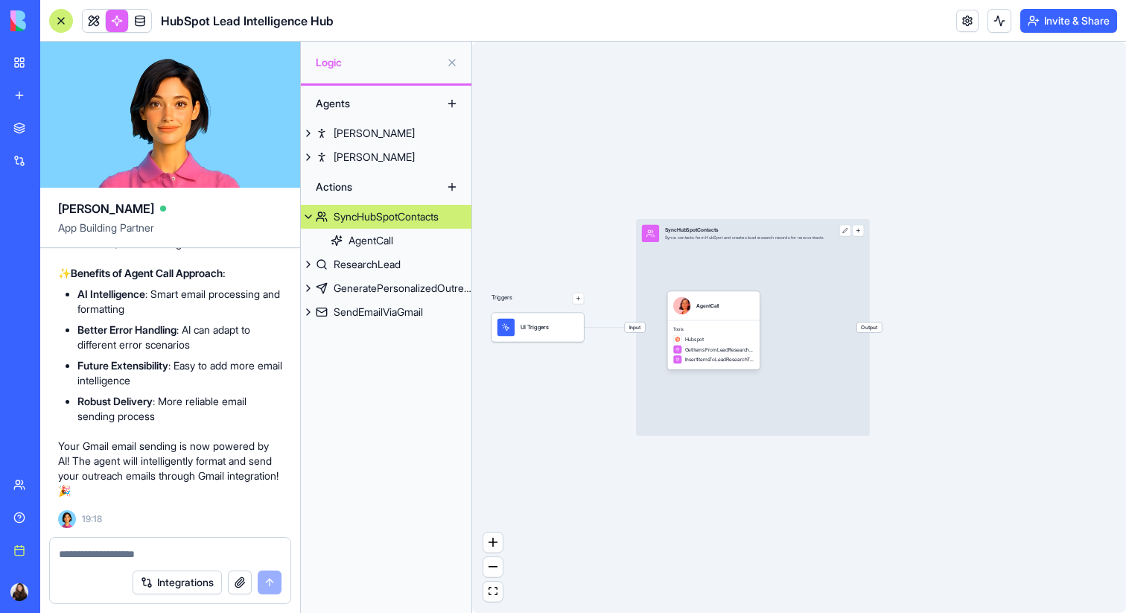
click at [450, 60] on button at bounding box center [452, 63] width 24 height 24
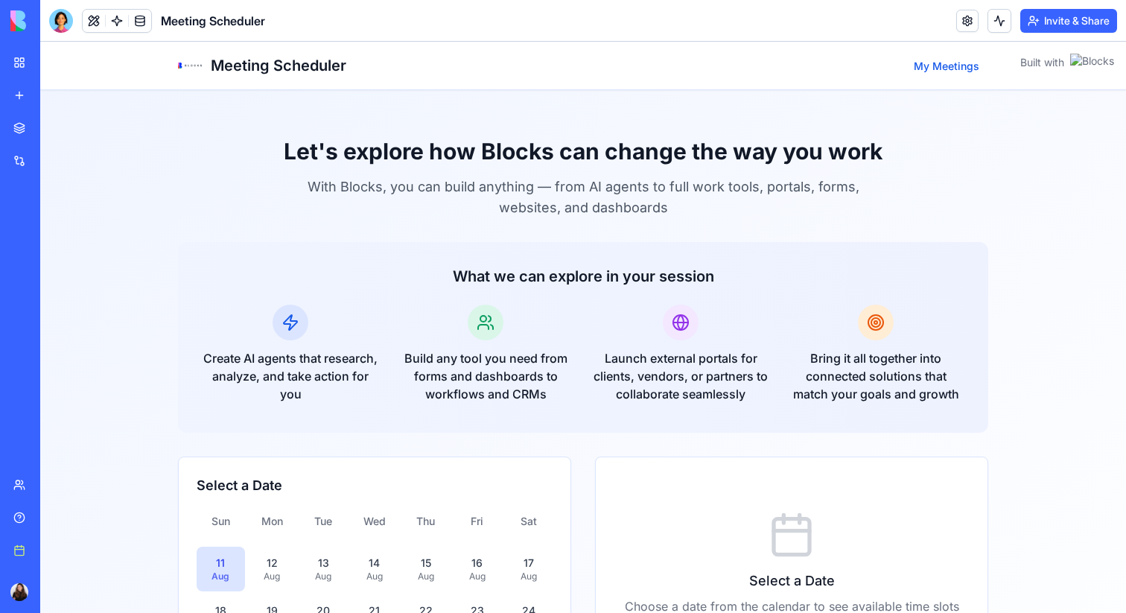
click at [951, 63] on link "My Meetings" at bounding box center [946, 66] width 83 height 25
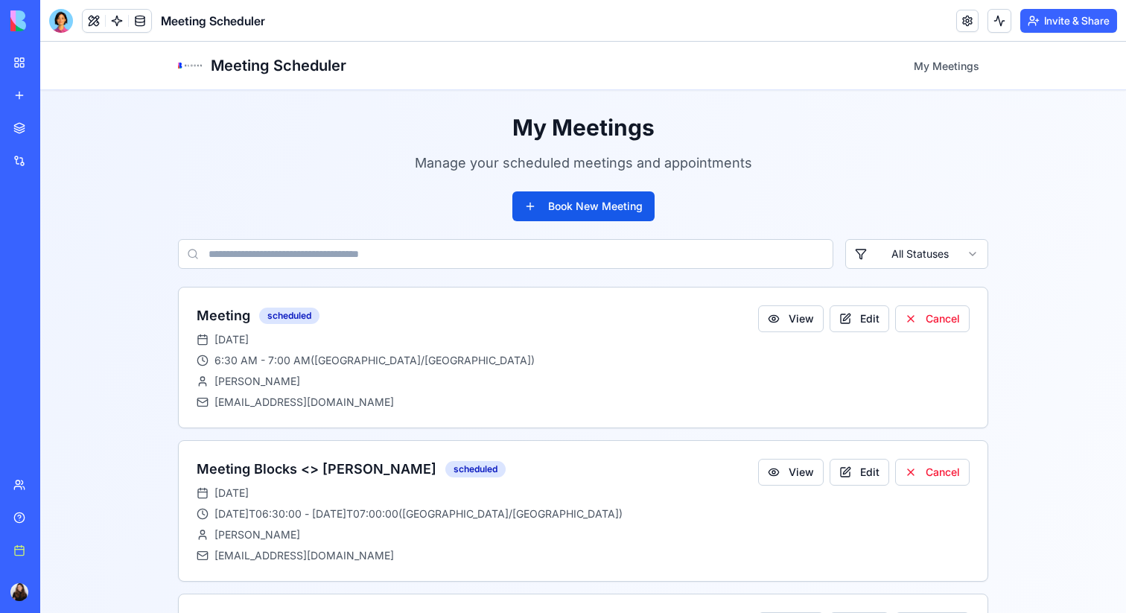
click at [317, 72] on h1 "Meeting Scheduler" at bounding box center [279, 65] width 136 height 21
click at [606, 131] on h1 "My Meetings" at bounding box center [583, 127] width 811 height 27
click at [608, 212] on button "Book New Meeting" at bounding box center [584, 206] width 142 height 30
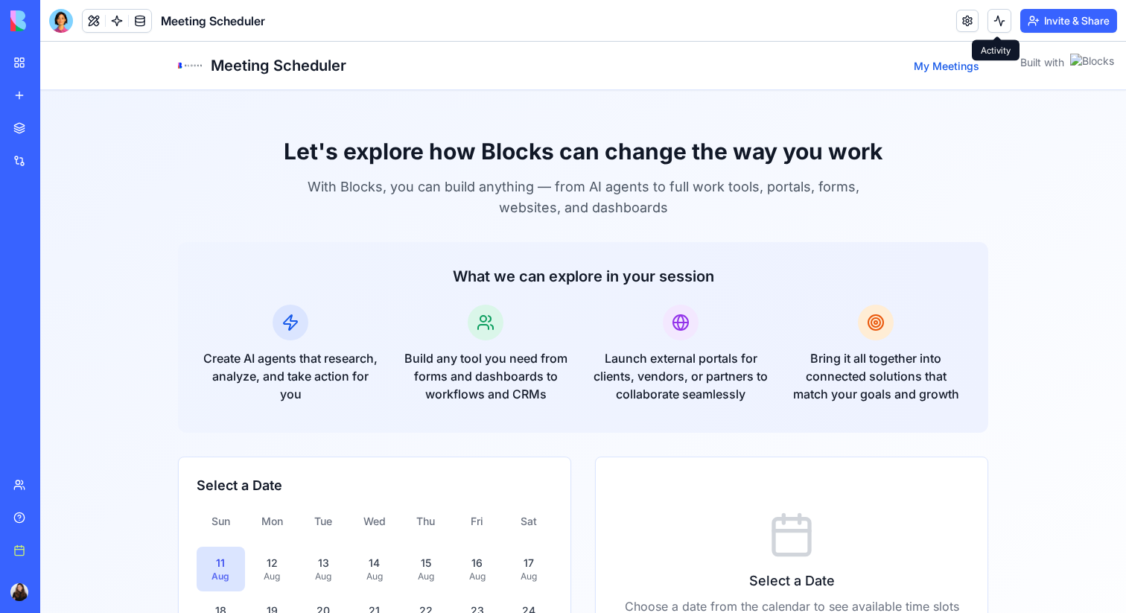
click at [934, 61] on link "My Meetings" at bounding box center [946, 66] width 83 height 25
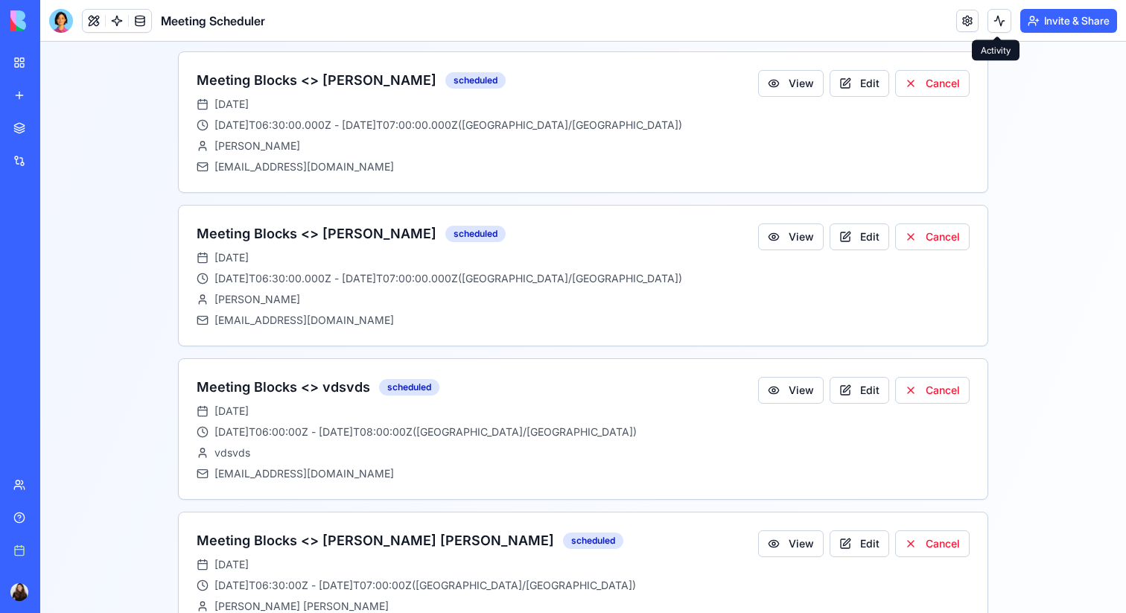
scroll to position [1025, 0]
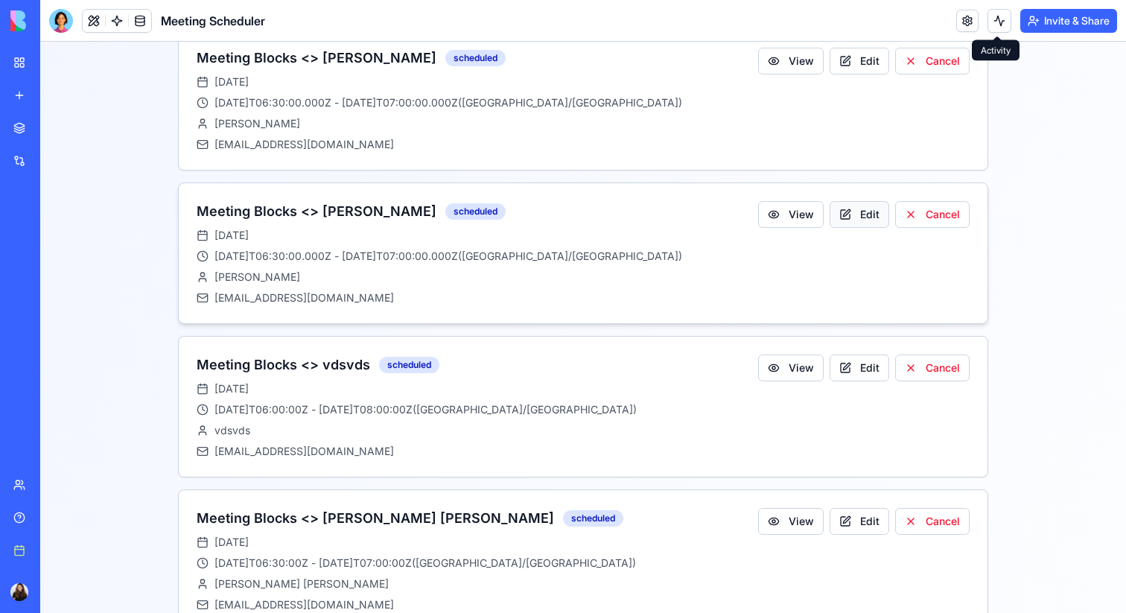
click at [866, 215] on button "Edit" at bounding box center [860, 214] width 60 height 27
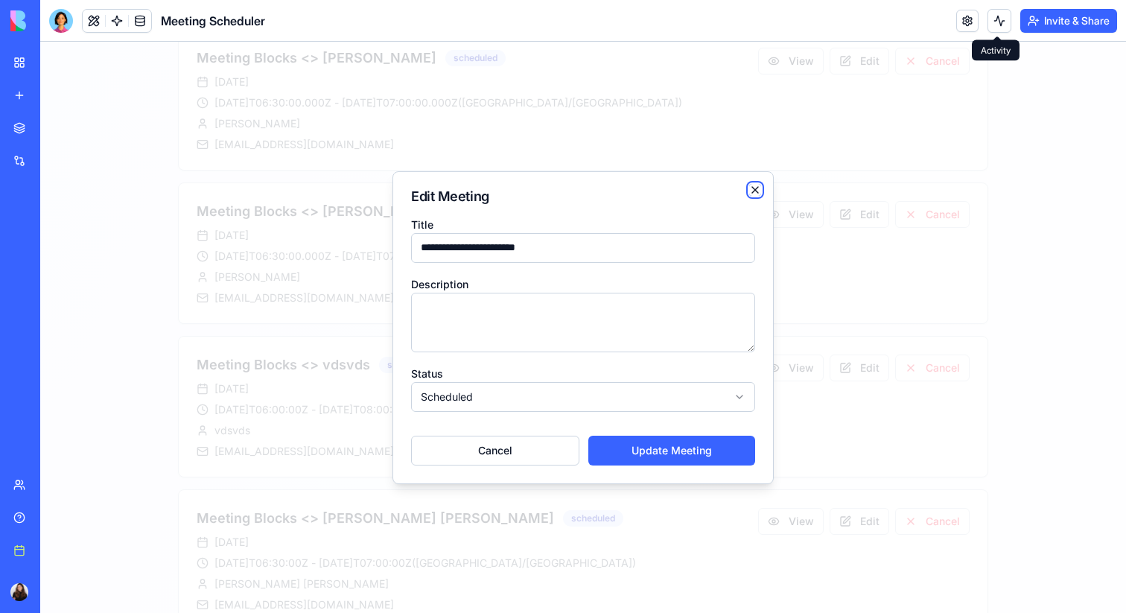
click at [754, 187] on icon "button" at bounding box center [755, 190] width 12 height 12
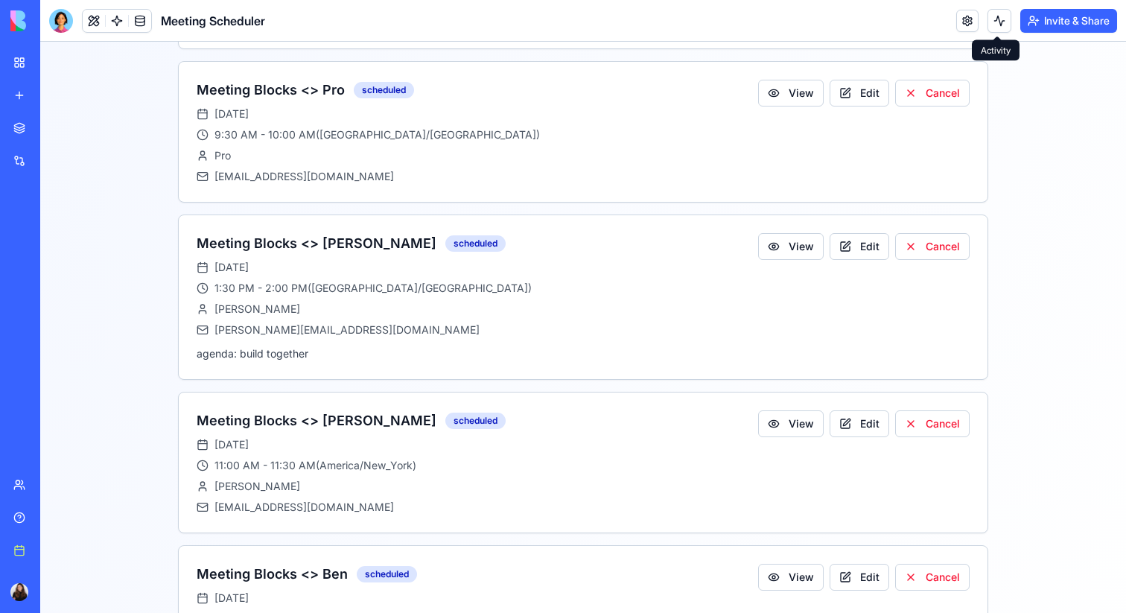
scroll to position [1804, 0]
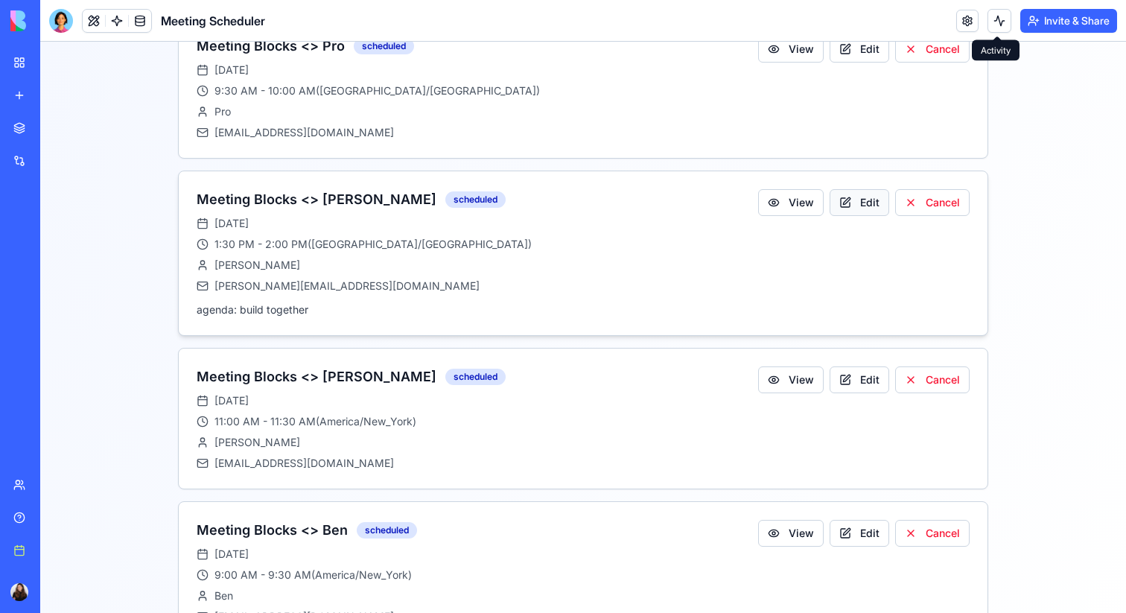
click at [853, 212] on button "Edit" at bounding box center [860, 202] width 60 height 27
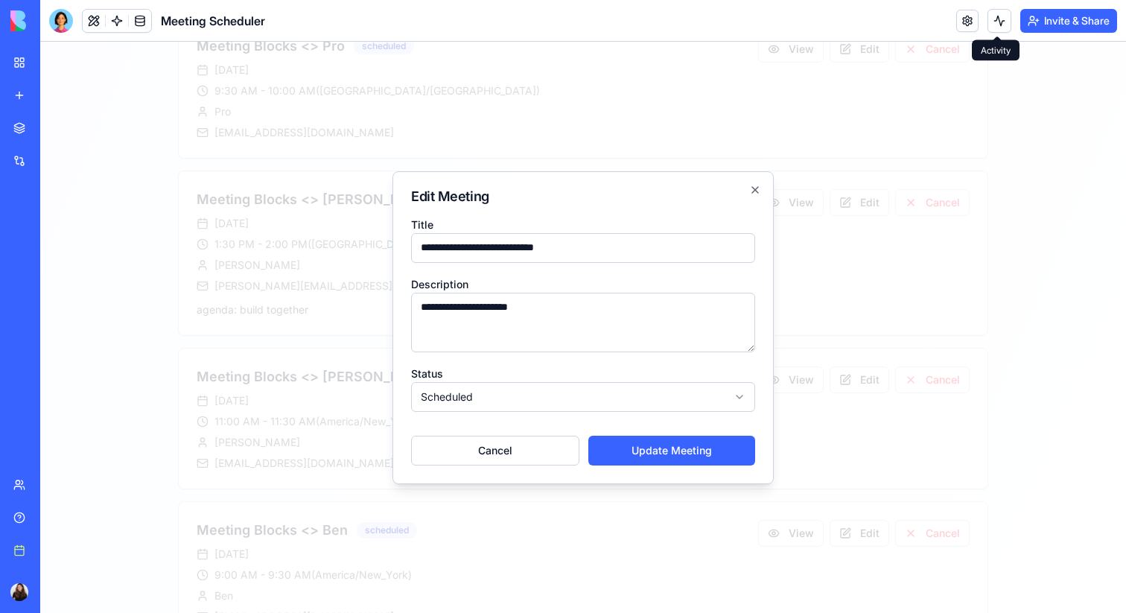
click at [504, 320] on textarea "**********" at bounding box center [583, 323] width 344 height 60
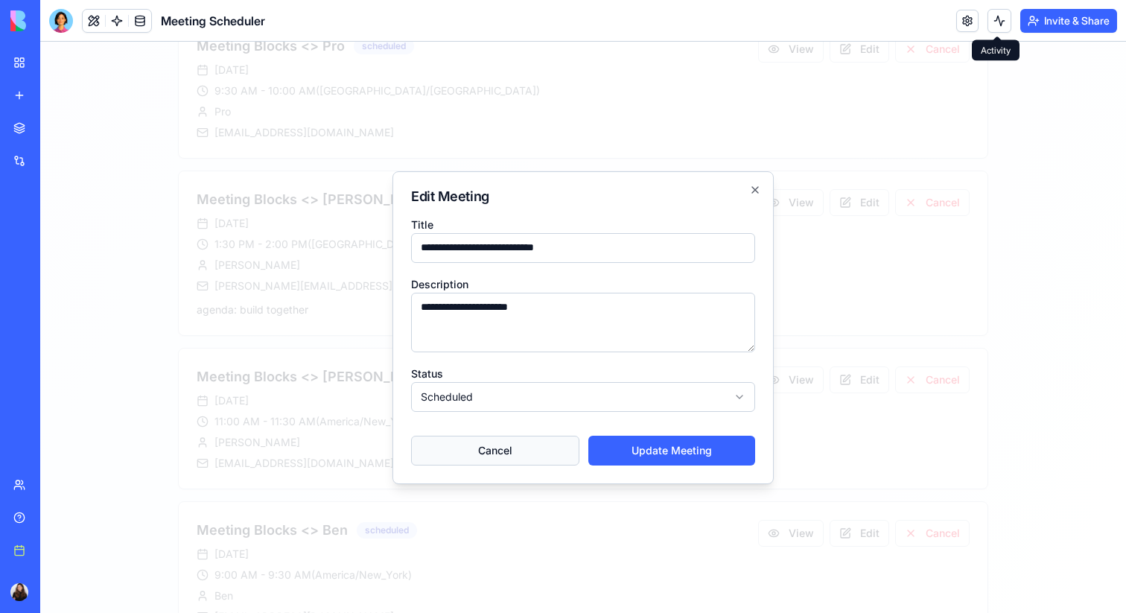
click at [518, 448] on button "Cancel" at bounding box center [495, 451] width 168 height 30
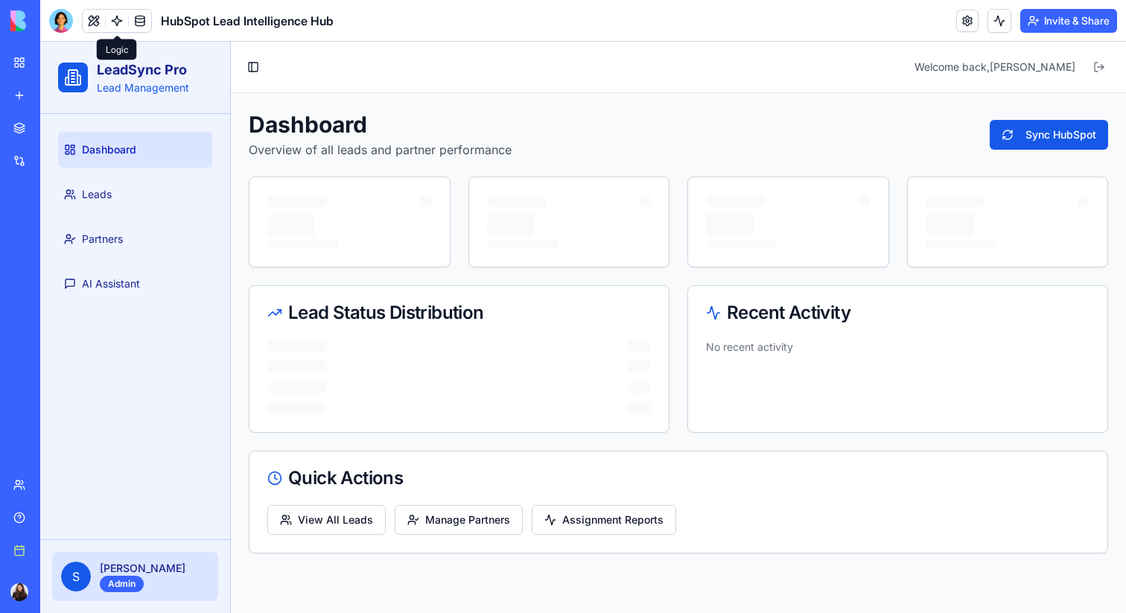
click at [116, 28] on link at bounding box center [117, 21] width 22 height 22
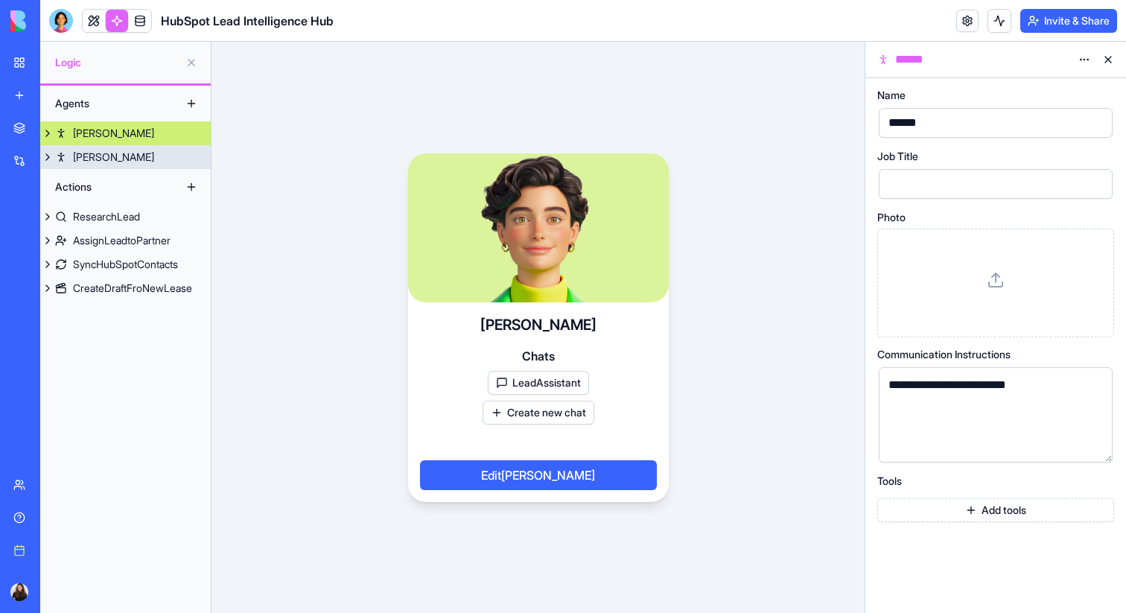
click at [95, 158] on div "[PERSON_NAME]" at bounding box center [113, 157] width 81 height 15
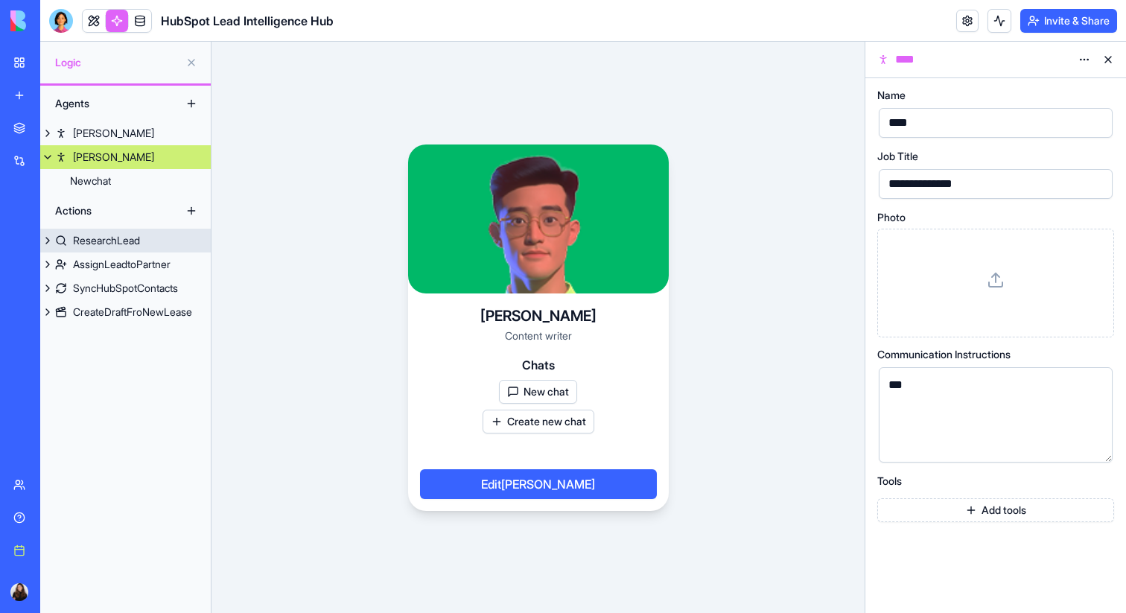
click at [94, 247] on div "ResearchLead" at bounding box center [106, 240] width 67 height 15
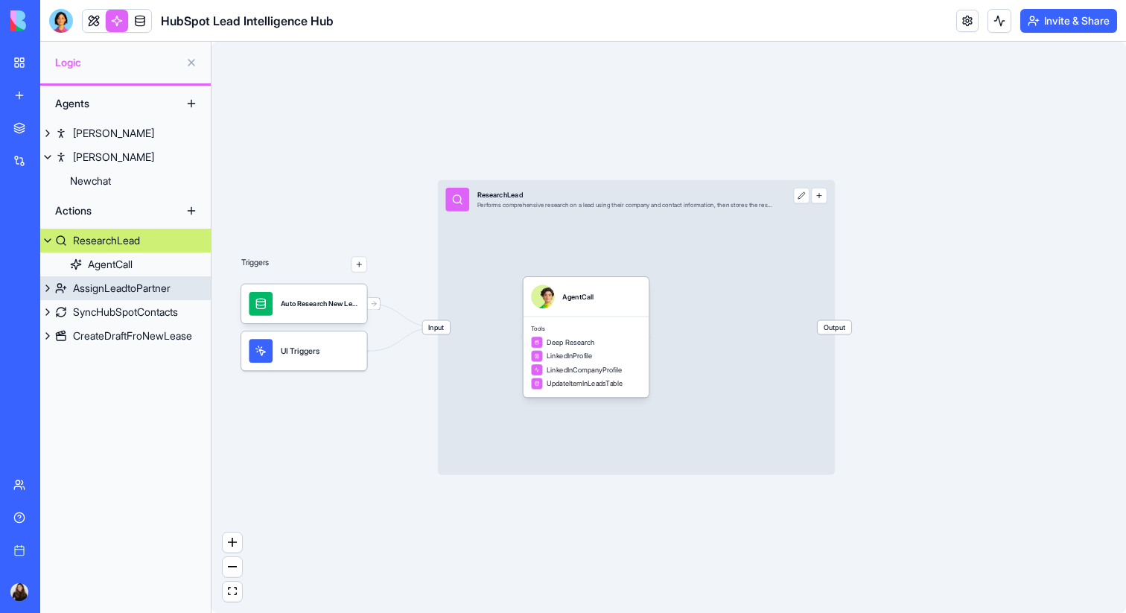
click at [95, 276] on link "AssignLeadtoPartner" at bounding box center [125, 288] width 171 height 24
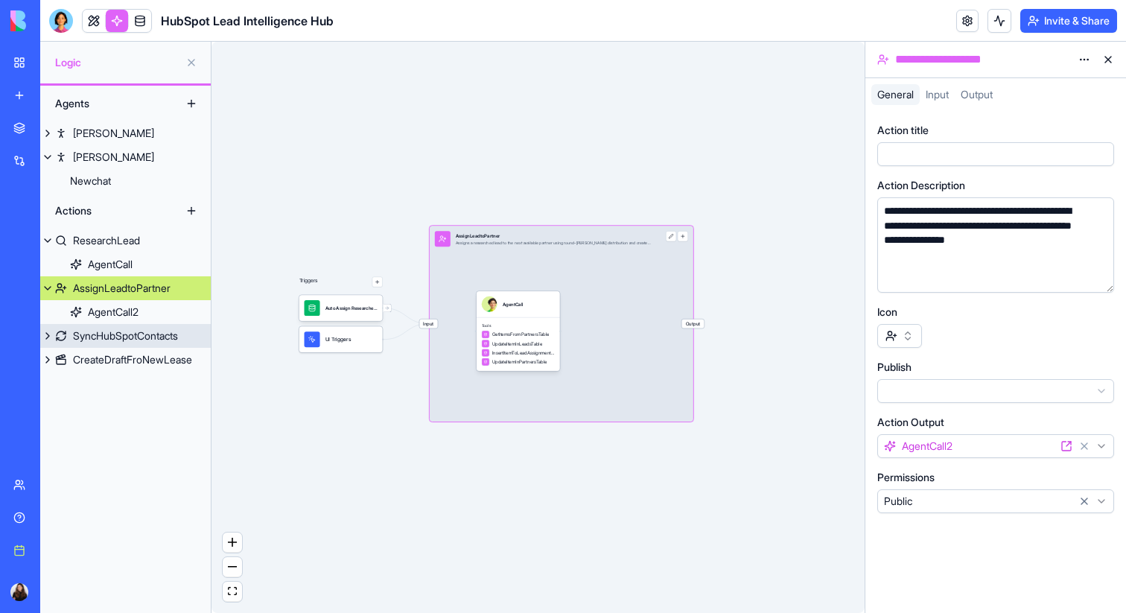
click at [129, 339] on div "SyncHubSpotContacts" at bounding box center [125, 336] width 105 height 15
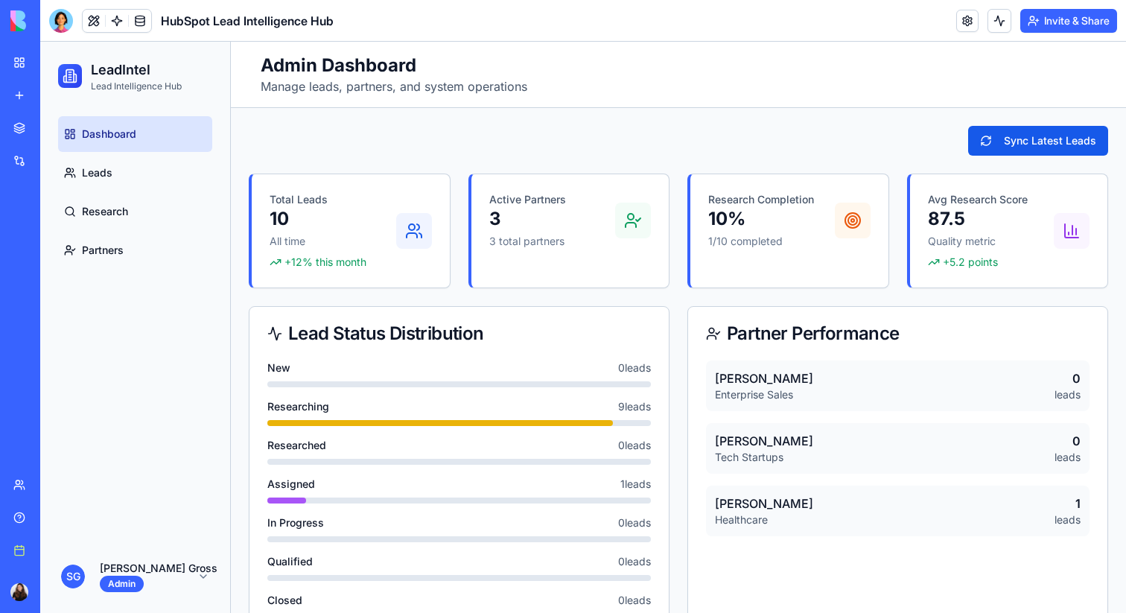
click at [115, 25] on link at bounding box center [117, 21] width 22 height 22
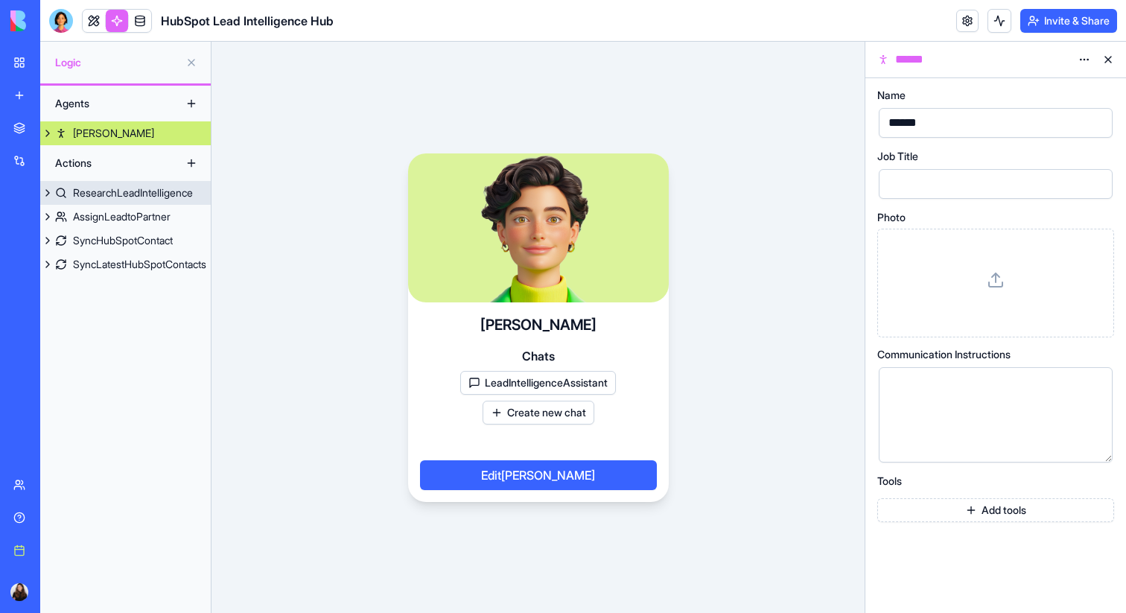
click at [111, 192] on div "ResearchLeadIntelligence" at bounding box center [133, 193] width 120 height 15
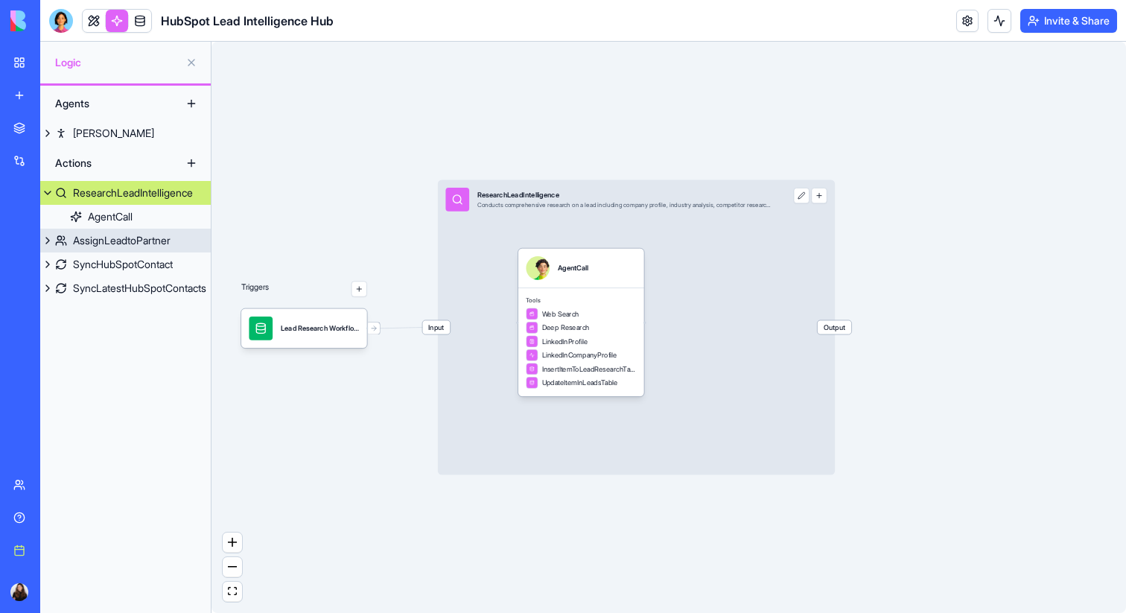
click at [111, 239] on div "AssignLeadtoPartner" at bounding box center [122, 240] width 98 height 15
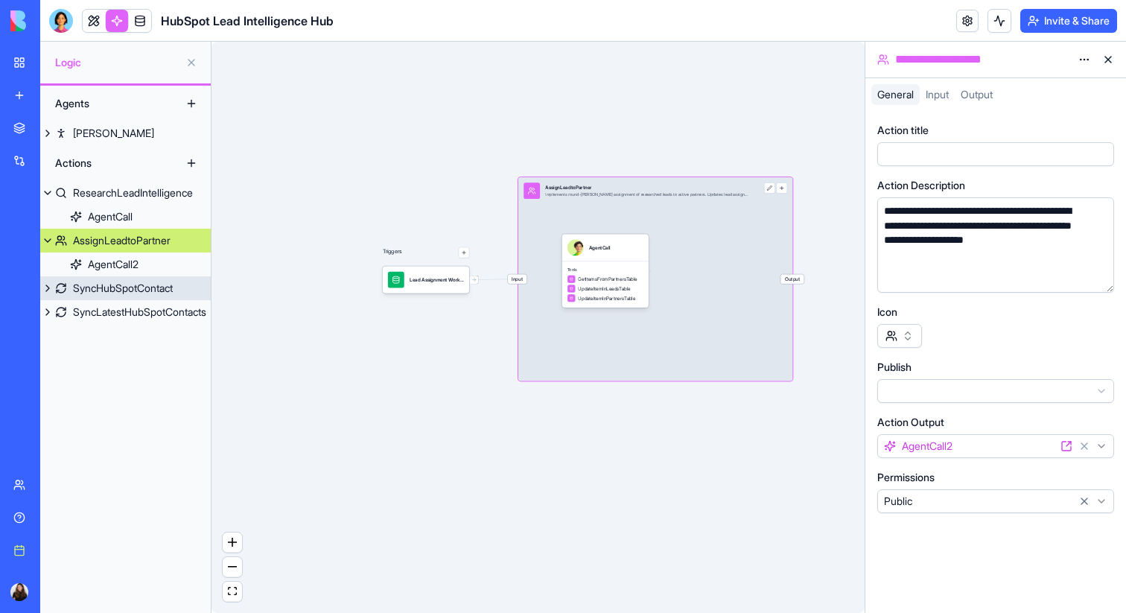
click at [152, 291] on div "SyncHubSpotContact" at bounding box center [123, 288] width 100 height 15
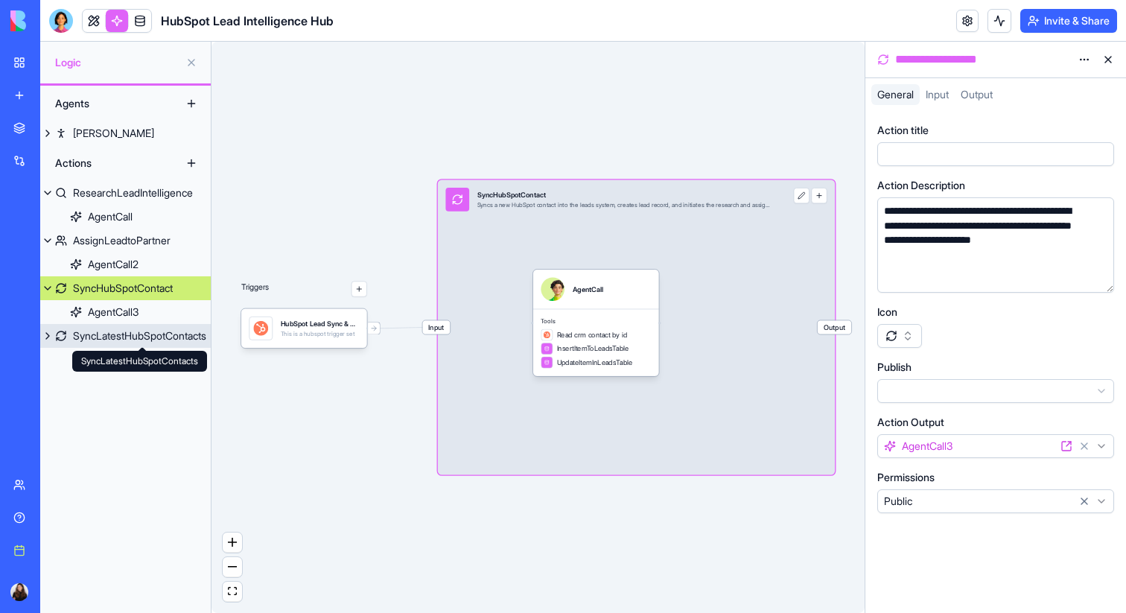
click at [124, 340] on div "SyncLatestHubSpotContacts" at bounding box center [139, 336] width 133 height 15
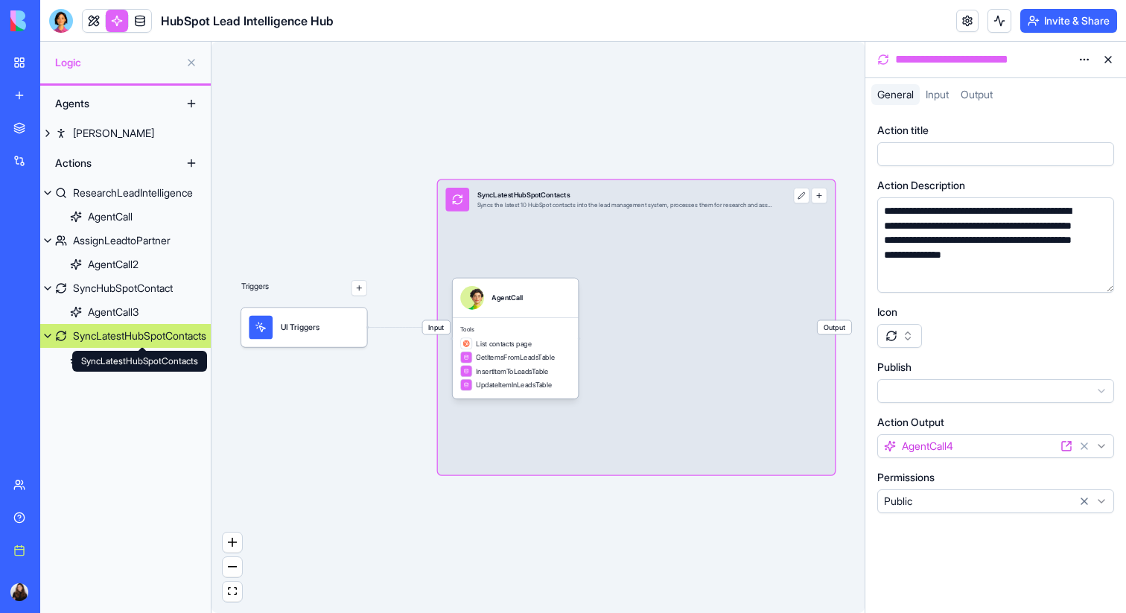
click at [86, 339] on div "SyncLatestHubSpotContacts" at bounding box center [139, 336] width 133 height 15
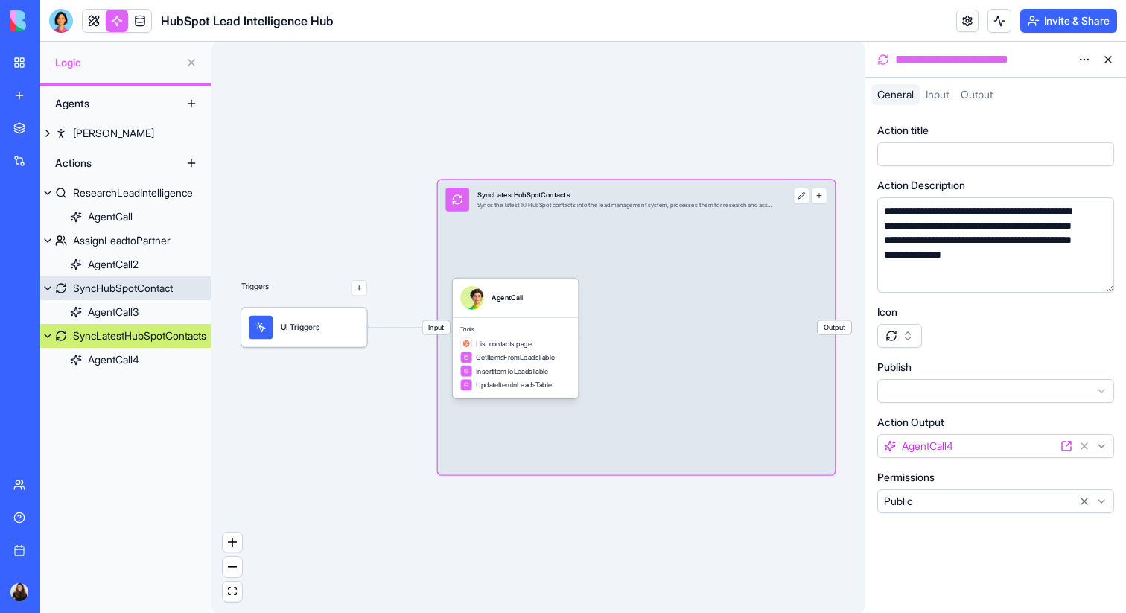
click at [48, 291] on button at bounding box center [47, 288] width 15 height 24
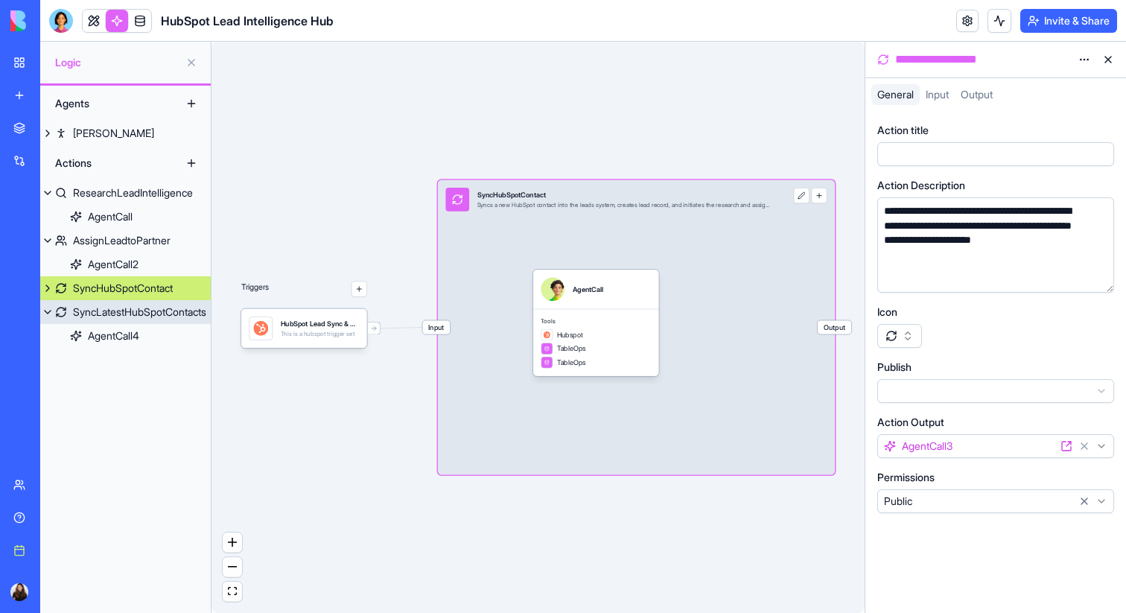
click at [48, 308] on button at bounding box center [47, 312] width 15 height 24
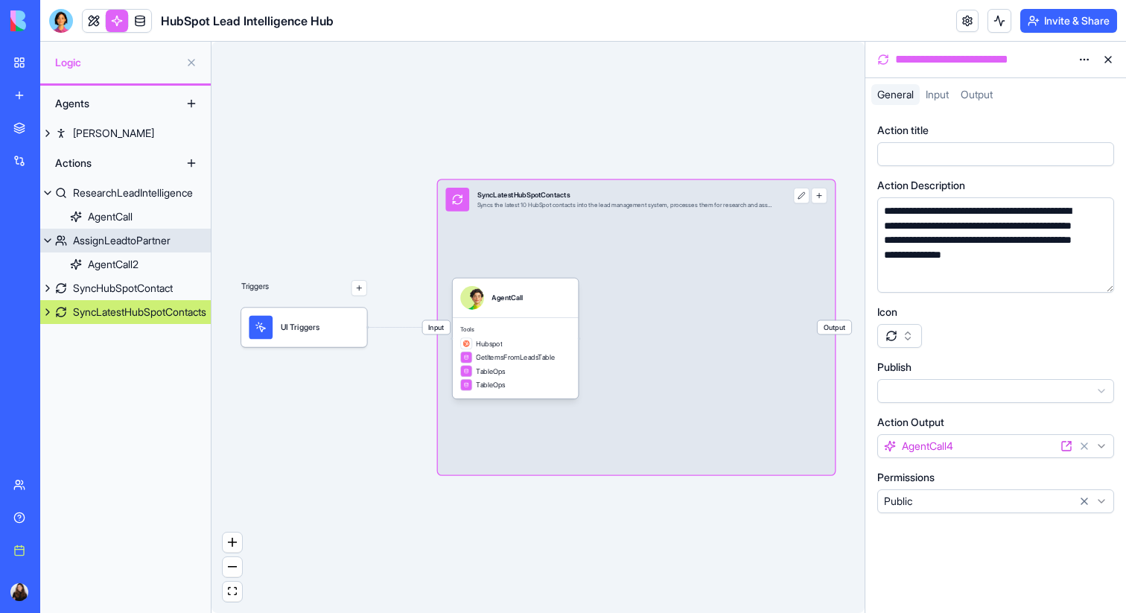
click at [48, 248] on button at bounding box center [47, 241] width 15 height 24
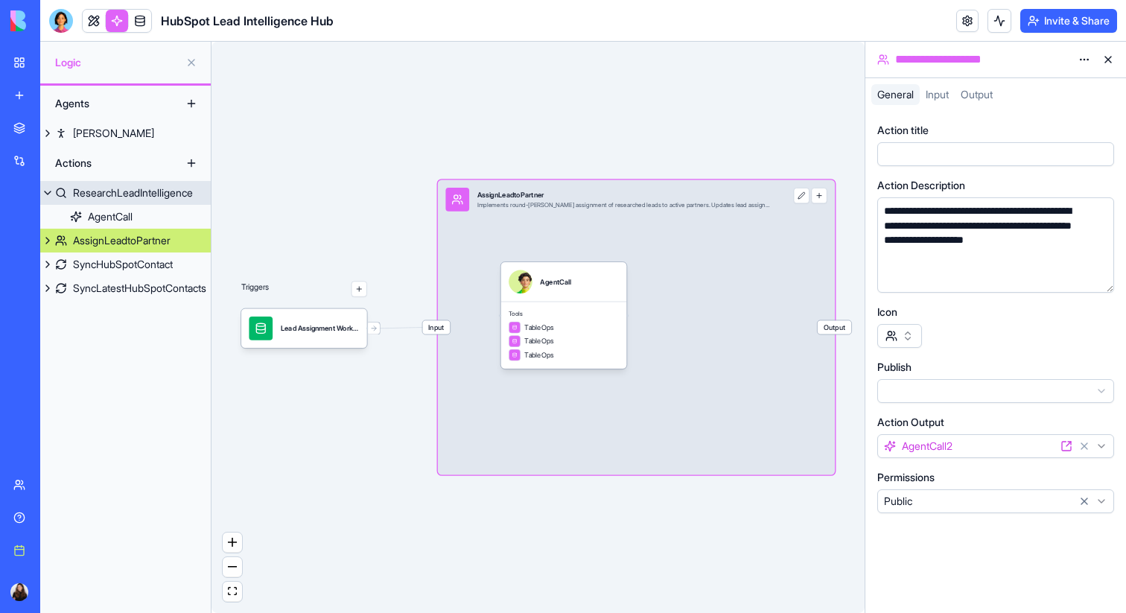
click at [48, 189] on button at bounding box center [47, 193] width 15 height 24
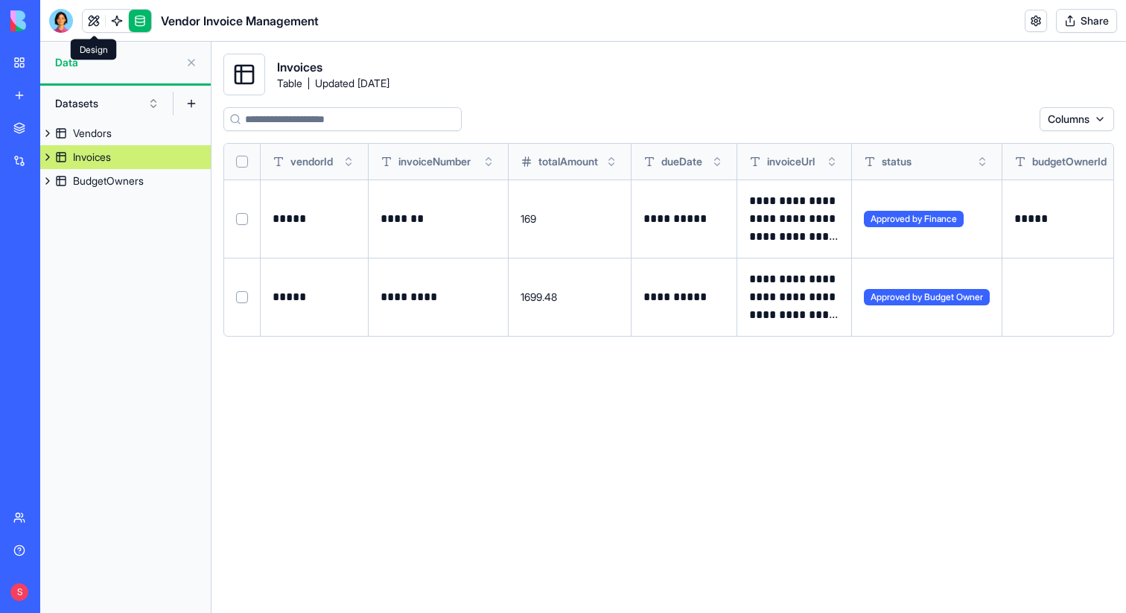
click at [98, 22] on link at bounding box center [94, 21] width 22 height 22
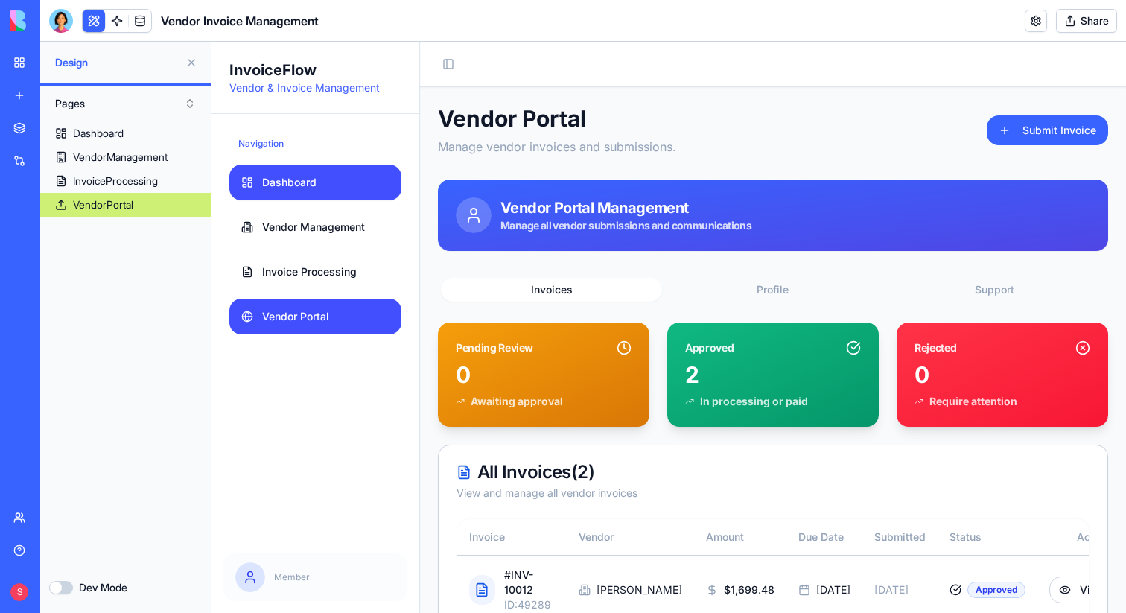
click at [297, 176] on span "Dashboard" at bounding box center [289, 182] width 54 height 15
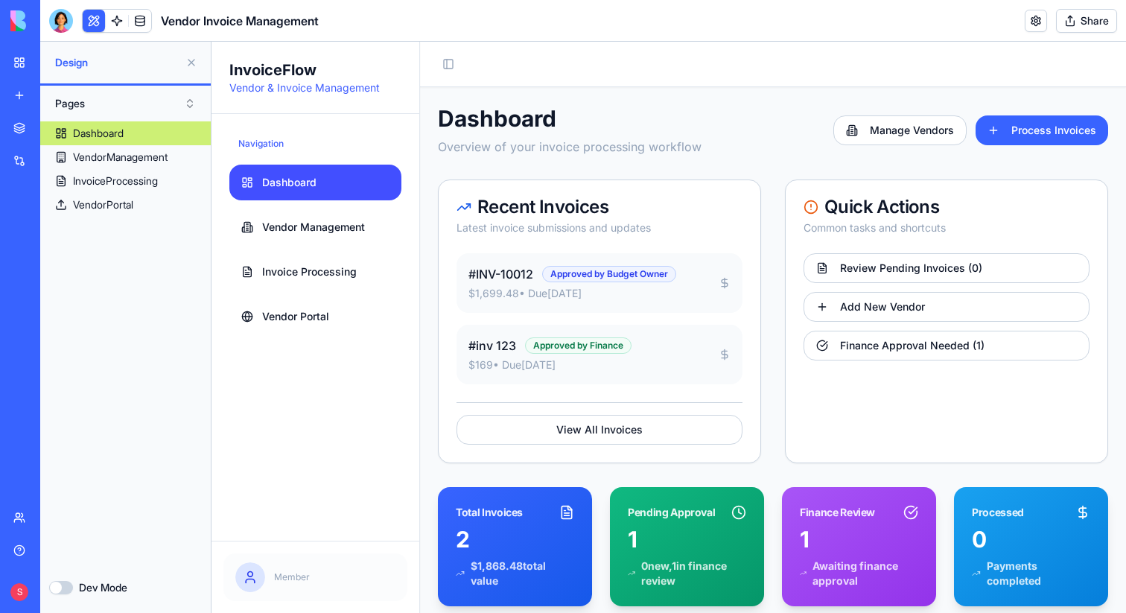
click at [191, 63] on button at bounding box center [192, 63] width 24 height 24
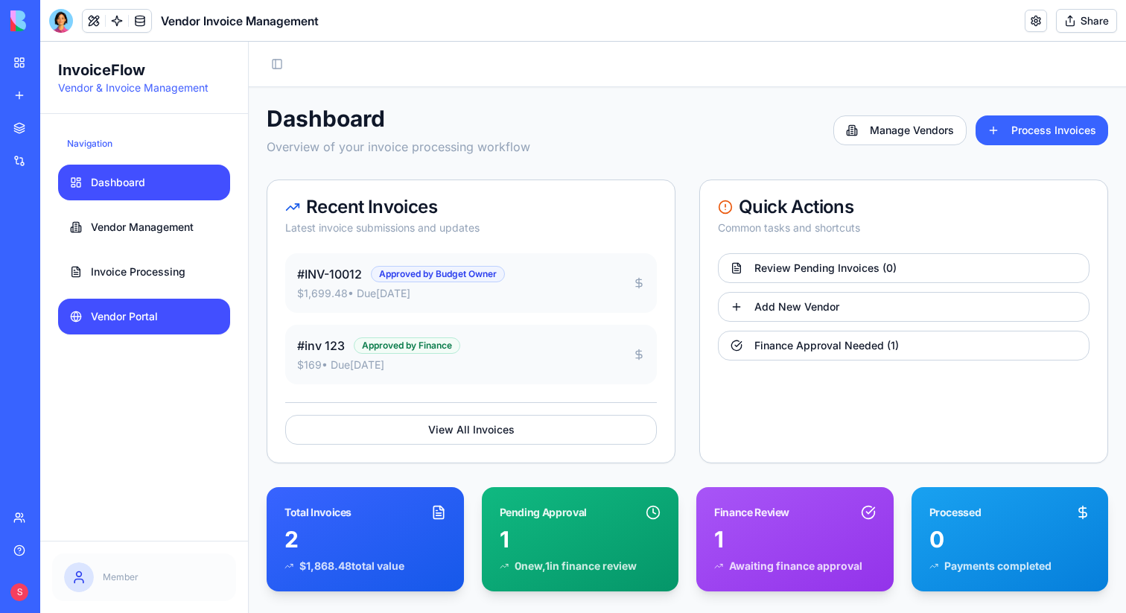
click at [134, 311] on span "Vendor Portal" at bounding box center [124, 316] width 67 height 15
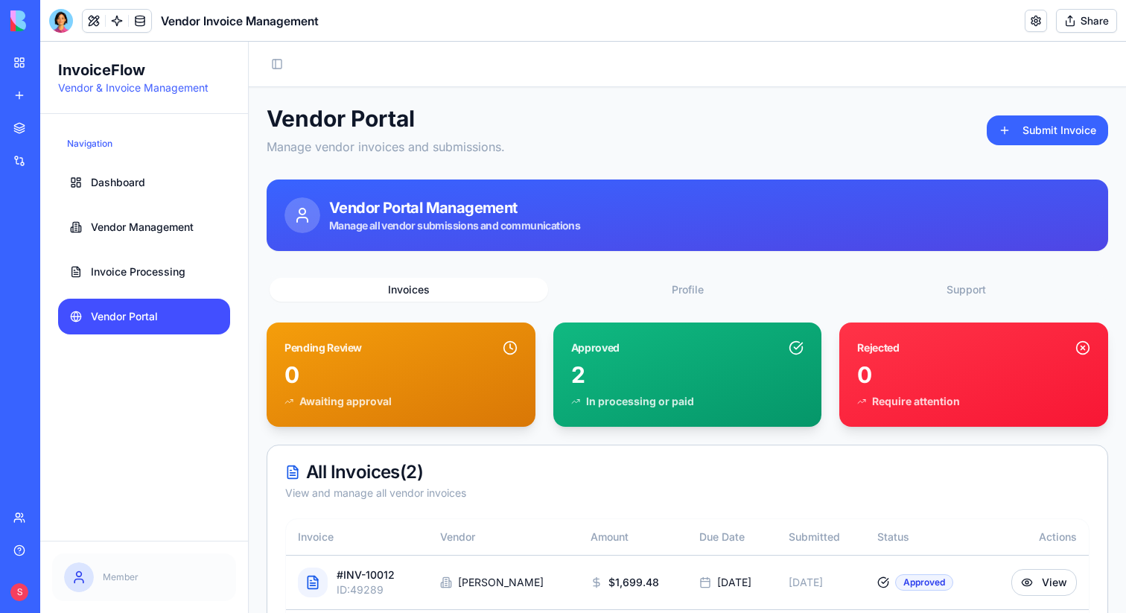
click at [1078, 18] on button "Share" at bounding box center [1086, 21] width 61 height 24
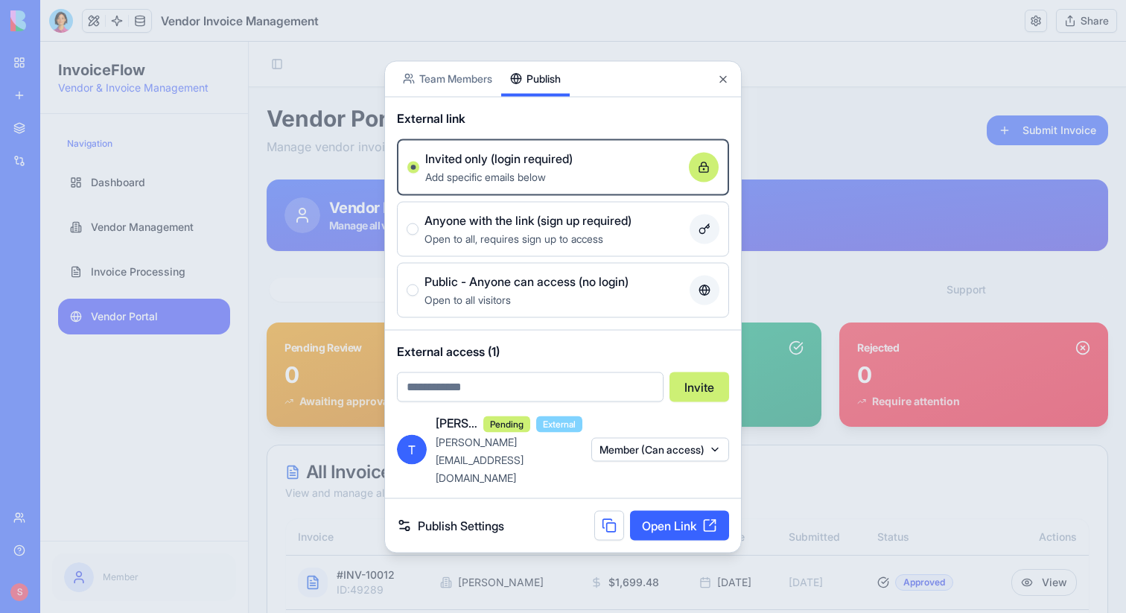
click at [568, 290] on span "Public - Anyone can access (no login)" at bounding box center [527, 281] width 204 height 18
click at [419, 296] on button "Public - Anyone can access (no login) Open to all visitors" at bounding box center [413, 290] width 12 height 12
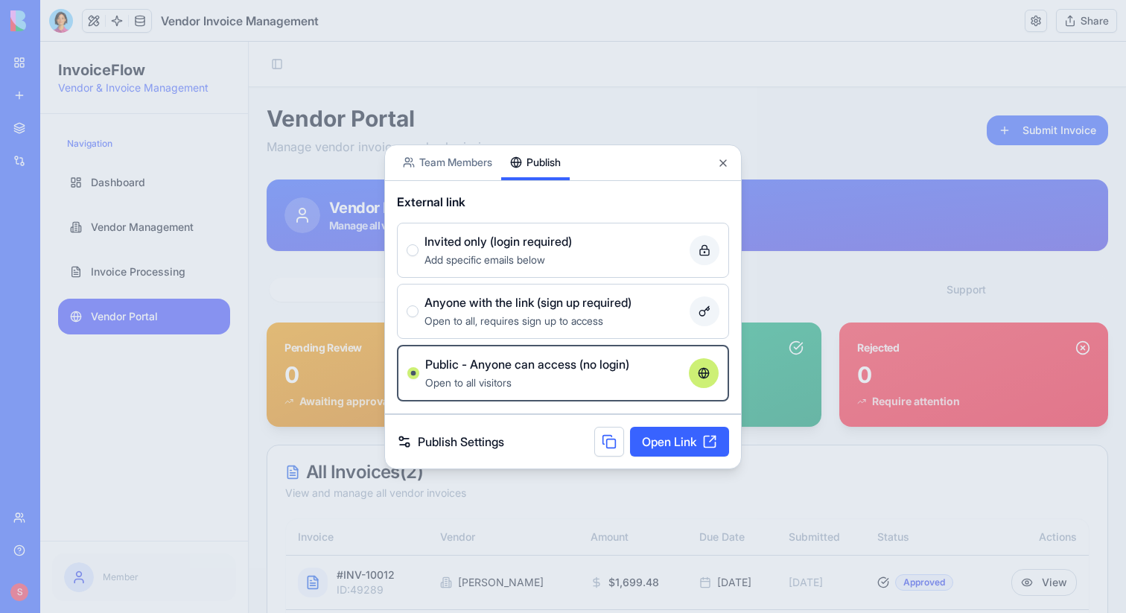
click at [653, 438] on link "Open Link" at bounding box center [679, 442] width 99 height 30
